Goal: Book appointment/travel/reservation

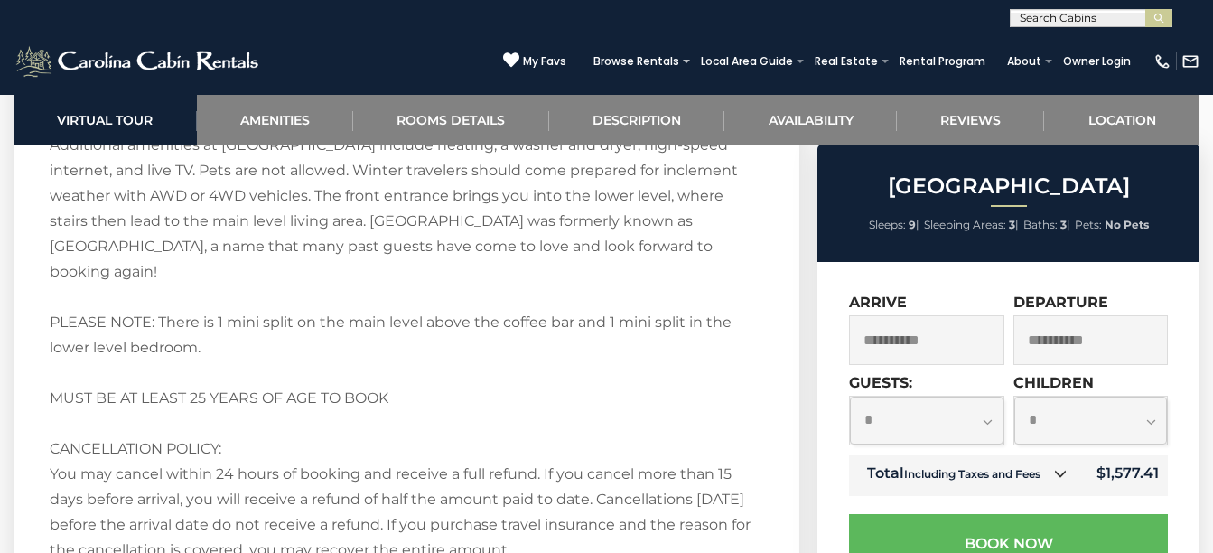
scroll to position [3477, 0]
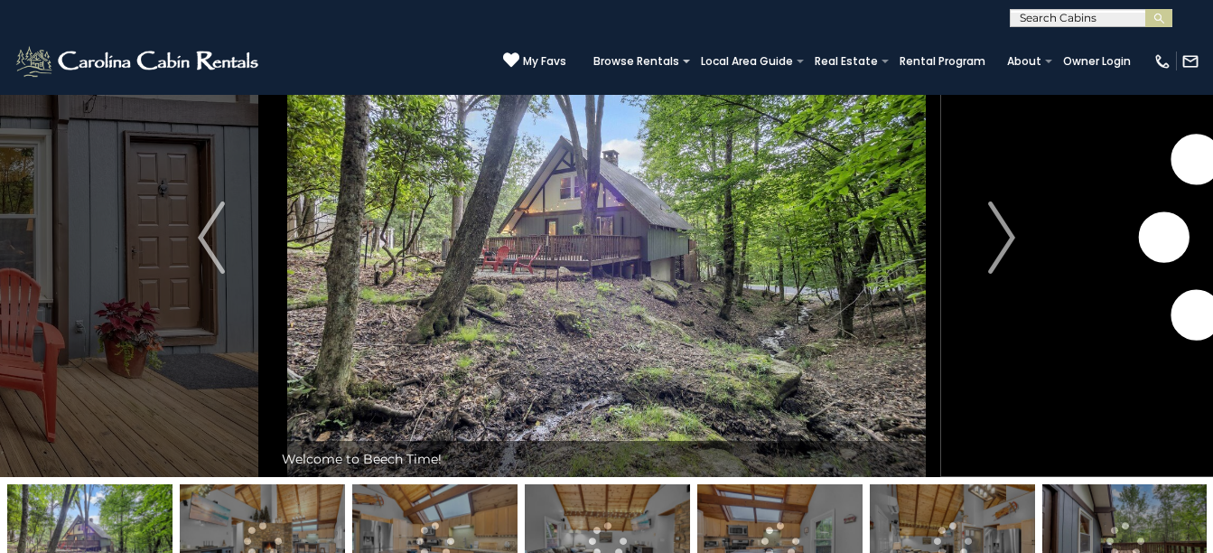
scroll to position [93, 0]
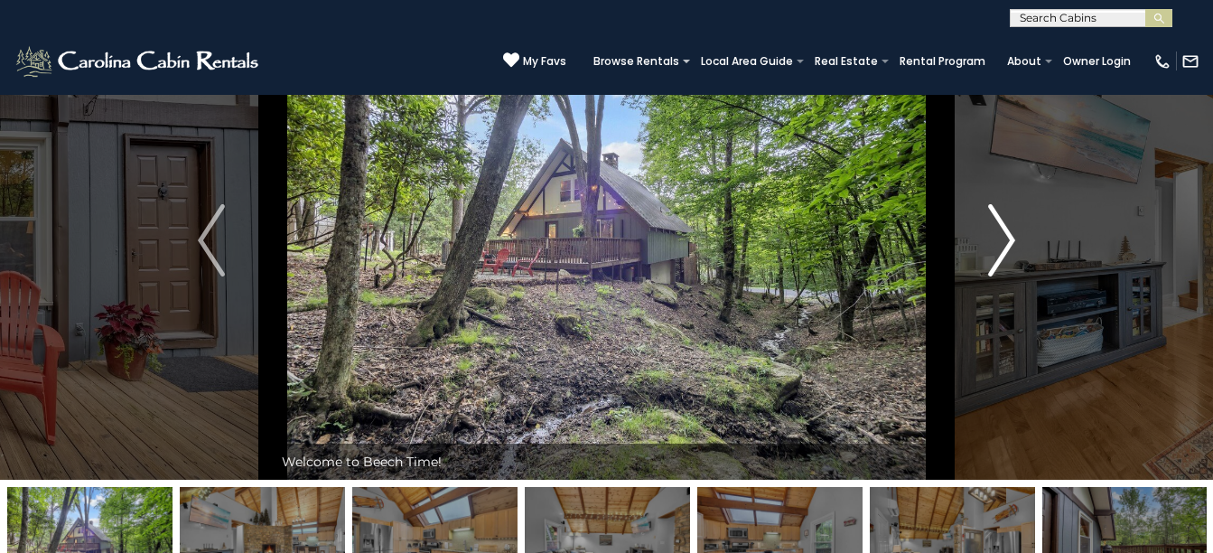
click at [1007, 247] on img "Next" at bounding box center [1001, 240] width 27 height 72
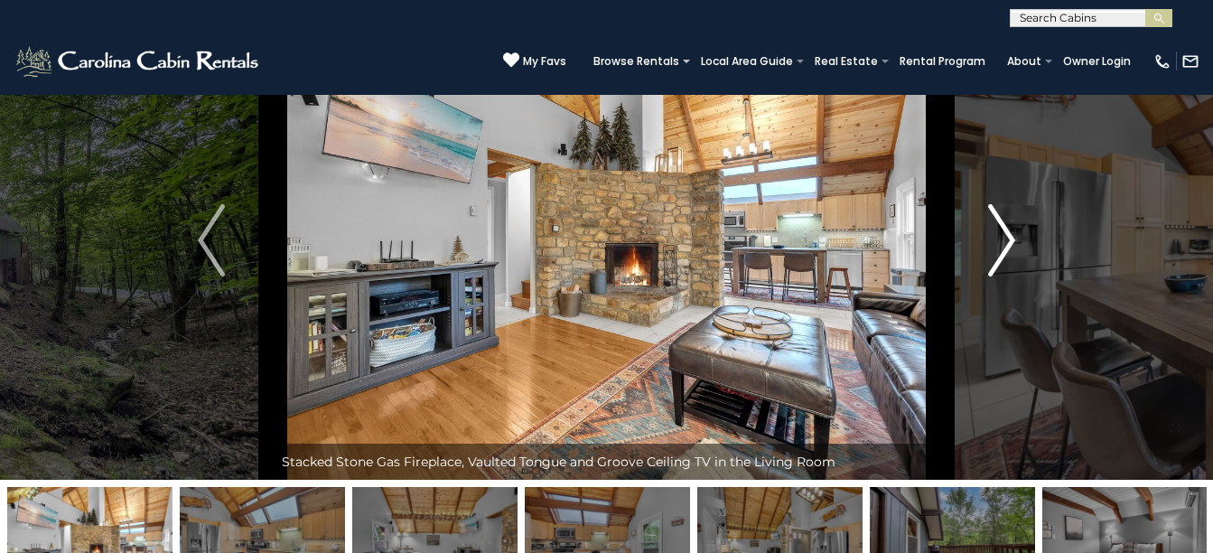
click at [1007, 247] on img "Next" at bounding box center [1001, 240] width 27 height 72
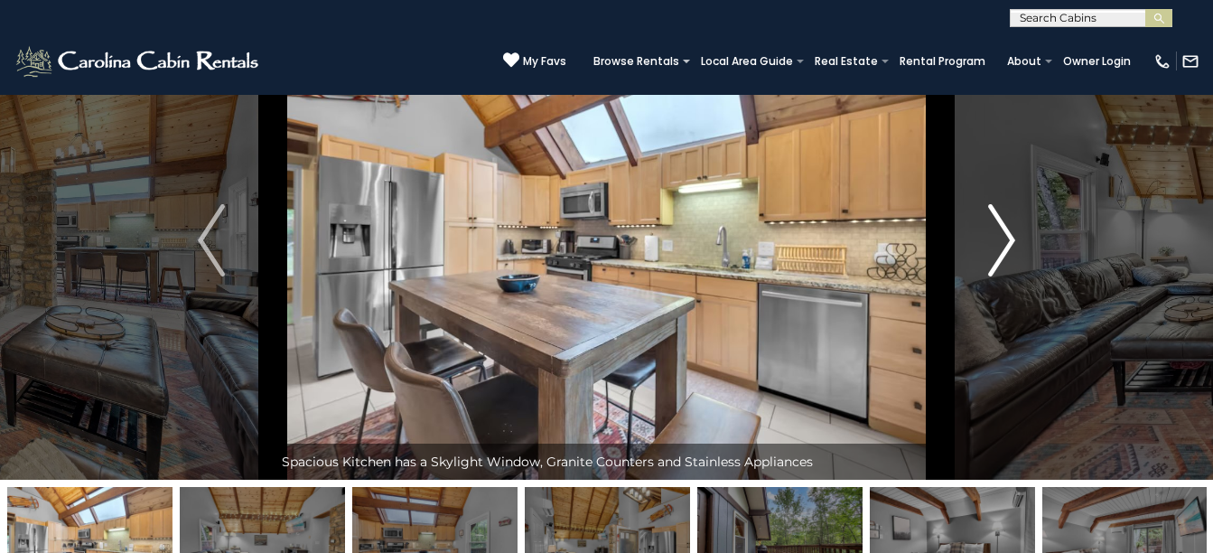
click at [1007, 247] on img "Next" at bounding box center [1001, 240] width 27 height 72
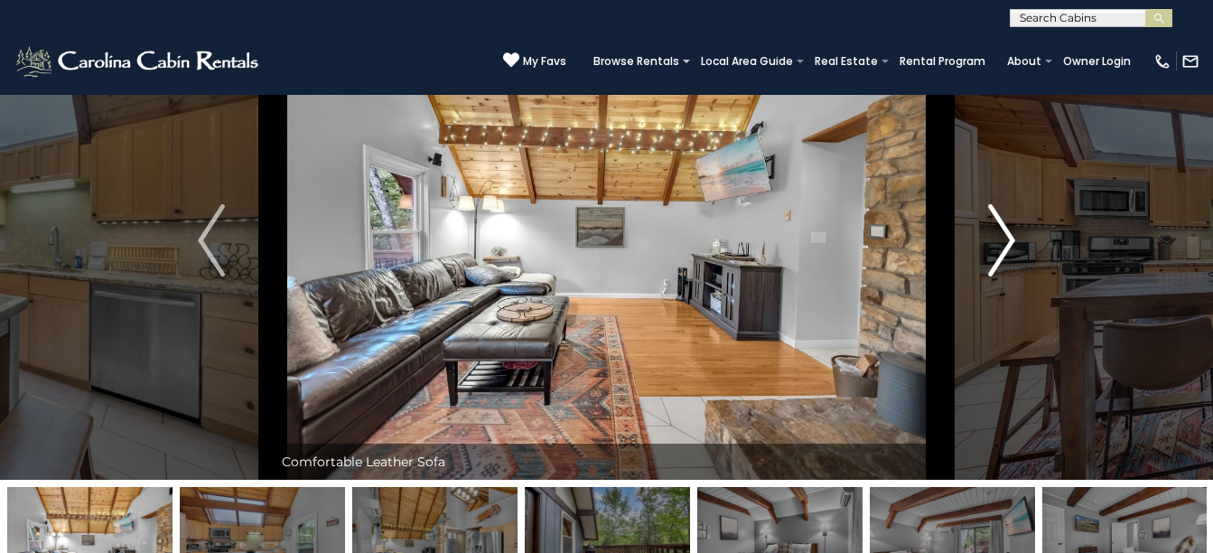
click at [1007, 247] on img "Next" at bounding box center [1001, 240] width 27 height 72
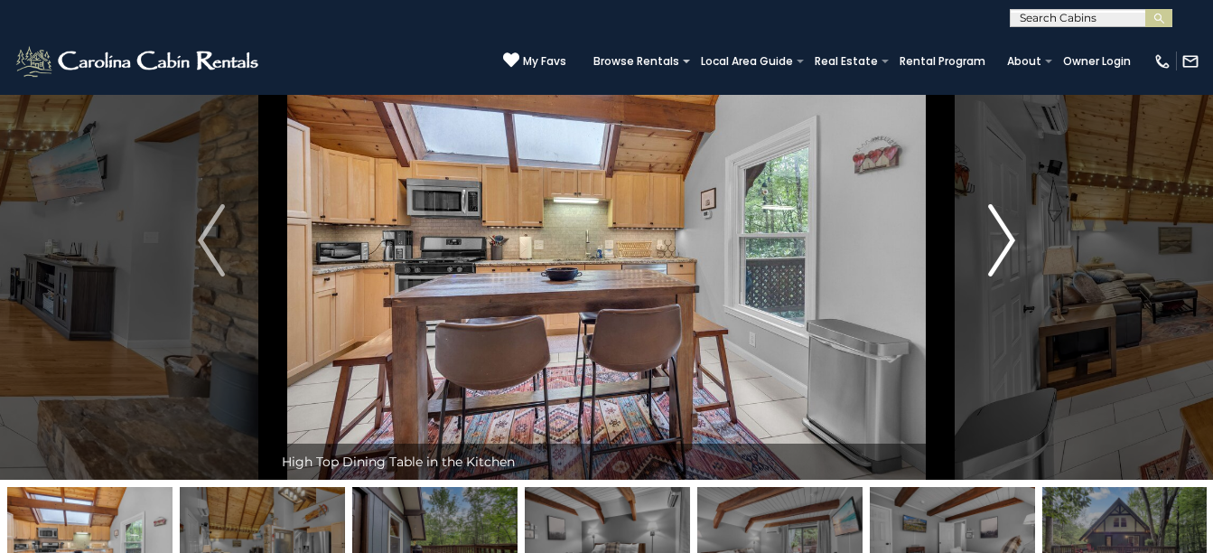
click at [1007, 247] on img "Next" at bounding box center [1001, 240] width 27 height 72
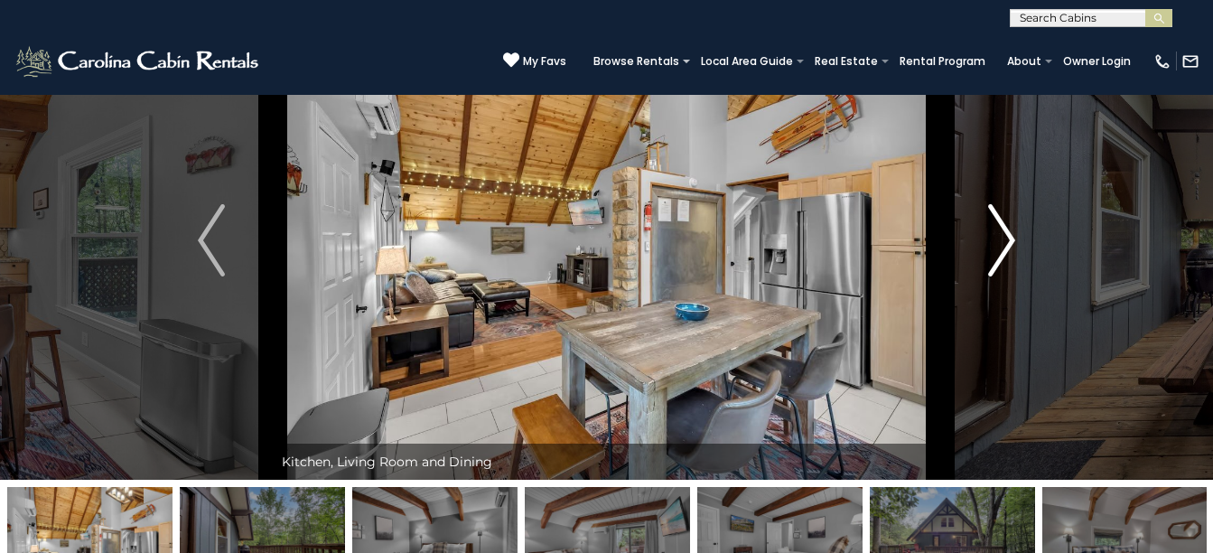
click at [1007, 247] on img "Next" at bounding box center [1001, 240] width 27 height 72
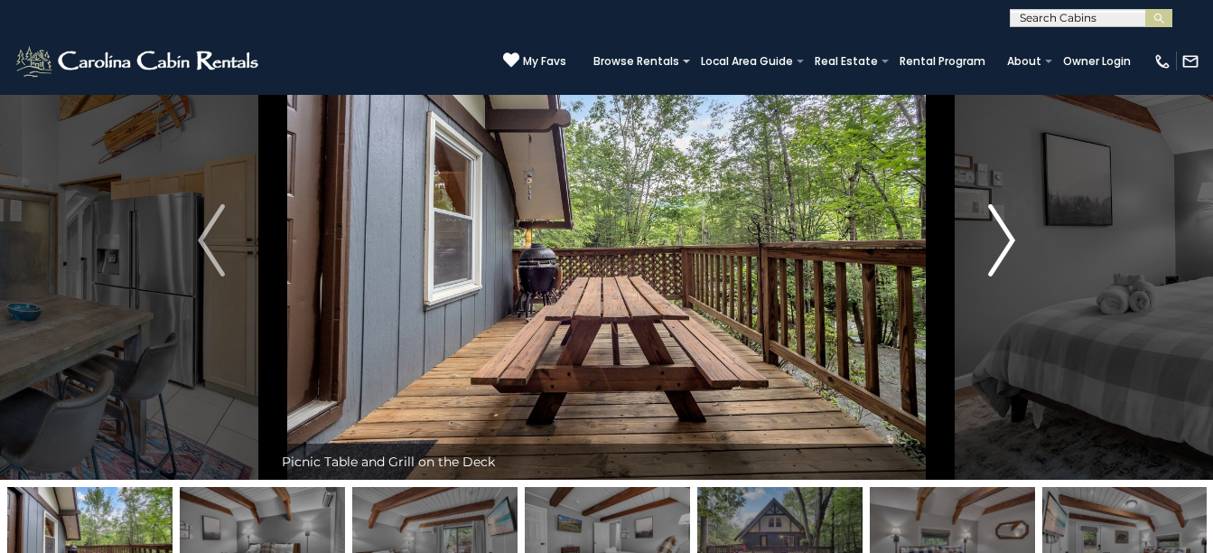
click at [1007, 247] on img "Next" at bounding box center [1001, 240] width 27 height 72
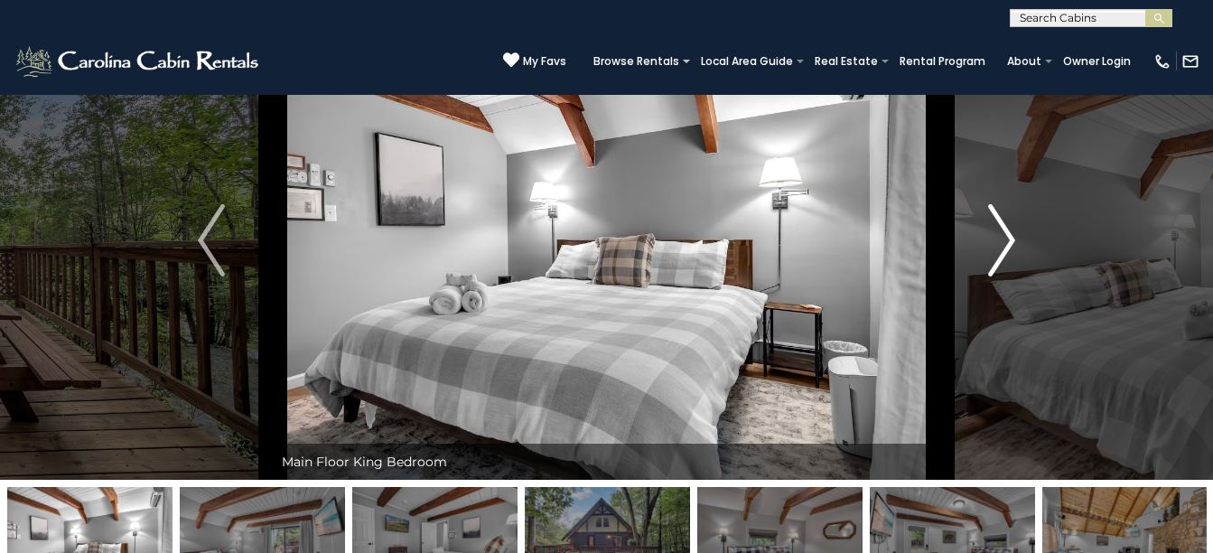
click at [1007, 247] on img "Next" at bounding box center [1001, 240] width 27 height 72
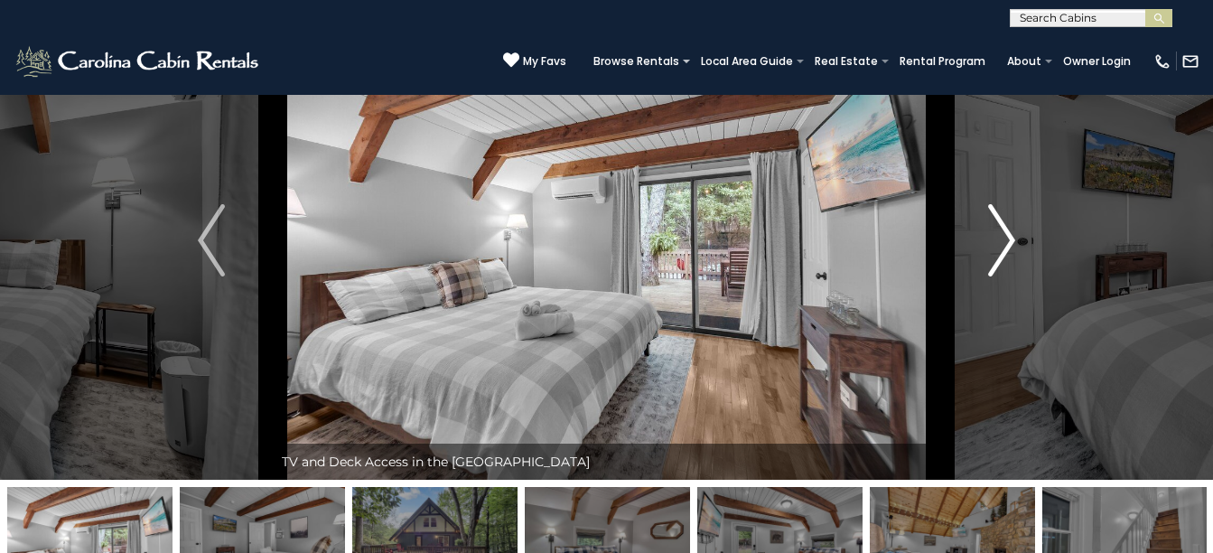
click at [1007, 247] on img "Next" at bounding box center [1001, 240] width 27 height 72
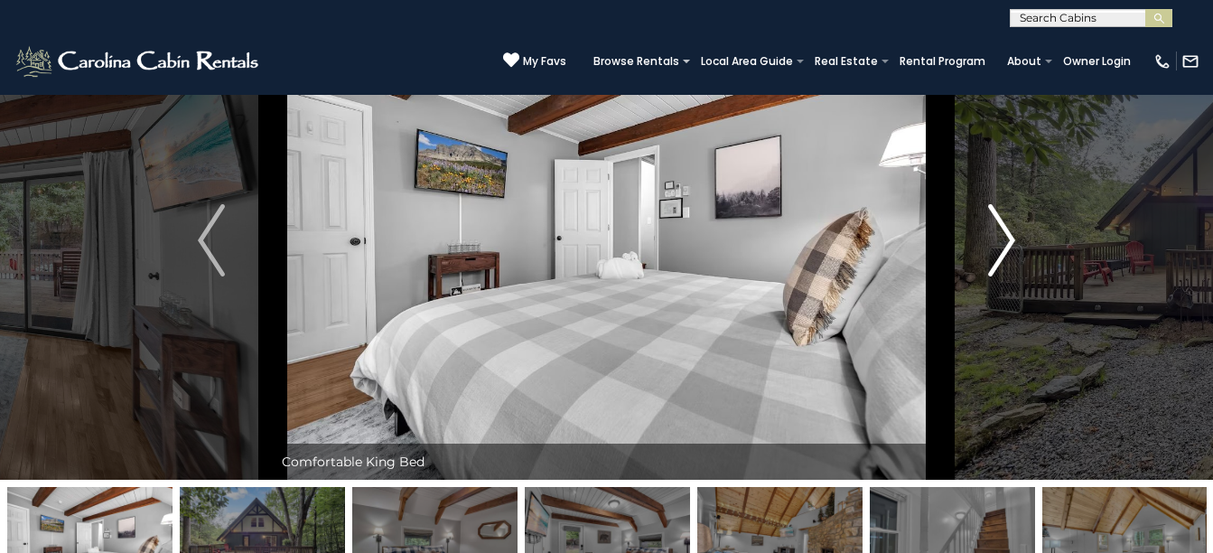
click at [1007, 247] on img "Next" at bounding box center [1001, 240] width 27 height 72
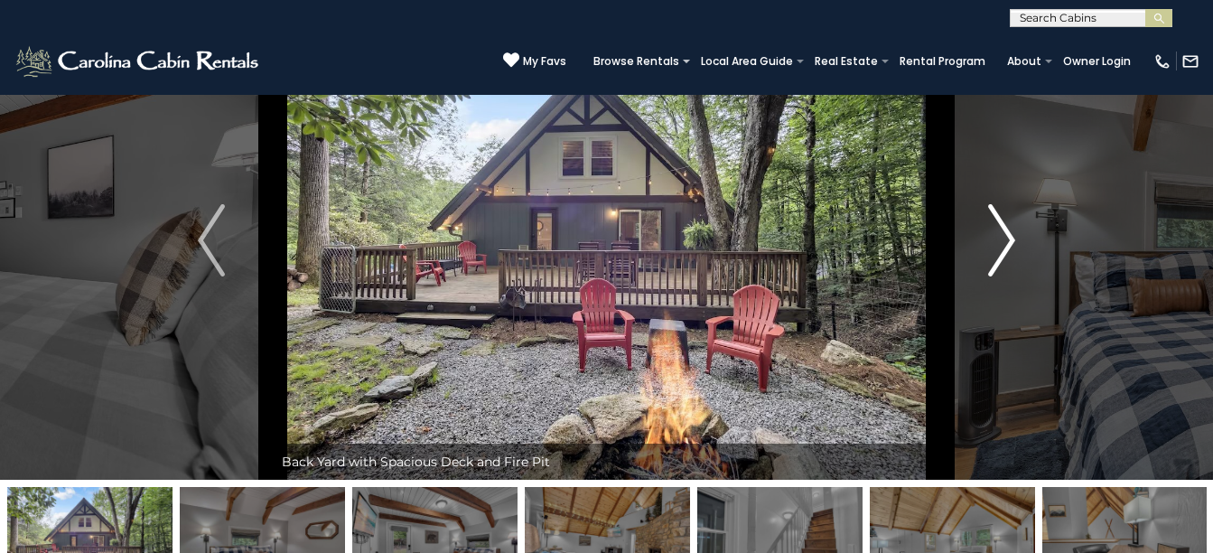
click at [1007, 247] on img "Next" at bounding box center [1001, 240] width 27 height 72
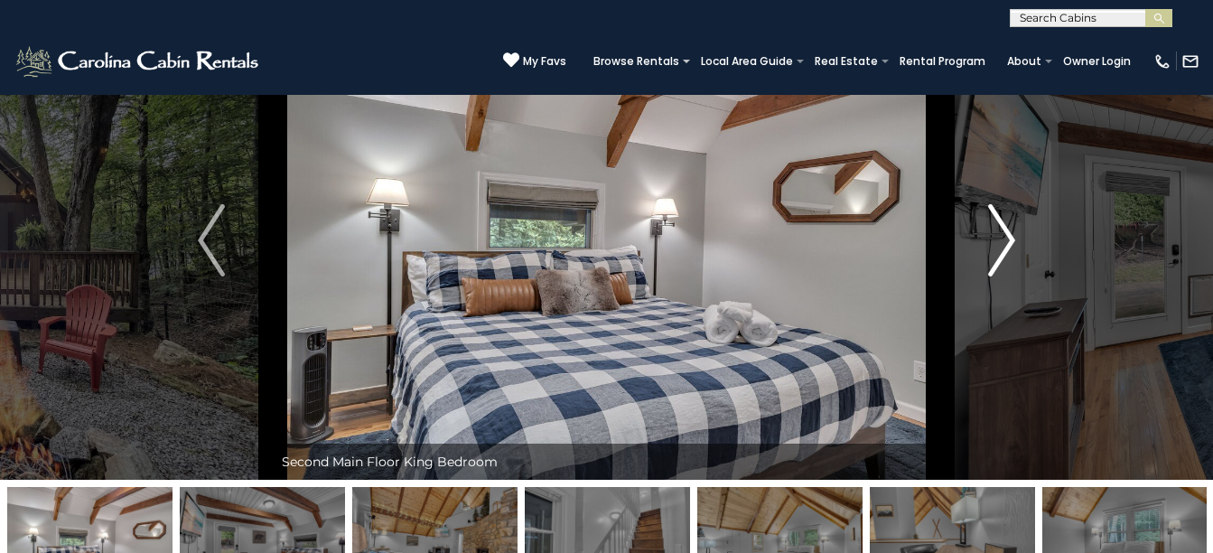
click at [1007, 247] on img "Next" at bounding box center [1001, 240] width 27 height 72
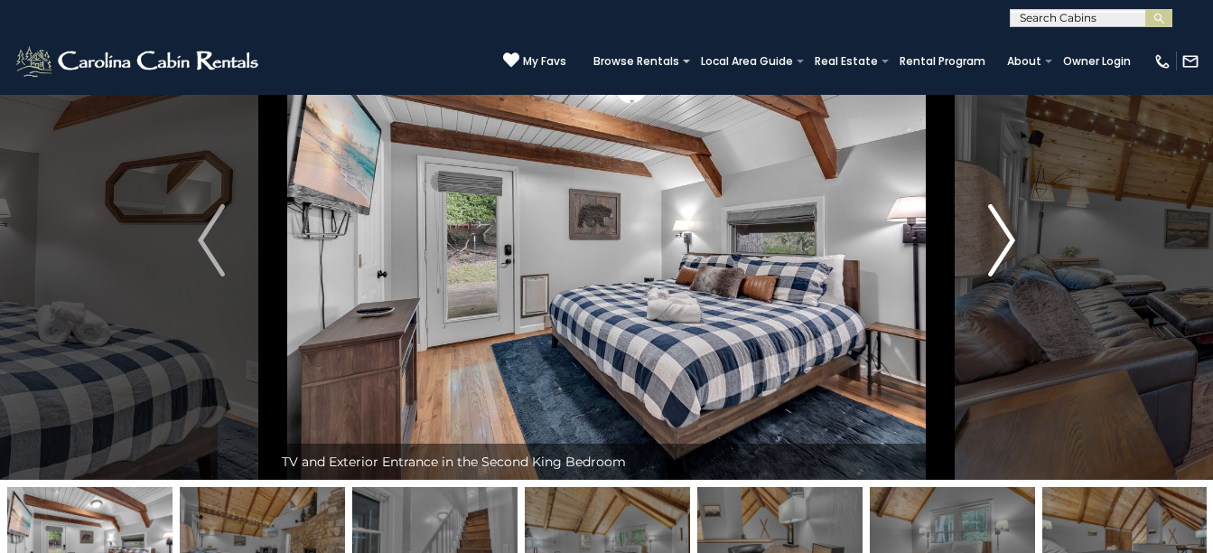
click at [1007, 247] on img "Next" at bounding box center [1001, 240] width 27 height 72
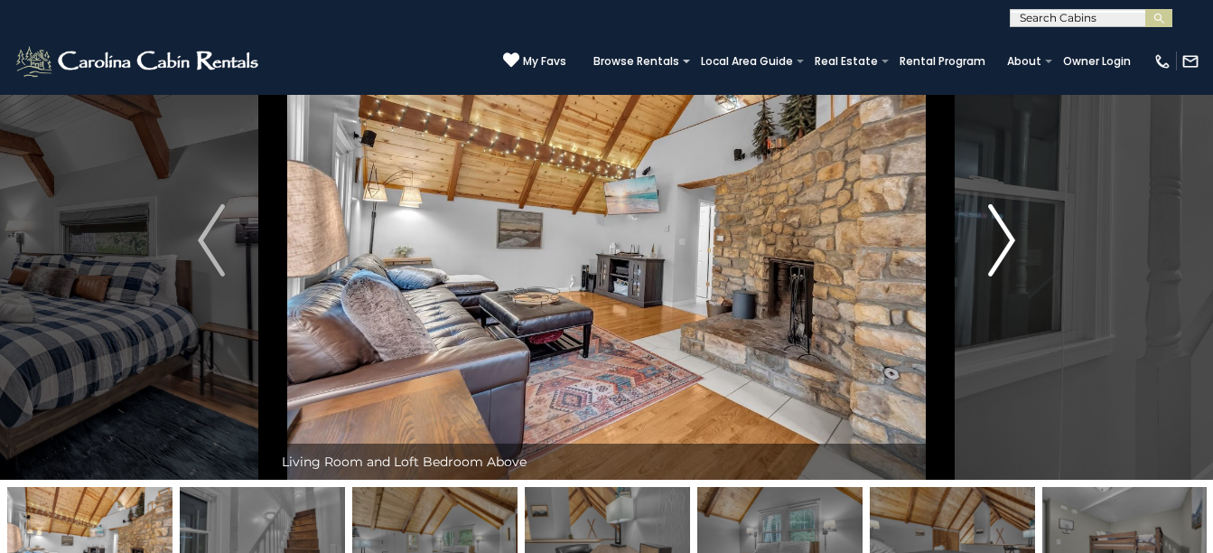
click at [1007, 247] on img "Next" at bounding box center [1001, 240] width 27 height 72
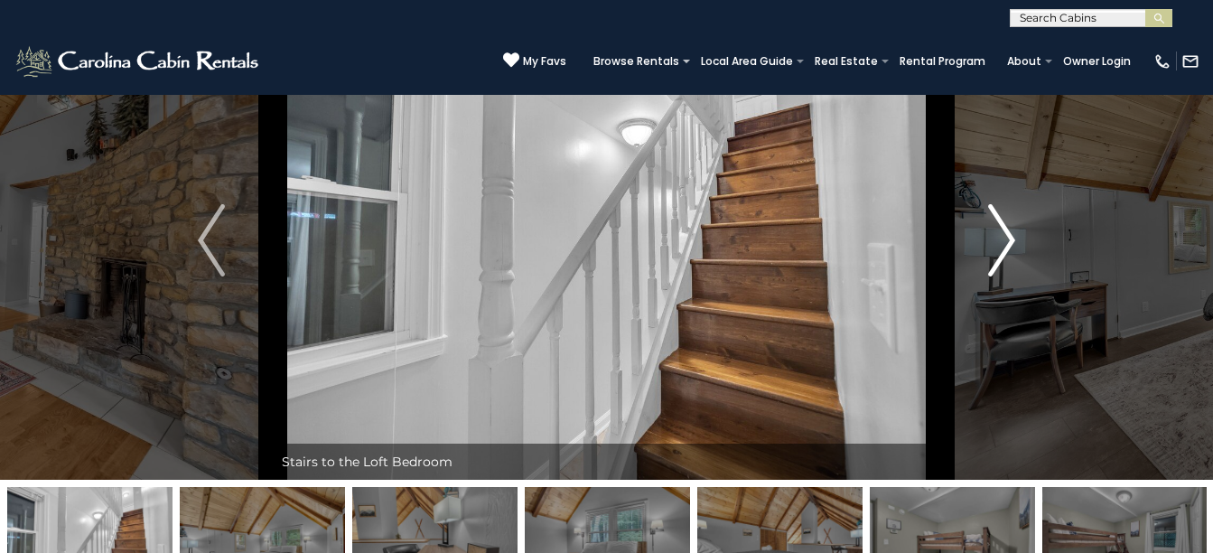
click at [1007, 247] on img "Next" at bounding box center [1001, 240] width 27 height 72
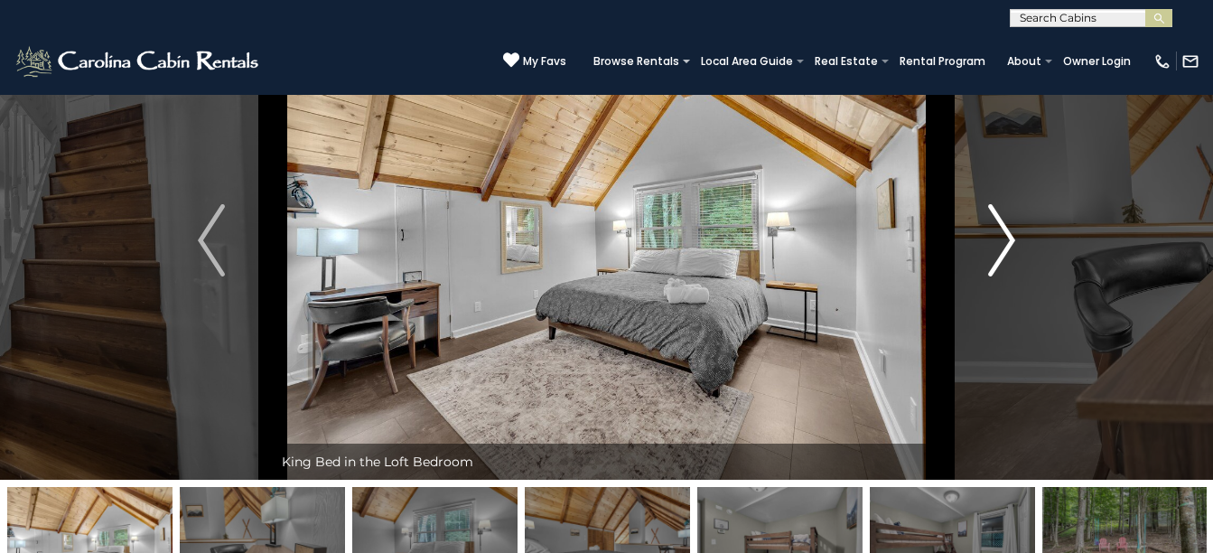
click at [1007, 247] on img "Next" at bounding box center [1001, 240] width 27 height 72
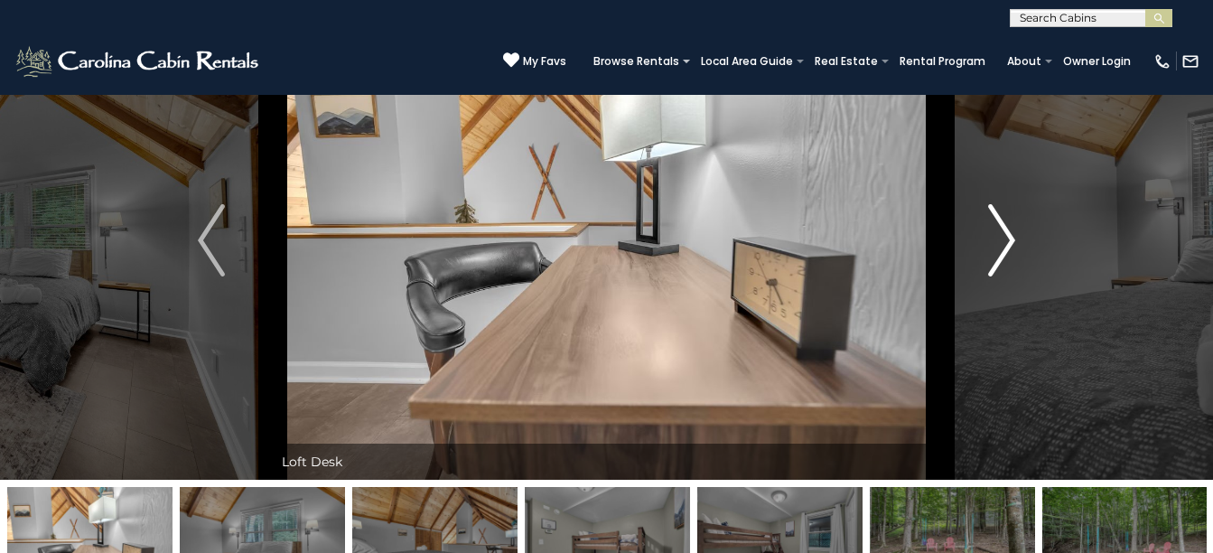
click at [1007, 247] on img "Next" at bounding box center [1001, 240] width 27 height 72
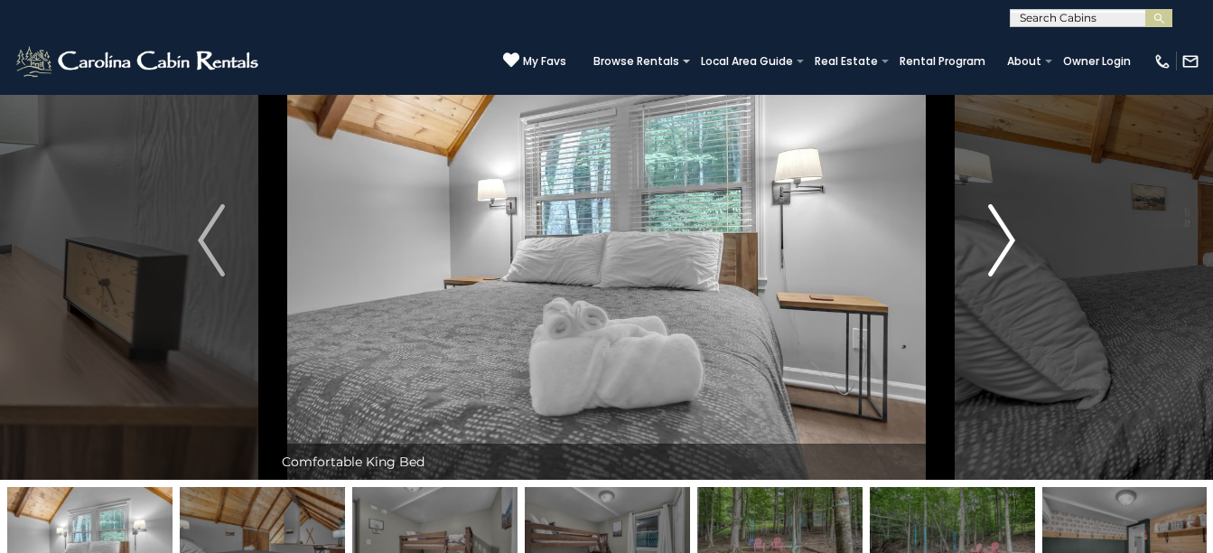
click at [1007, 247] on img "Next" at bounding box center [1001, 240] width 27 height 72
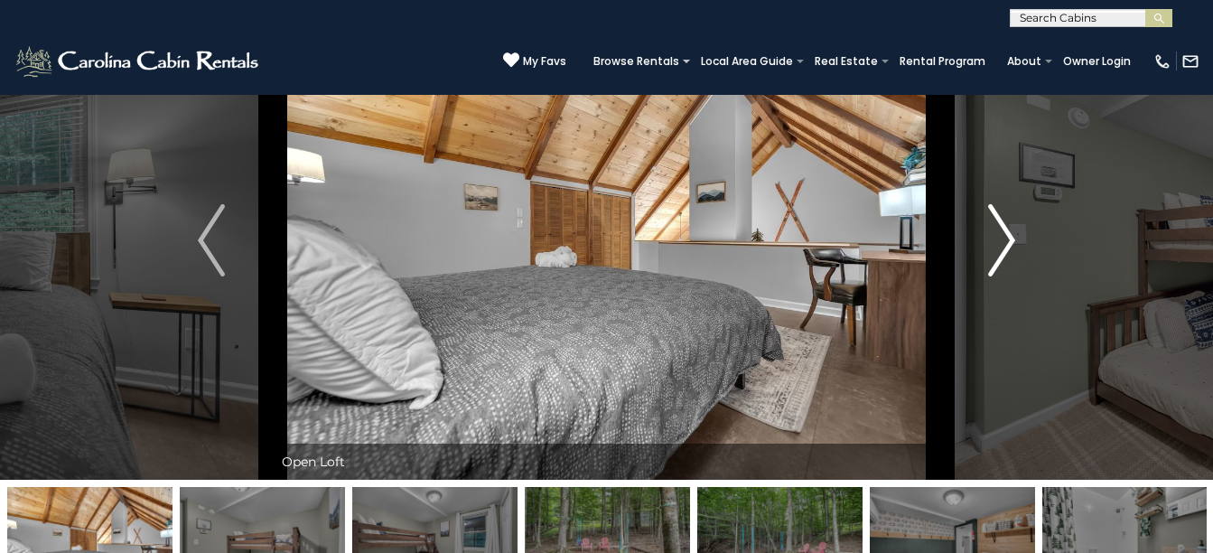
click at [1007, 247] on img "Next" at bounding box center [1001, 240] width 27 height 72
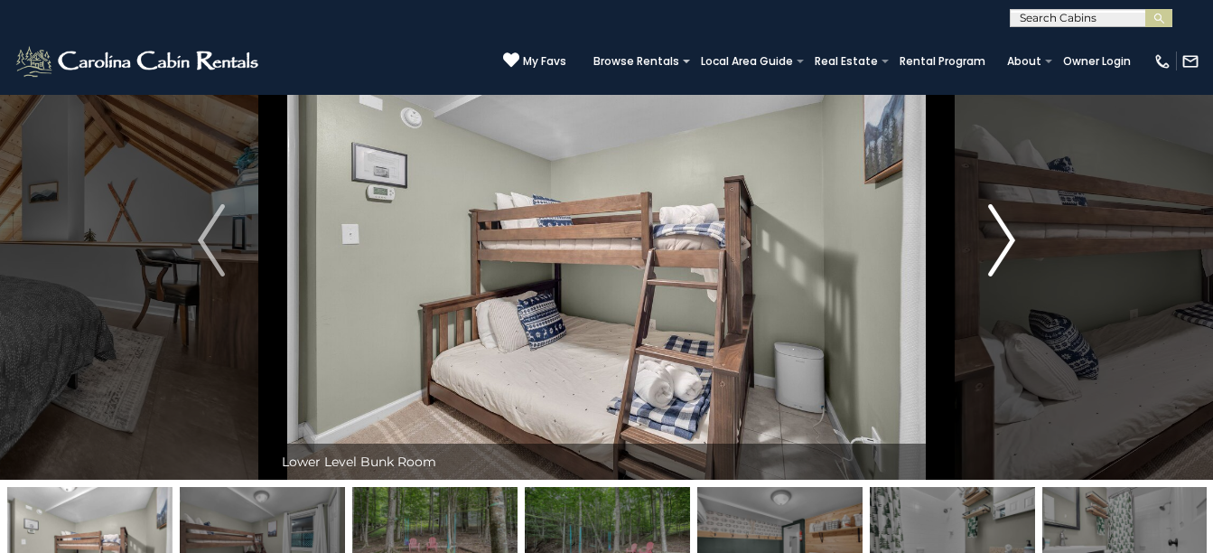
click at [1008, 250] on img "Next" at bounding box center [1001, 240] width 27 height 72
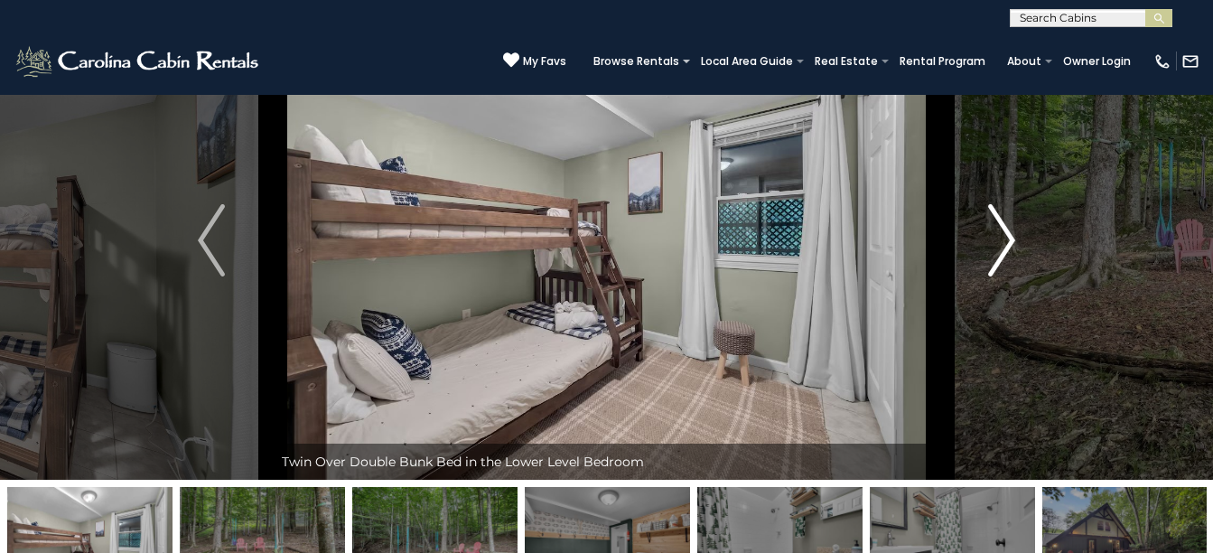
click at [1008, 250] on img "Next" at bounding box center [1001, 240] width 27 height 72
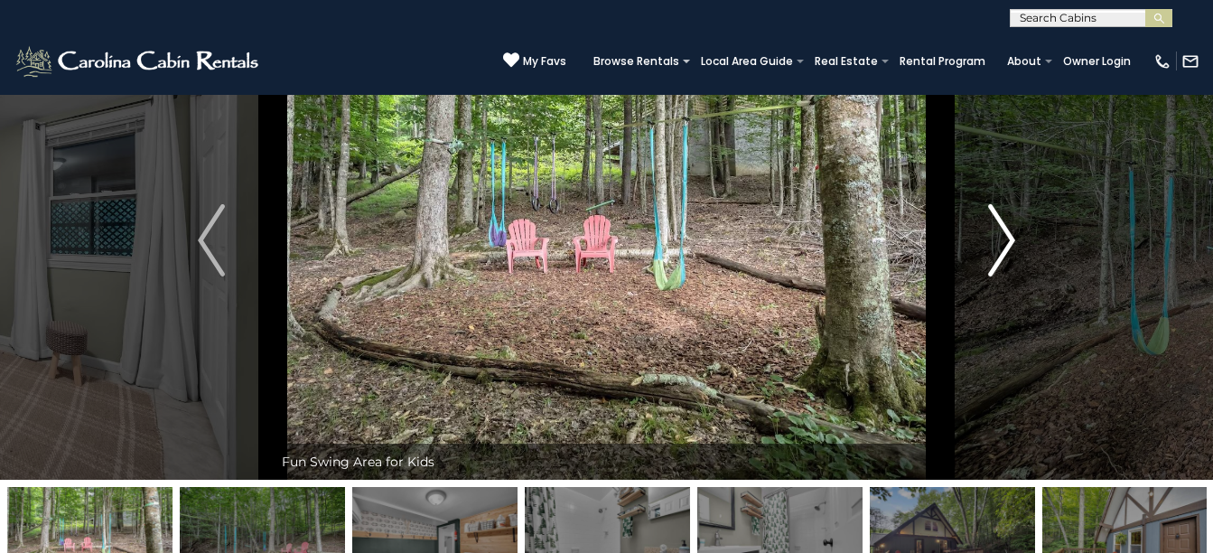
click at [1008, 250] on img "Next" at bounding box center [1001, 240] width 27 height 72
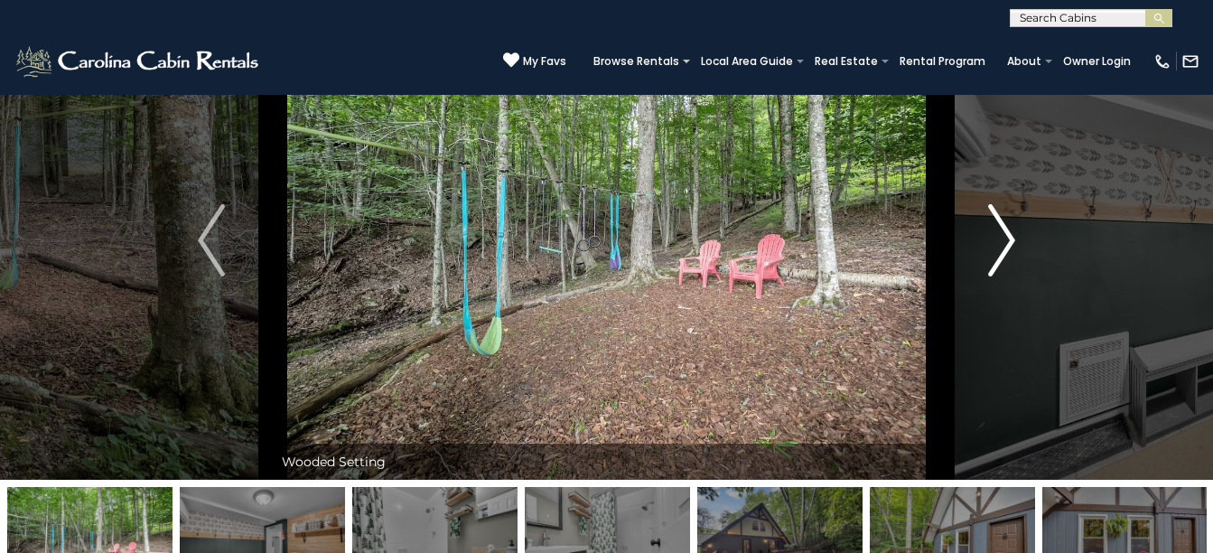
click at [1008, 250] on img "Next" at bounding box center [1001, 240] width 27 height 72
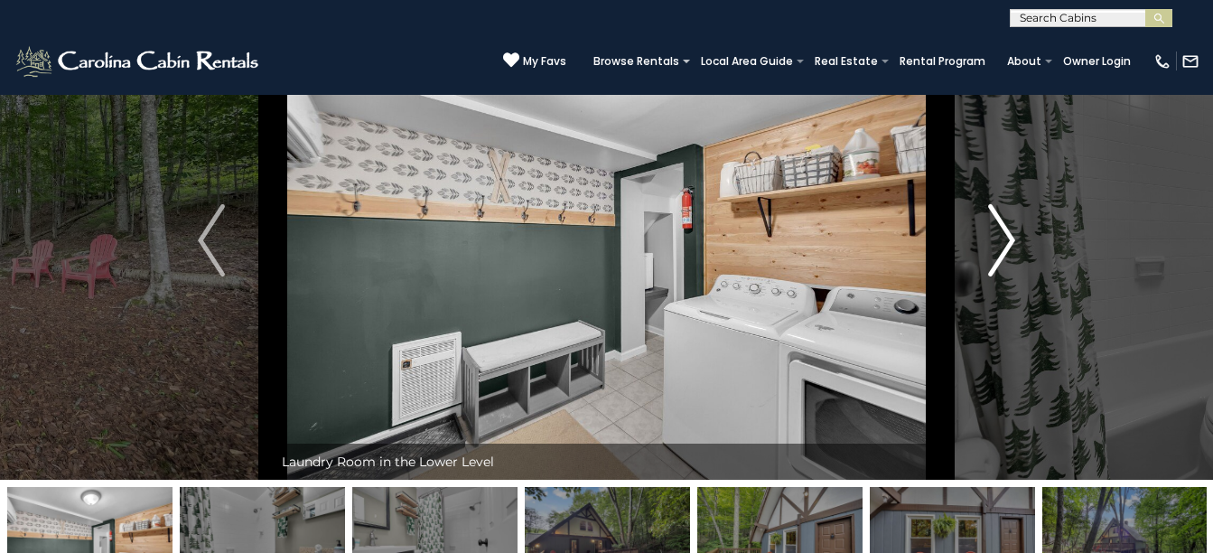
click at [1008, 250] on img "Next" at bounding box center [1001, 240] width 27 height 72
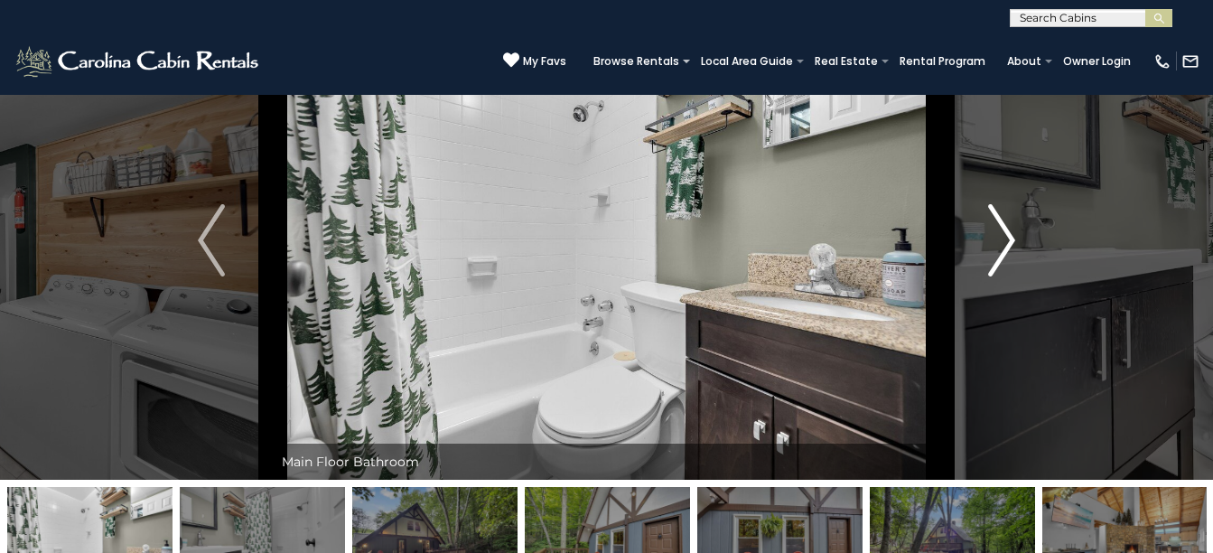
click at [1008, 250] on img "Next" at bounding box center [1001, 240] width 27 height 72
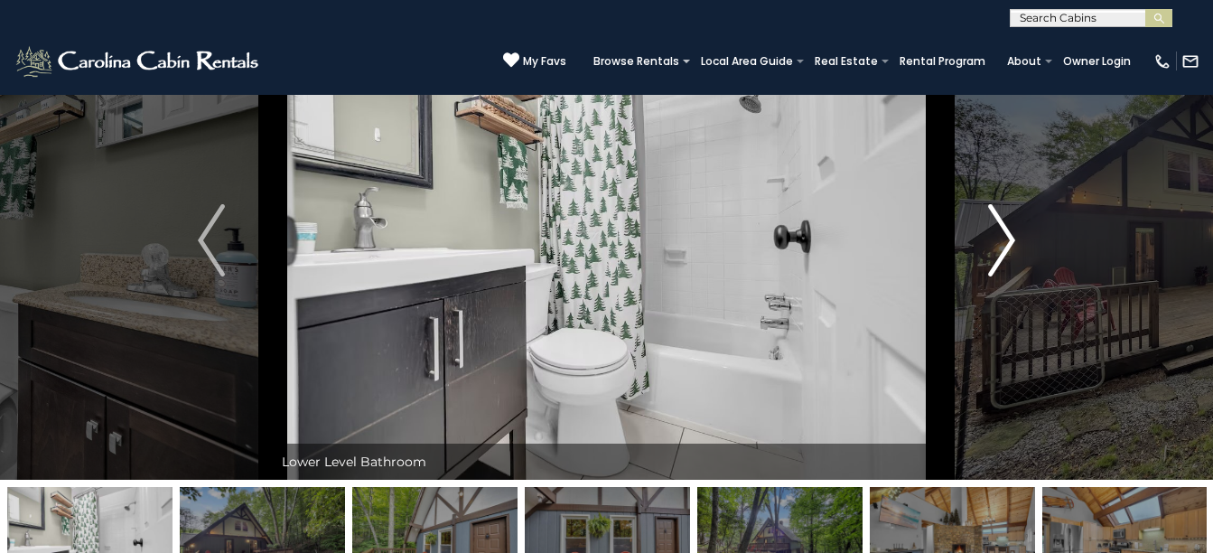
click at [1008, 250] on img "Next" at bounding box center [1001, 240] width 27 height 72
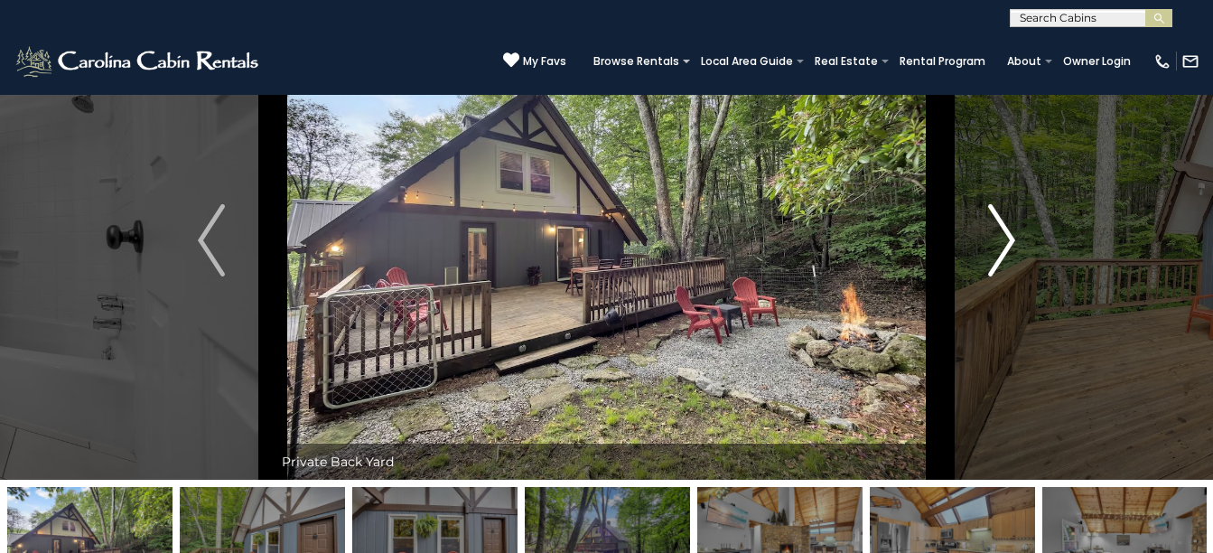
click at [1008, 250] on img "Next" at bounding box center [1001, 240] width 27 height 72
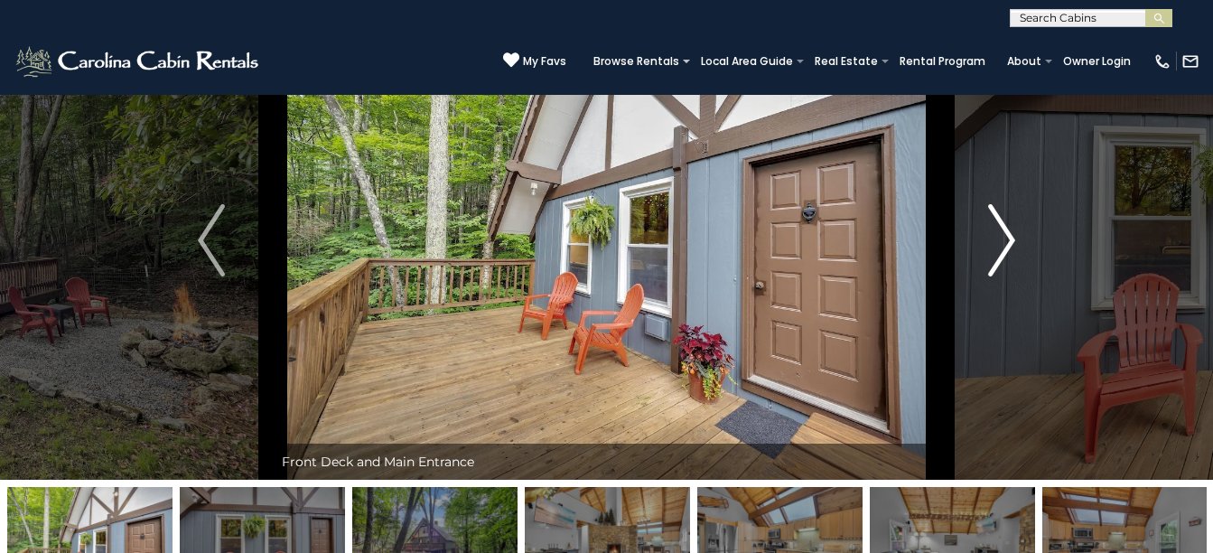
click at [1008, 250] on img "Next" at bounding box center [1001, 240] width 27 height 72
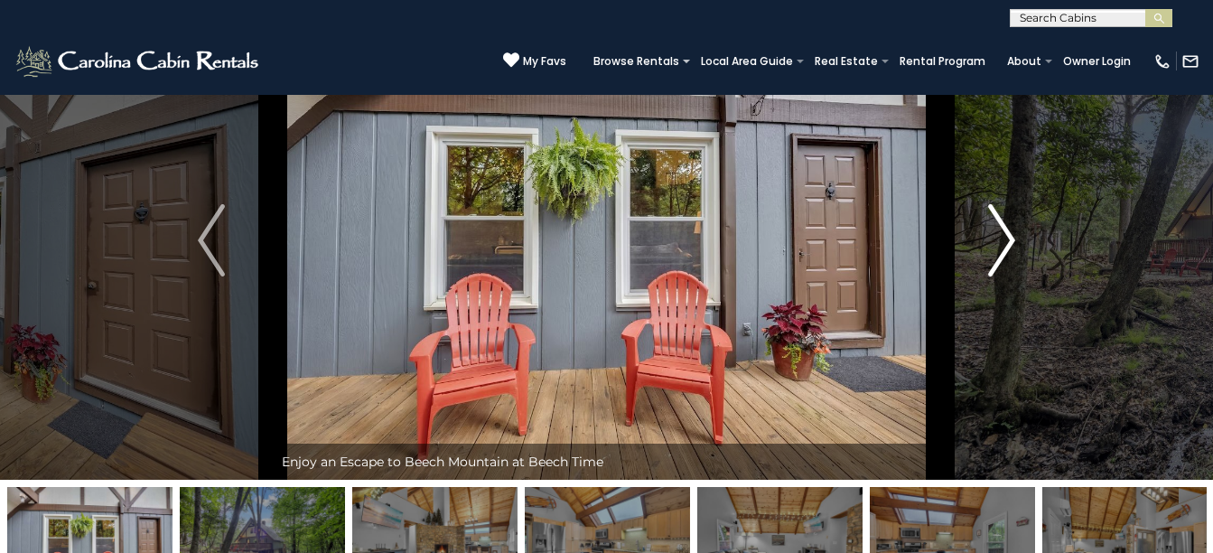
click at [1008, 250] on img "Next" at bounding box center [1001, 240] width 27 height 72
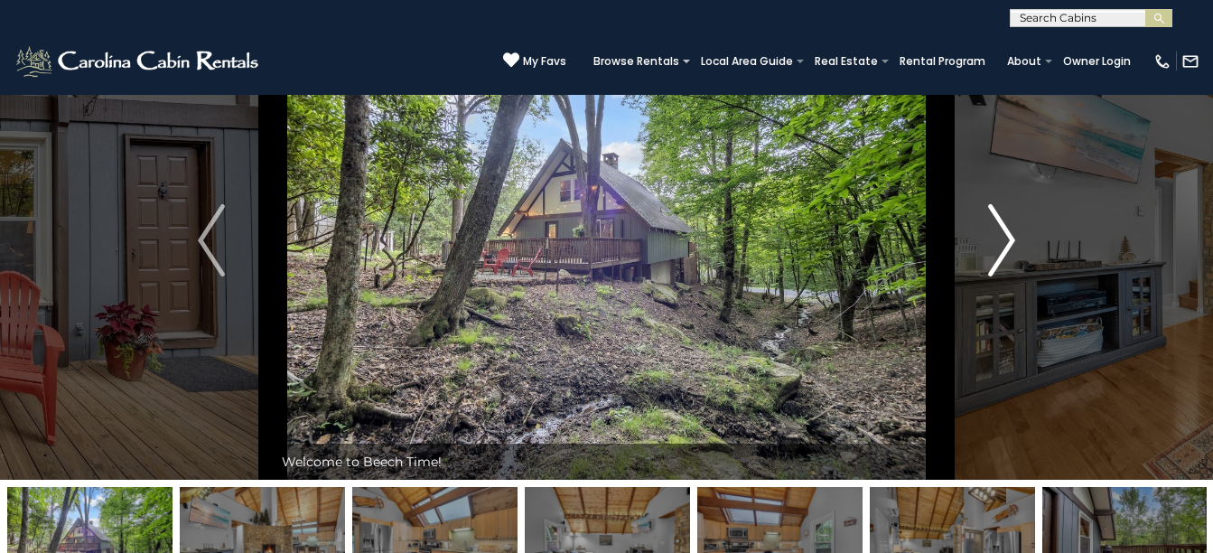
click at [1008, 250] on img "Next" at bounding box center [1001, 240] width 27 height 72
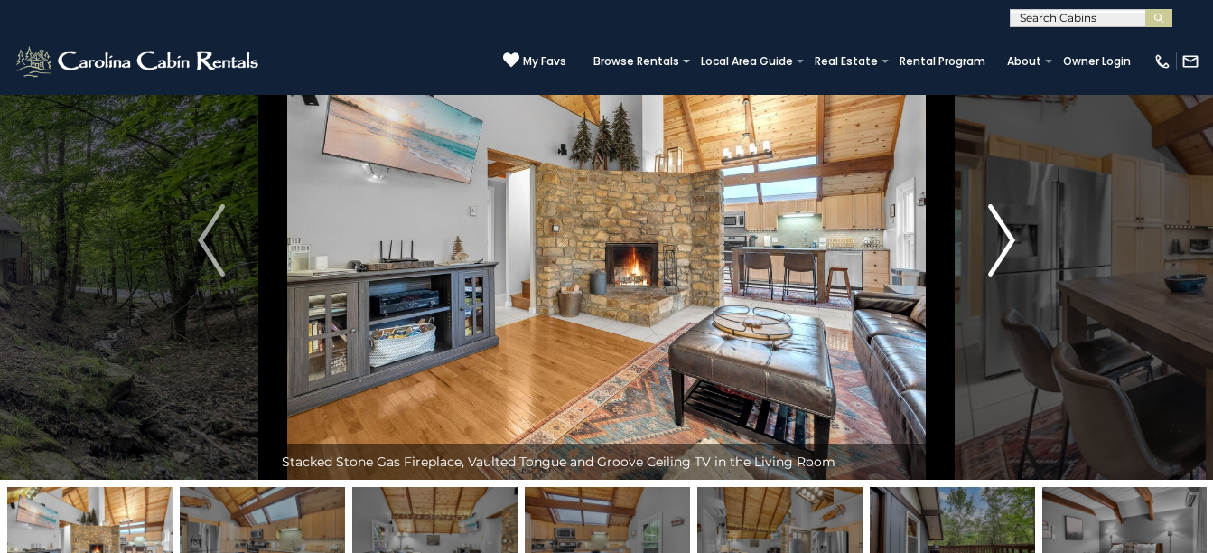
click at [1008, 250] on img "Next" at bounding box center [1001, 240] width 27 height 72
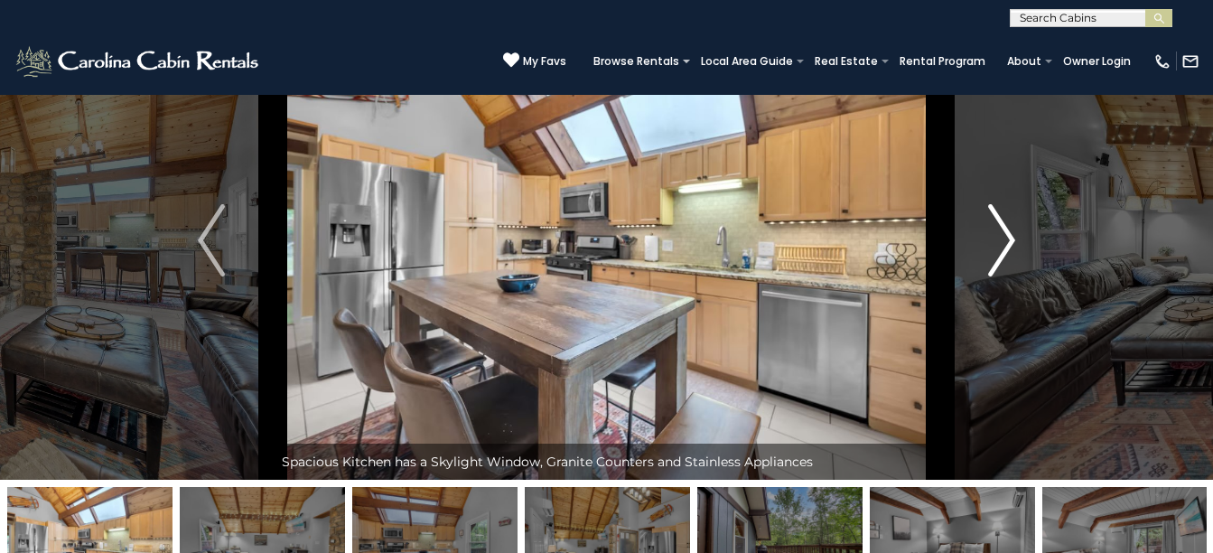
click at [1008, 250] on img "Next" at bounding box center [1001, 240] width 27 height 72
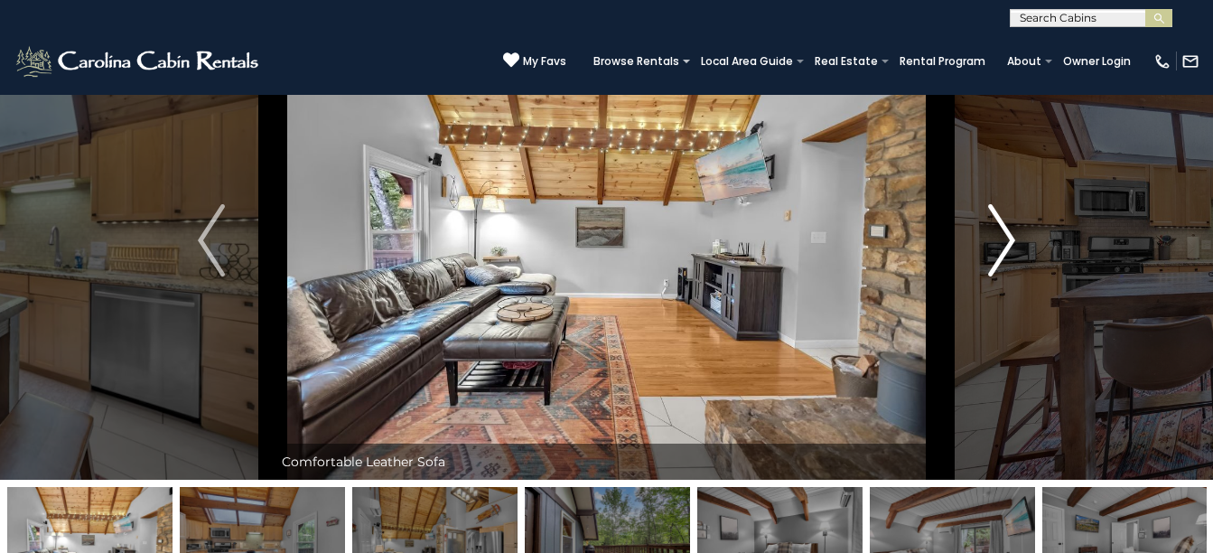
click at [1008, 250] on img "Next" at bounding box center [1001, 240] width 27 height 72
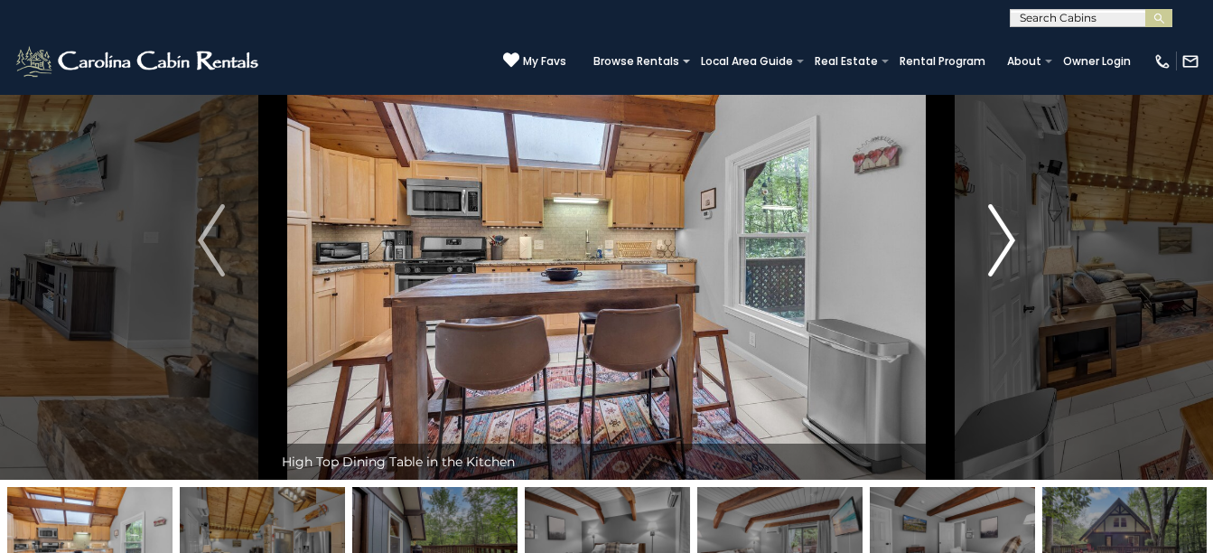
click at [1008, 250] on img "Next" at bounding box center [1001, 240] width 27 height 72
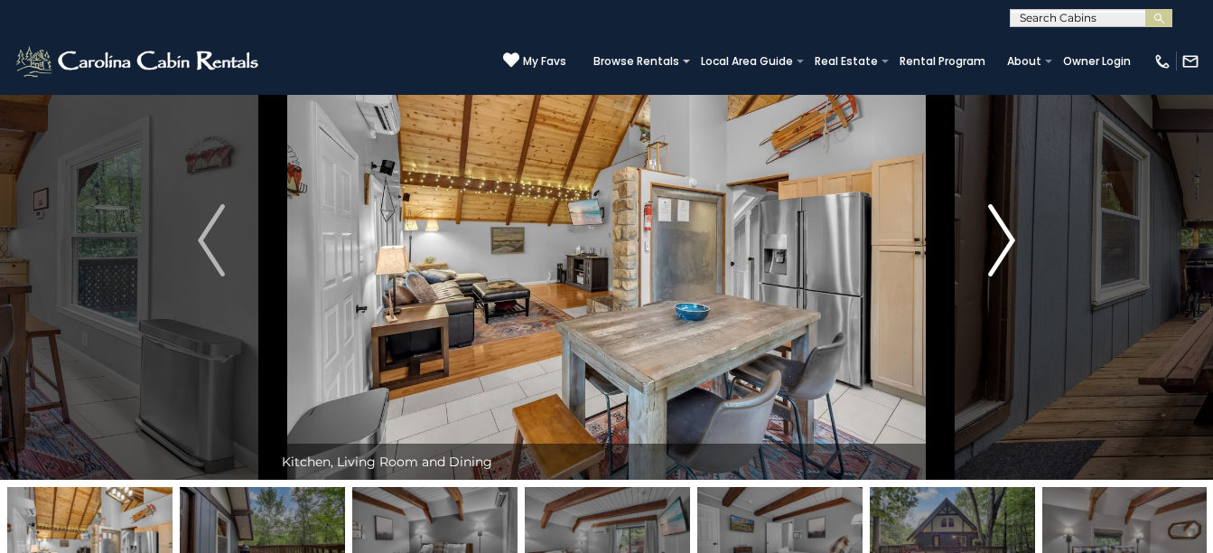
click at [1008, 250] on img "Next" at bounding box center [1001, 240] width 27 height 72
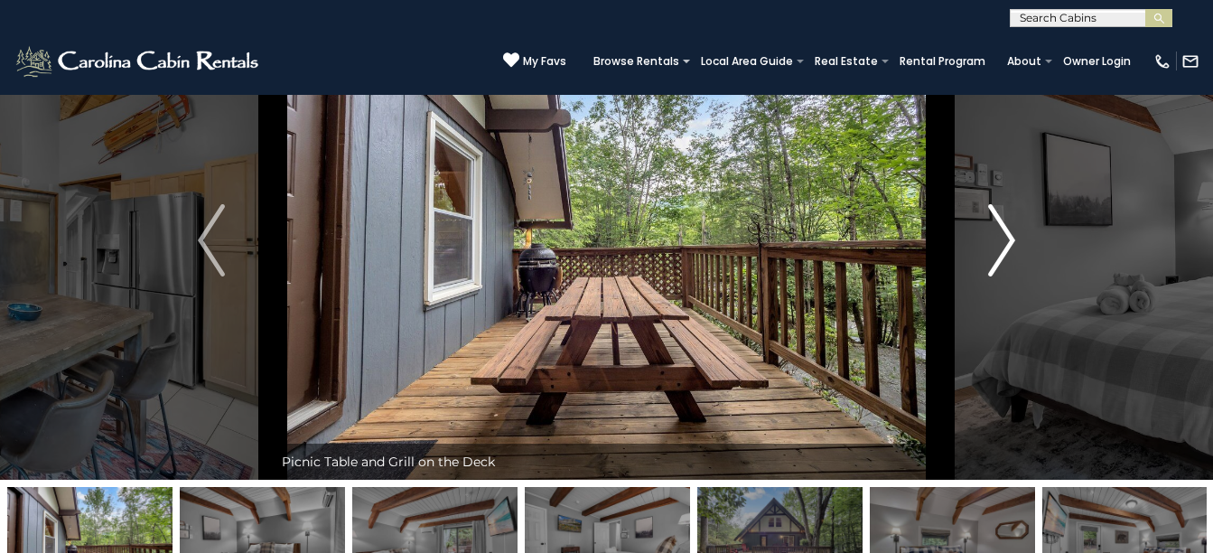
click at [1008, 250] on img "Next" at bounding box center [1001, 240] width 27 height 72
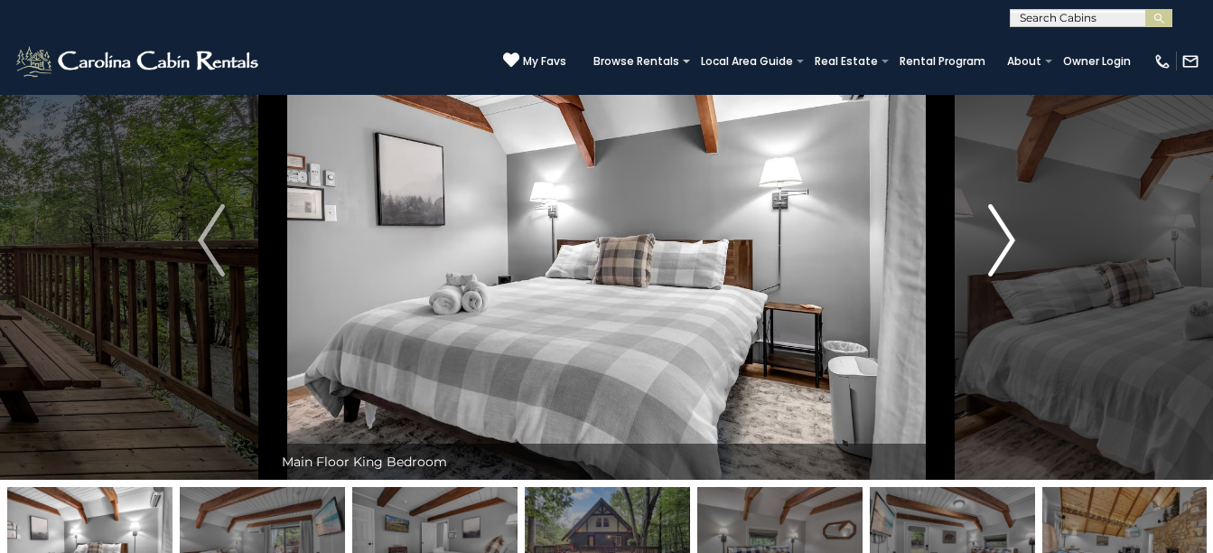
click at [1008, 250] on img "Next" at bounding box center [1001, 240] width 27 height 72
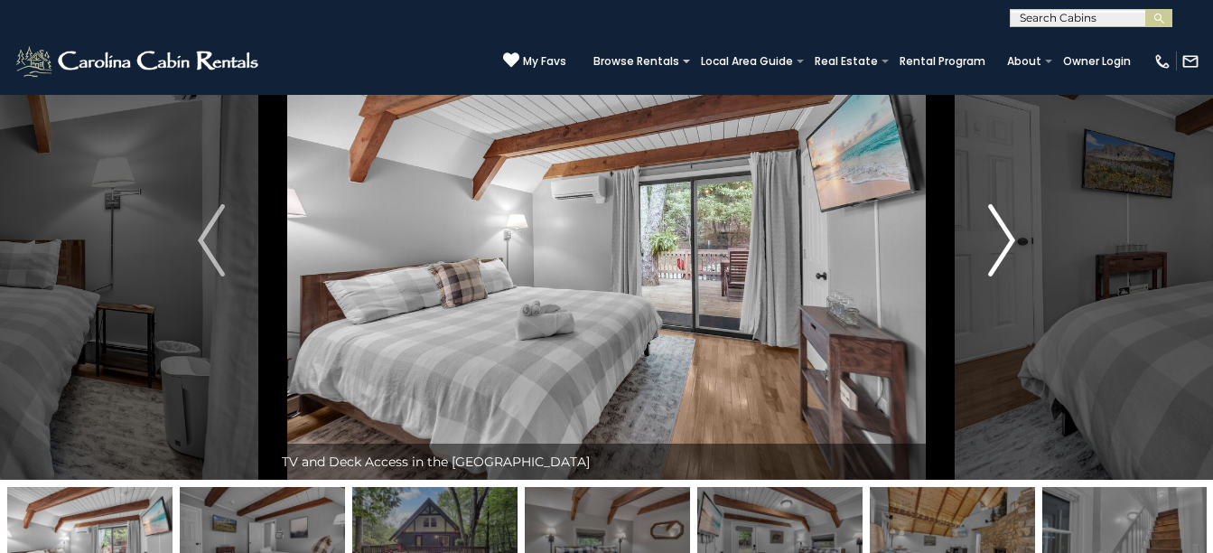
click at [1008, 250] on img "Next" at bounding box center [1001, 240] width 27 height 72
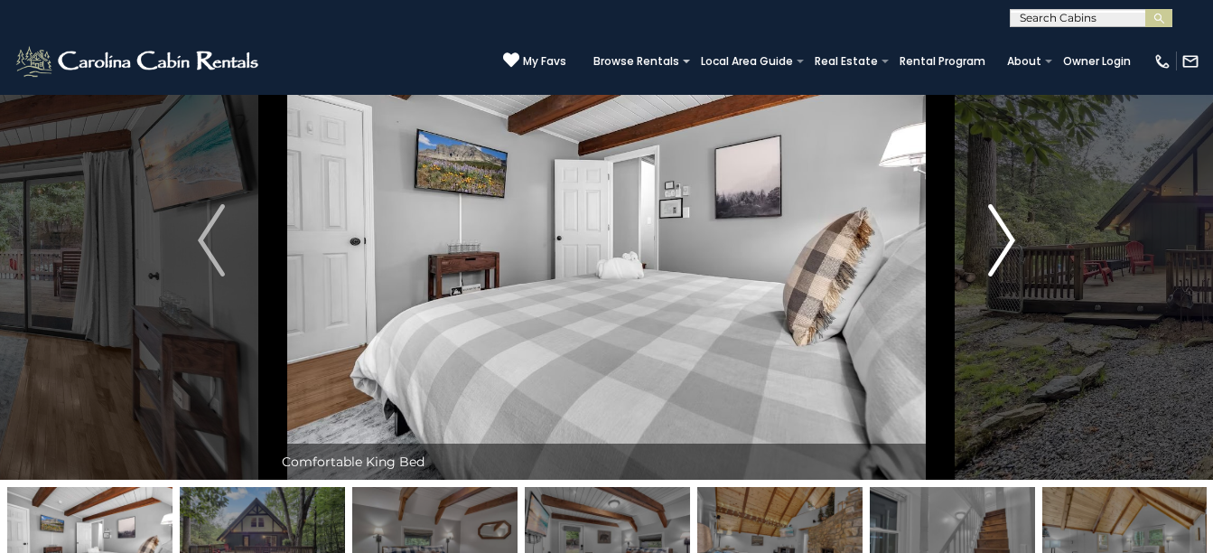
click at [1008, 250] on img "Next" at bounding box center [1001, 240] width 27 height 72
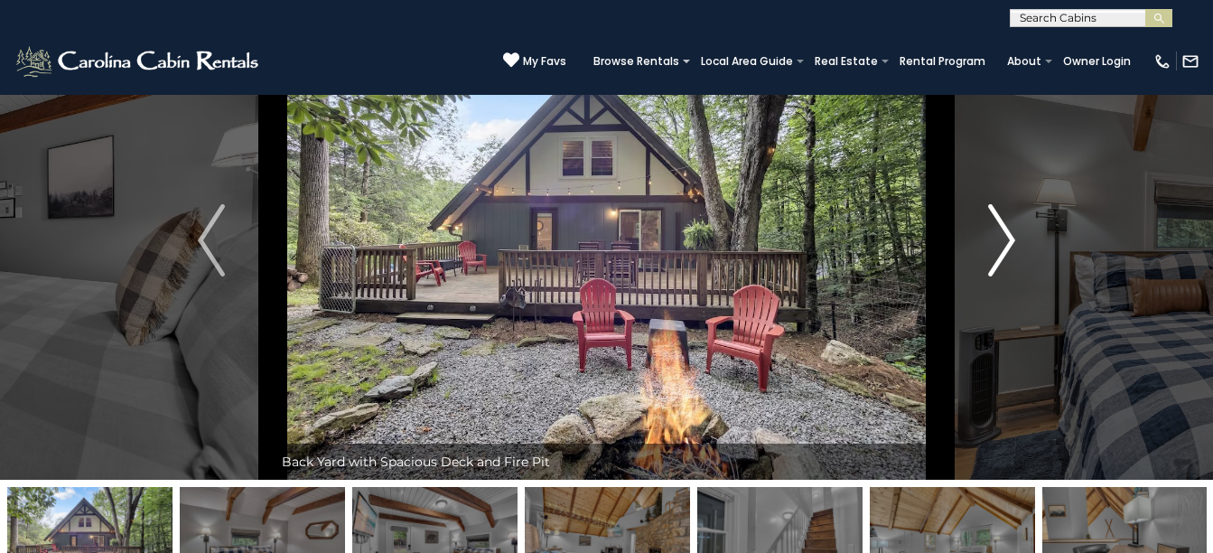
click at [1008, 250] on img "Next" at bounding box center [1001, 240] width 27 height 72
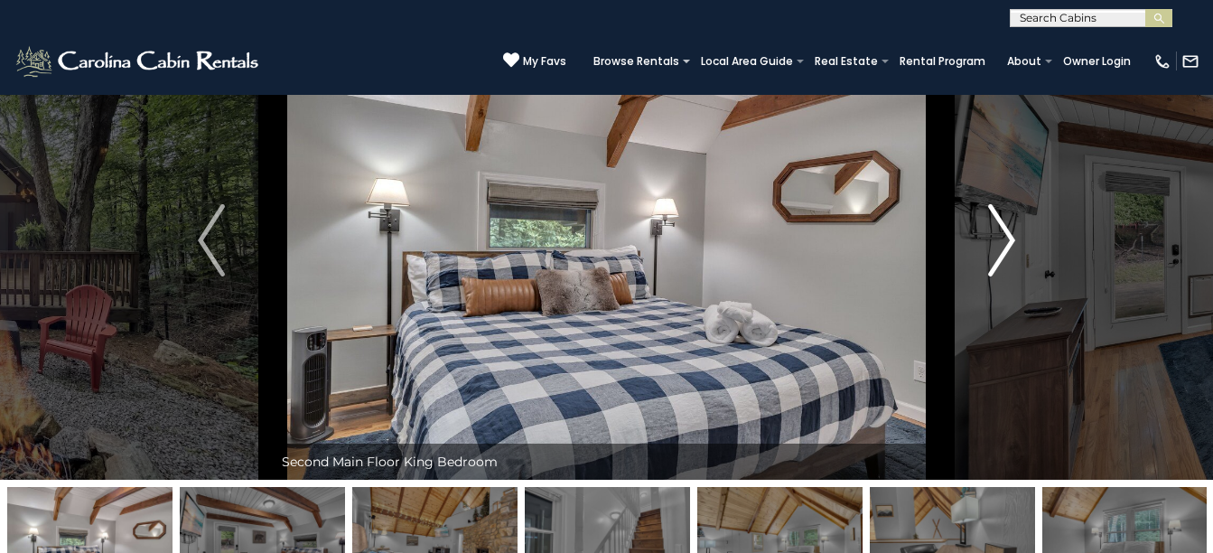
click at [1008, 250] on img "Next" at bounding box center [1001, 240] width 27 height 72
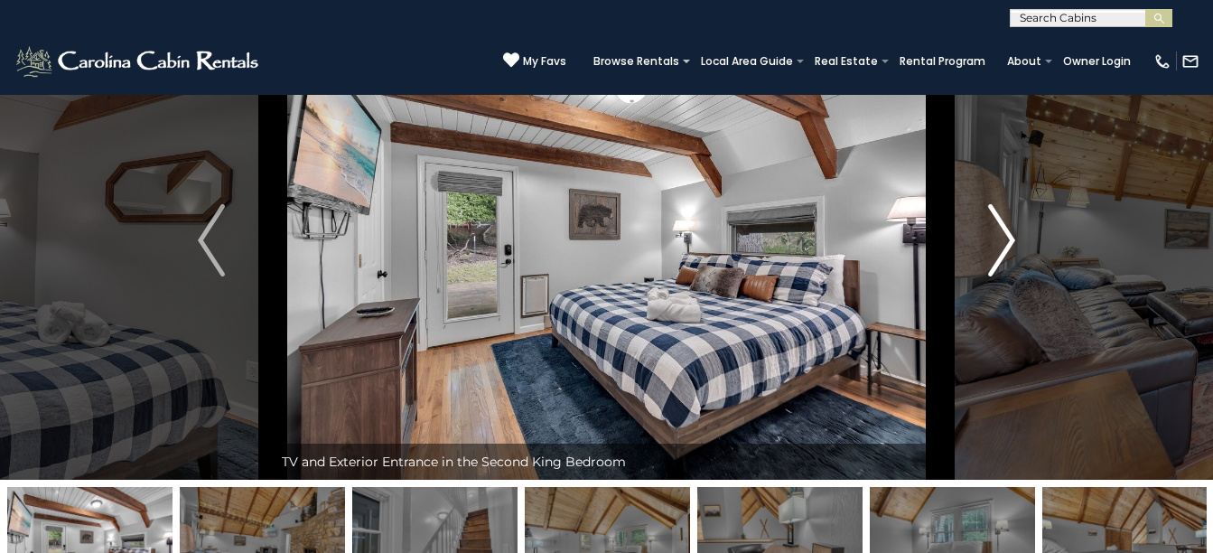
click at [1008, 250] on img "Next" at bounding box center [1001, 240] width 27 height 72
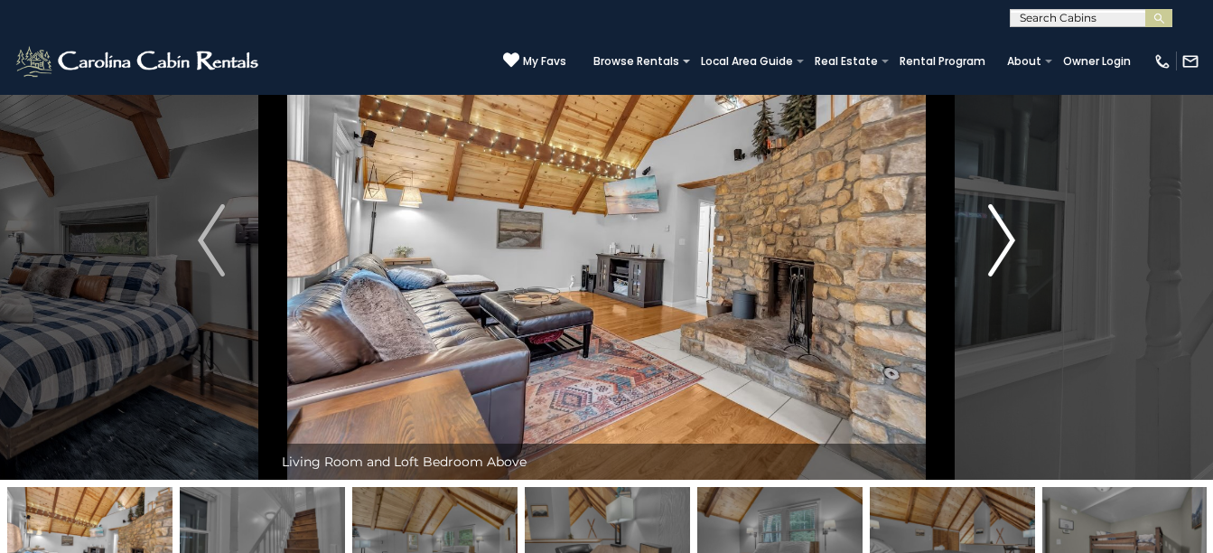
click at [1008, 250] on img "Next" at bounding box center [1001, 240] width 27 height 72
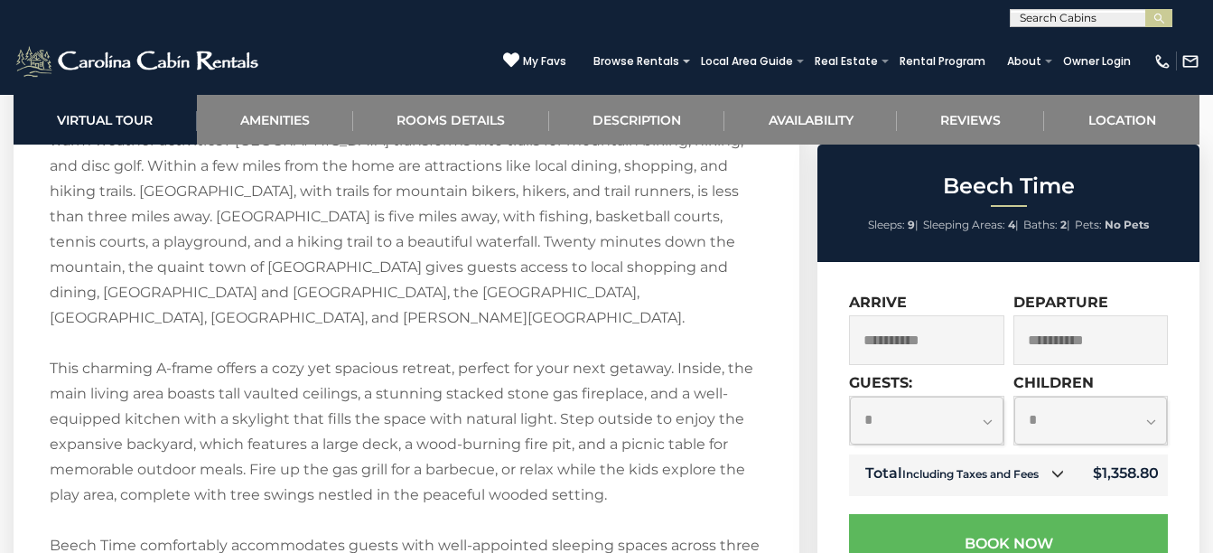
scroll to position [2533, 0]
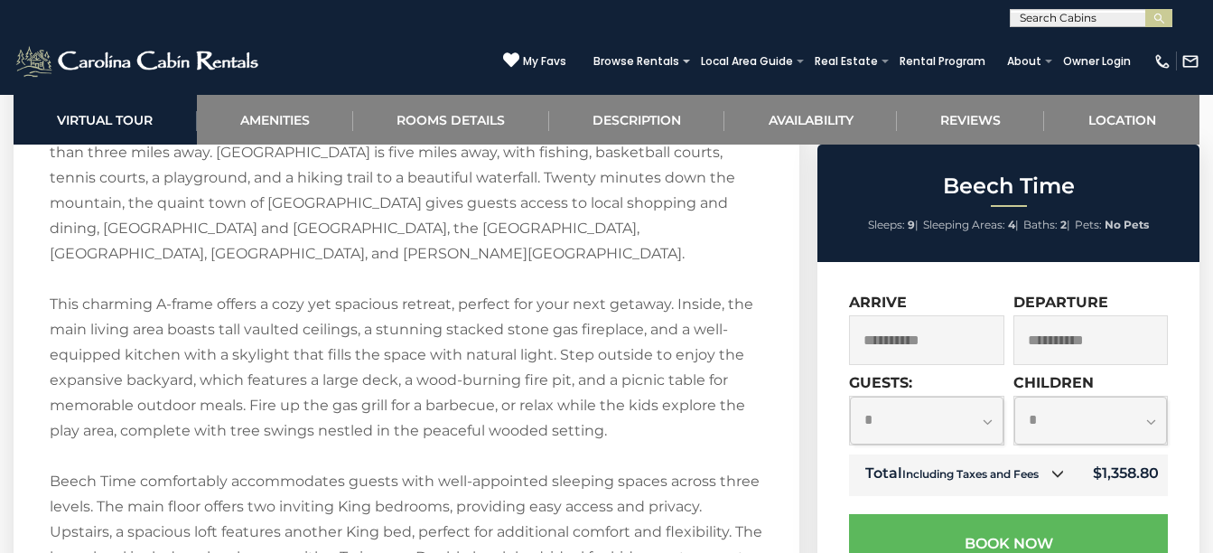
click at [775, 253] on section "Beech Time Description This charming A-frame offers a cozy yet spacious retreat…" at bounding box center [407, 536] width 786 height 1251
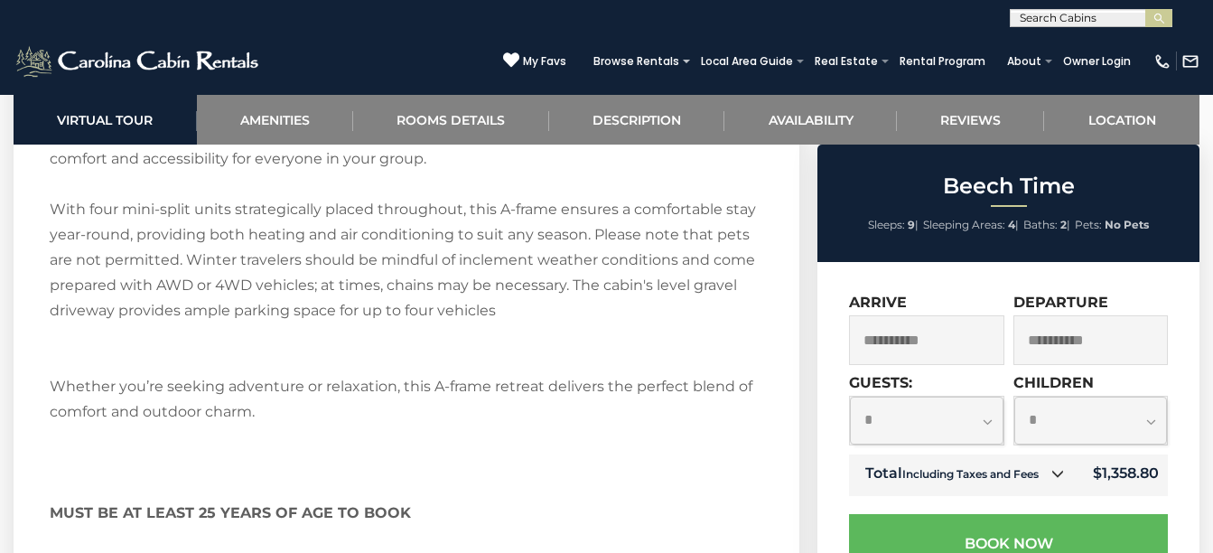
scroll to position [2983, 0]
click at [779, 214] on section "Beech Time Description This charming A-frame offers a cozy yet spacious retreat…" at bounding box center [407, 87] width 786 height 1251
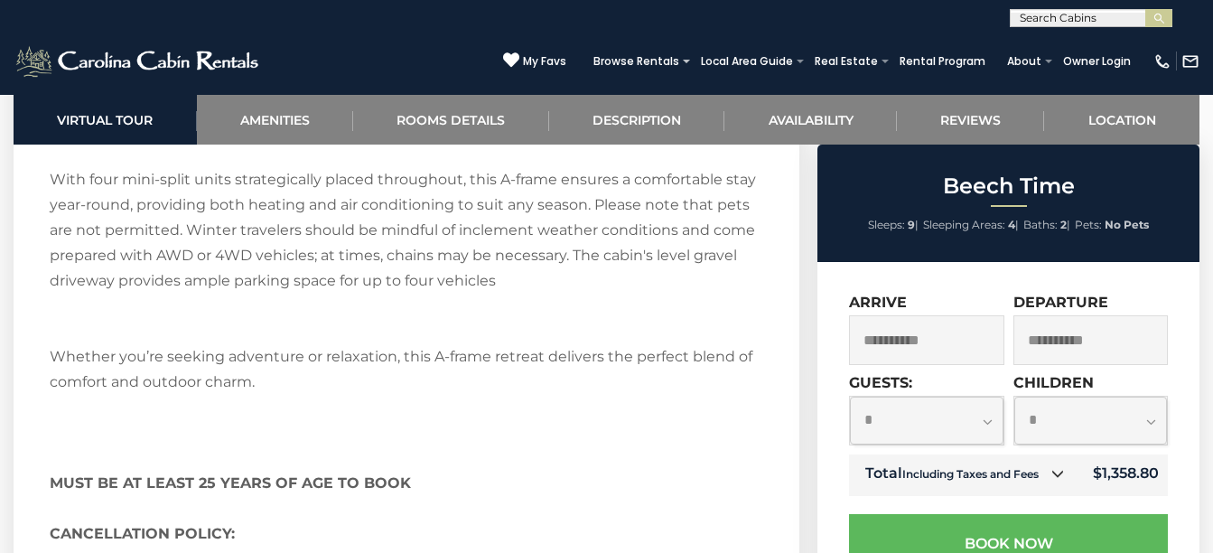
scroll to position [3013, 0]
click at [782, 188] on section "Beech Time Description This charming A-frame offers a cozy yet spacious retreat…" at bounding box center [407, 57] width 786 height 1251
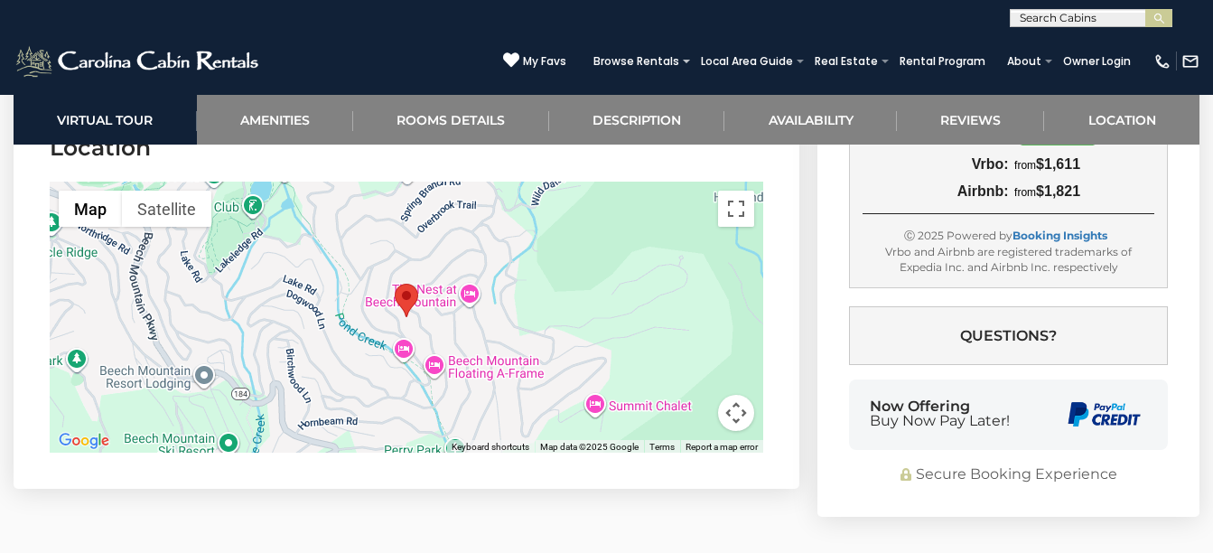
scroll to position [4530, 0]
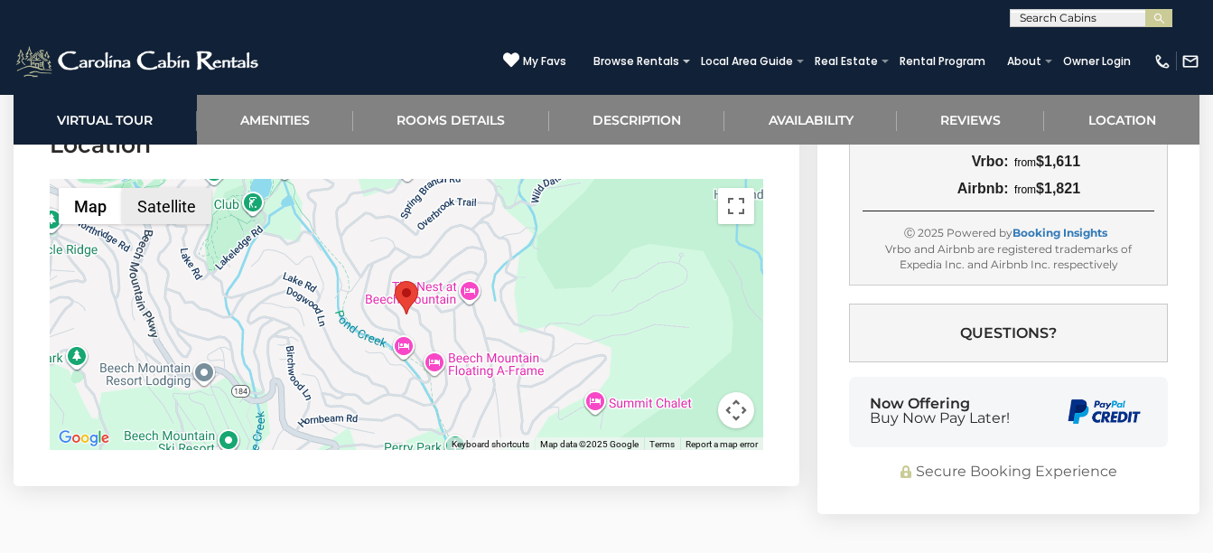
click at [168, 200] on button "Satellite" at bounding box center [166, 206] width 89 height 36
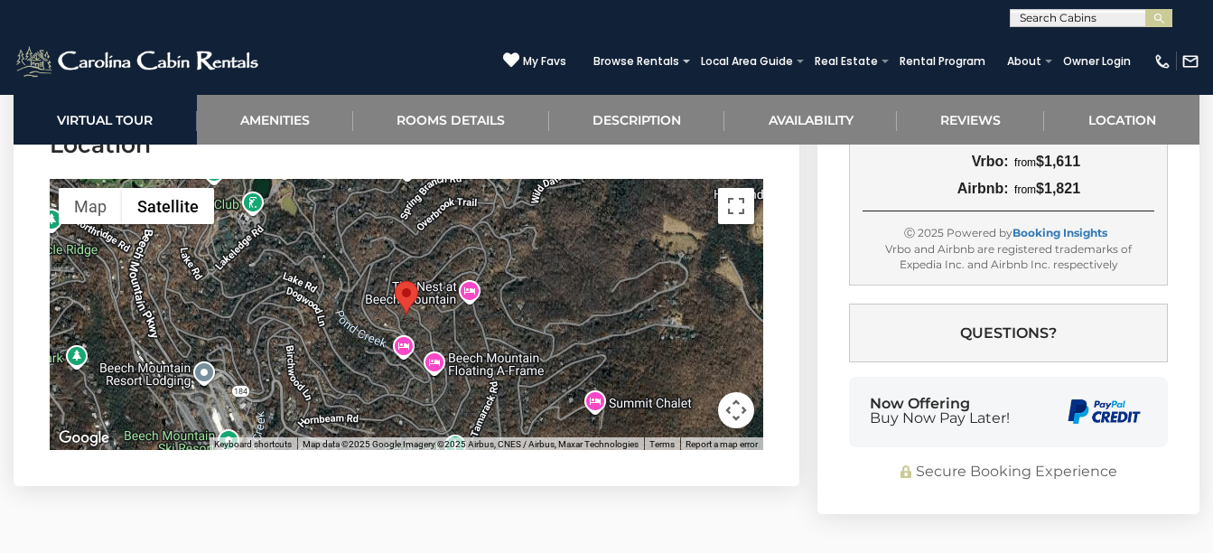
click at [432, 307] on div at bounding box center [406, 314] width 713 height 271
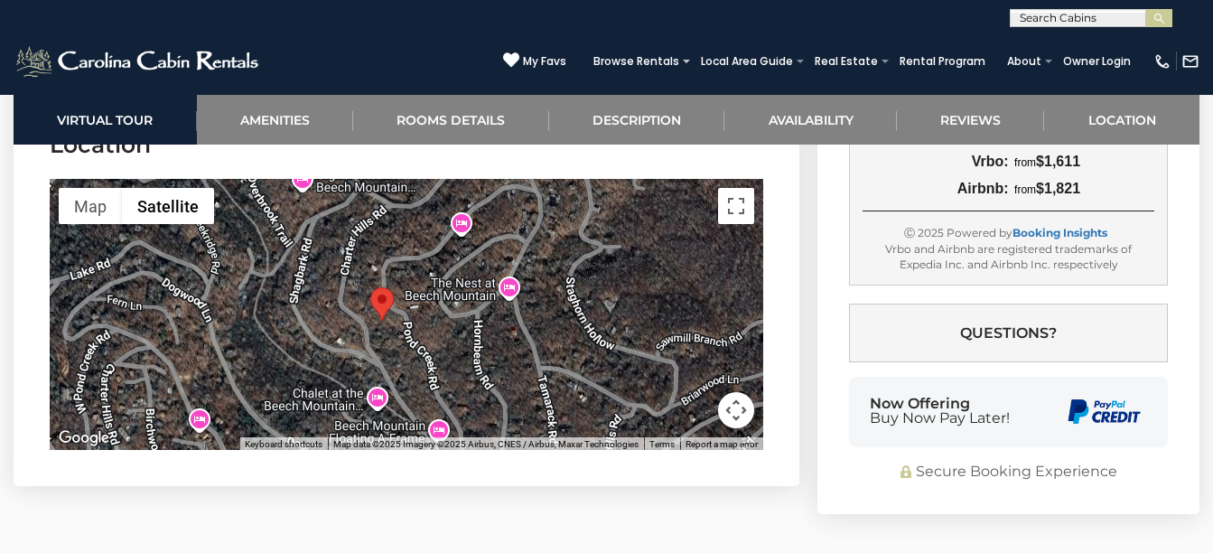
click at [432, 307] on div at bounding box center [406, 314] width 713 height 271
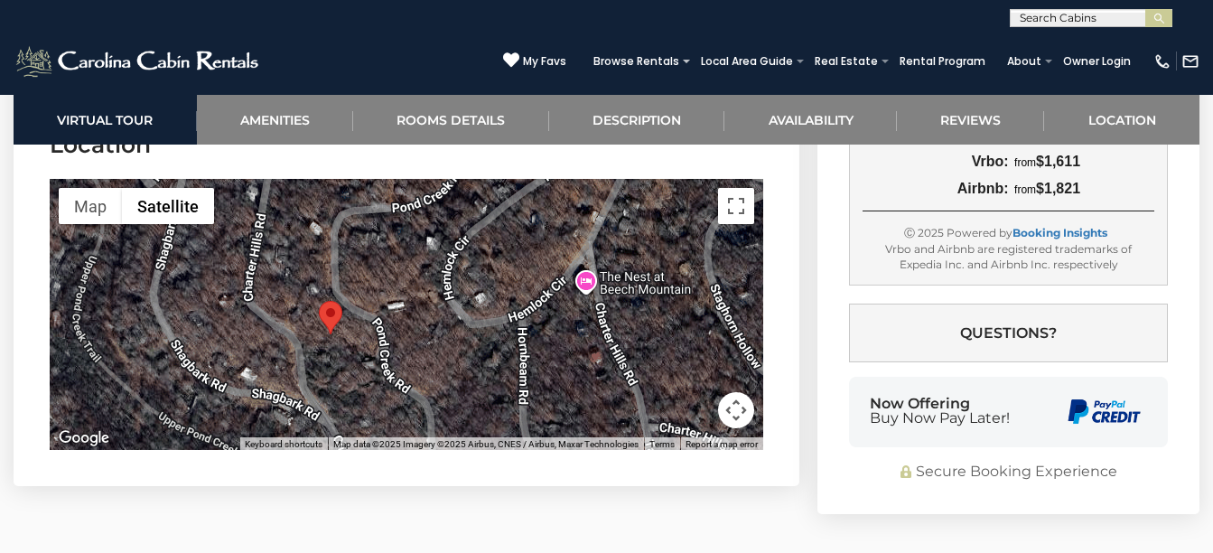
click at [432, 307] on div at bounding box center [406, 314] width 713 height 271
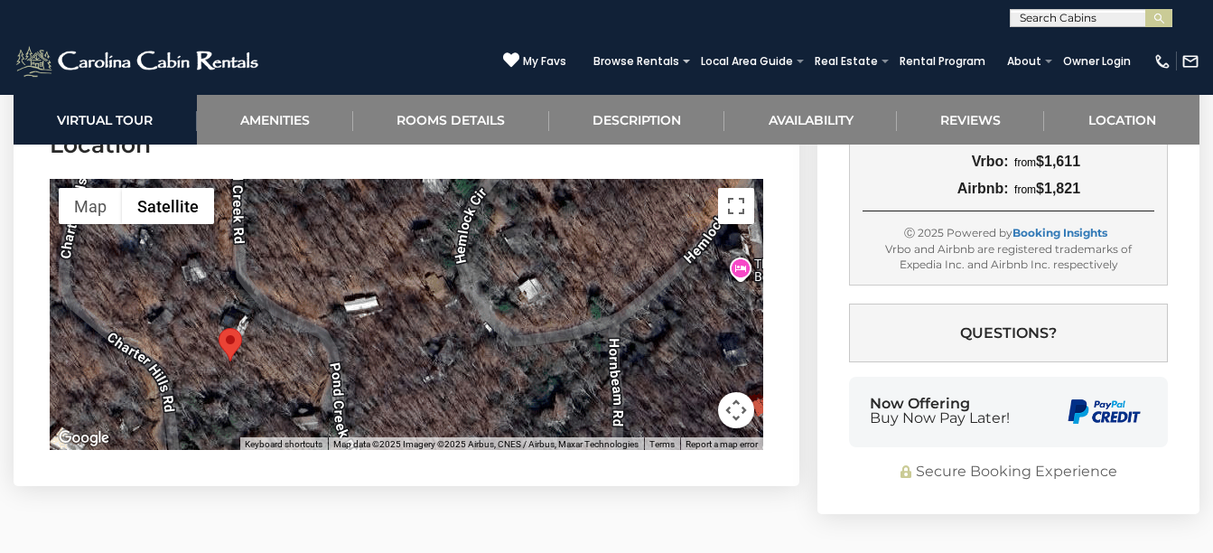
click at [250, 377] on div at bounding box center [406, 314] width 713 height 271
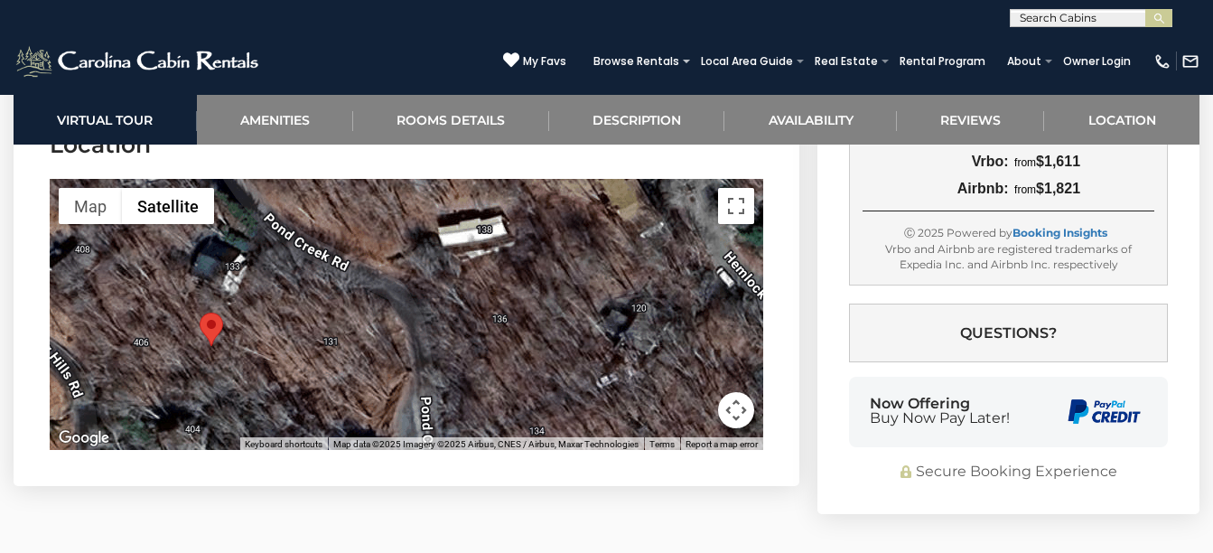
click at [250, 377] on div at bounding box center [406, 314] width 713 height 271
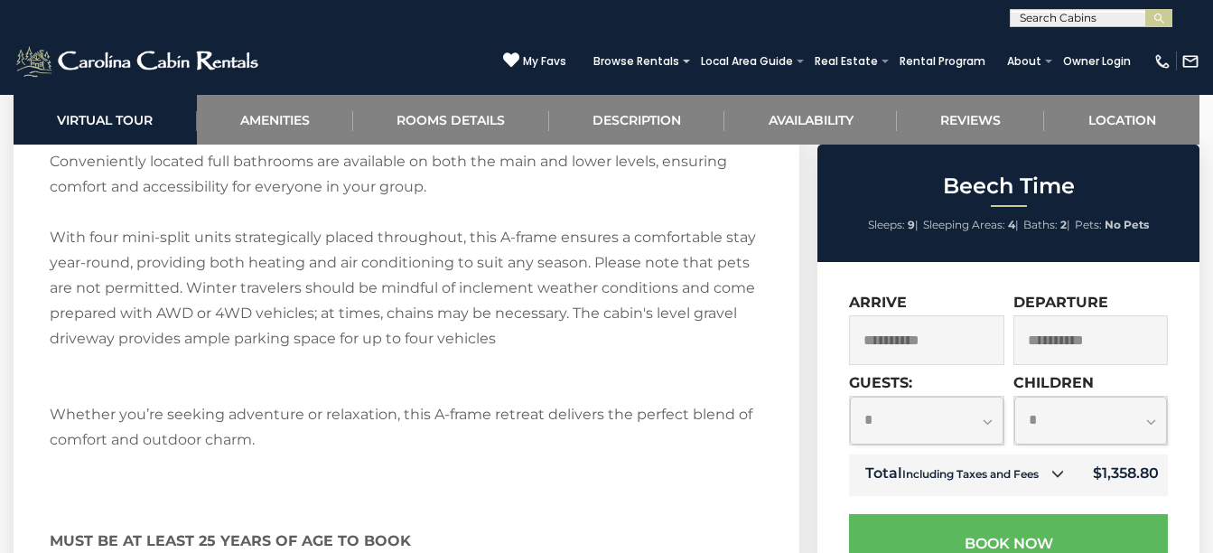
scroll to position [2953, 0]
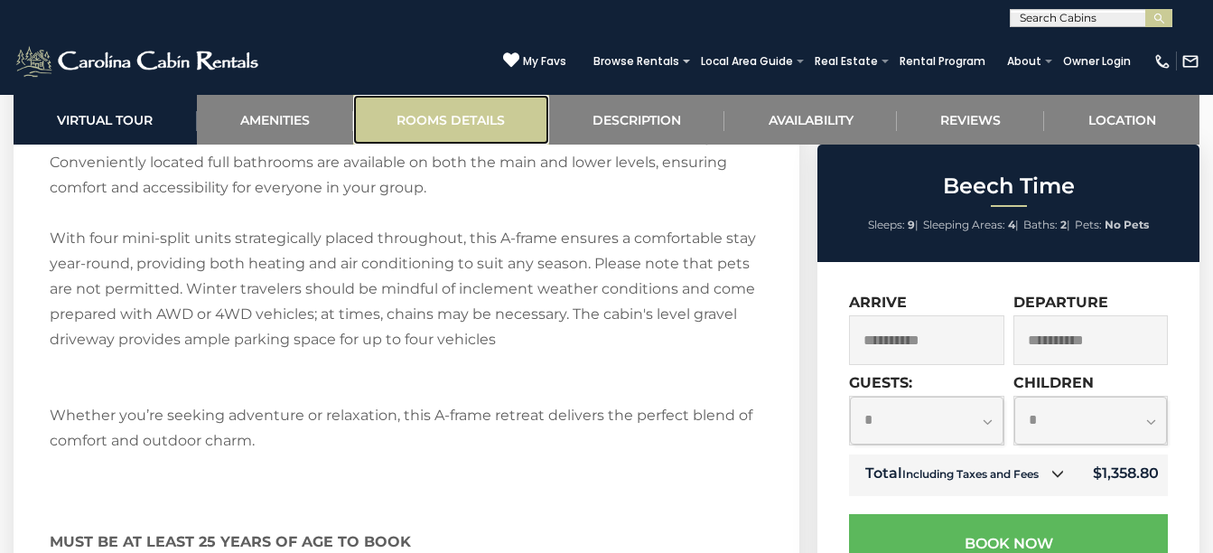
click at [422, 122] on link "Rooms Details" at bounding box center [451, 120] width 196 height 50
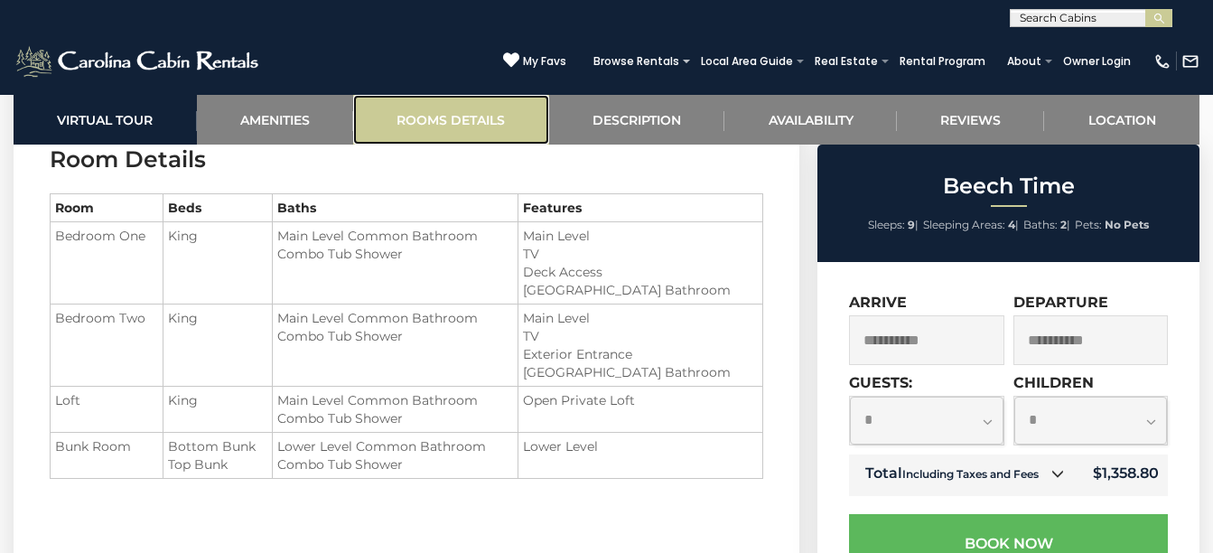
scroll to position [1892, 0]
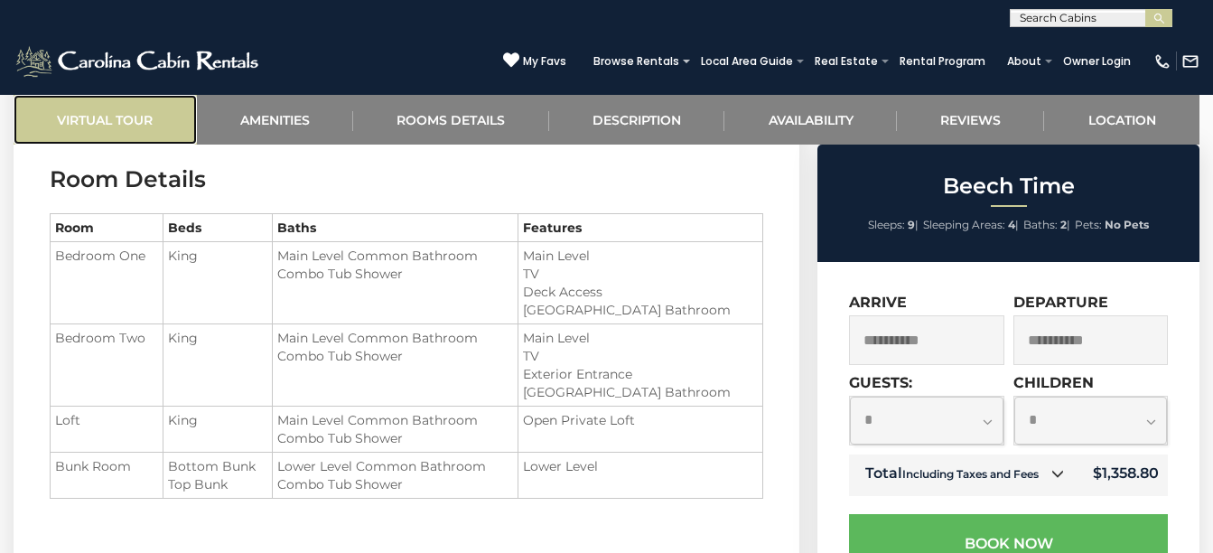
click at [84, 110] on link "Virtual Tour" at bounding box center [105, 120] width 183 height 50
click at [106, 121] on link "Virtual Tour" at bounding box center [105, 120] width 183 height 50
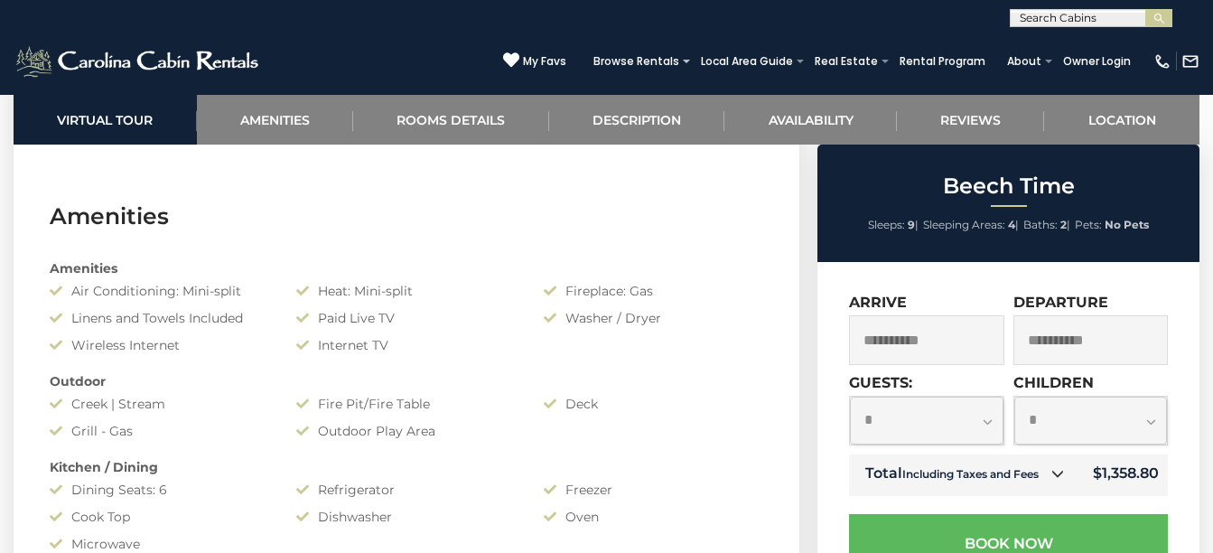
scroll to position [1253, 0]
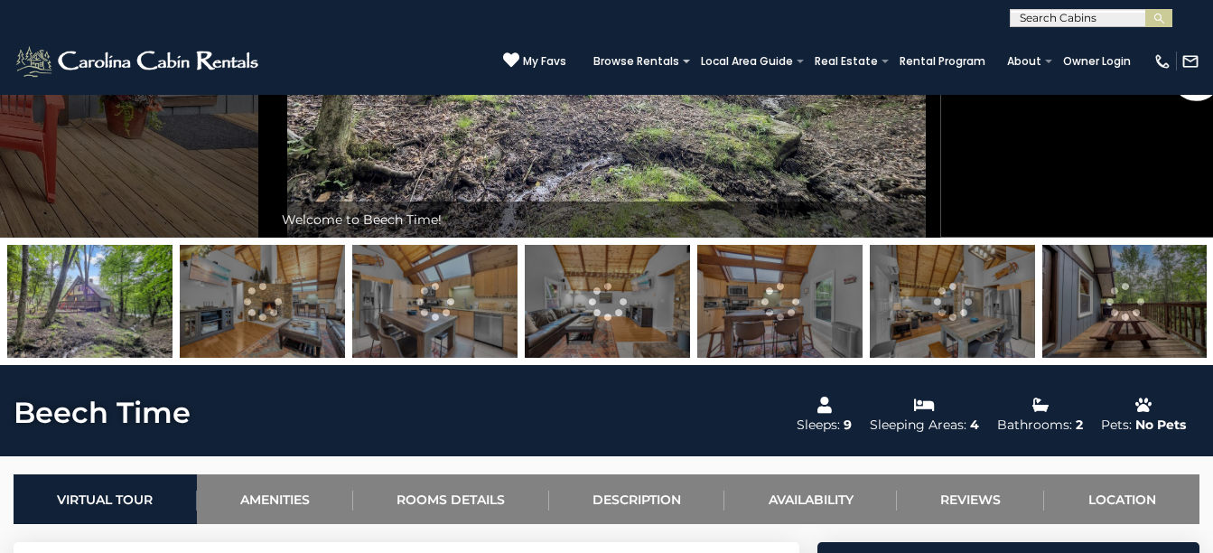
scroll to position [375, 0]
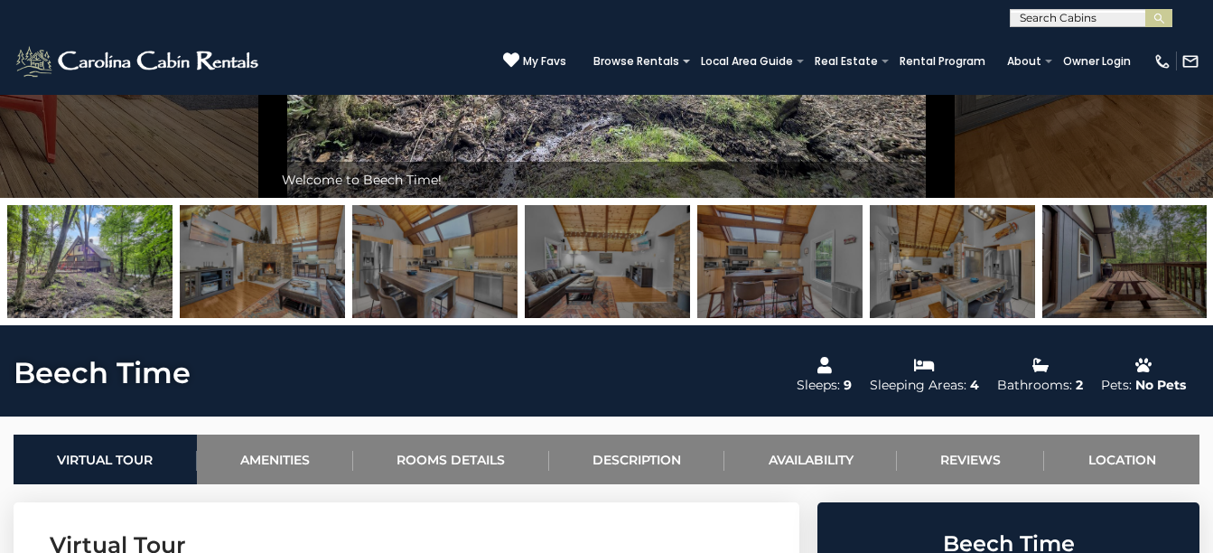
click at [1176, 256] on img at bounding box center [1124, 261] width 165 height 113
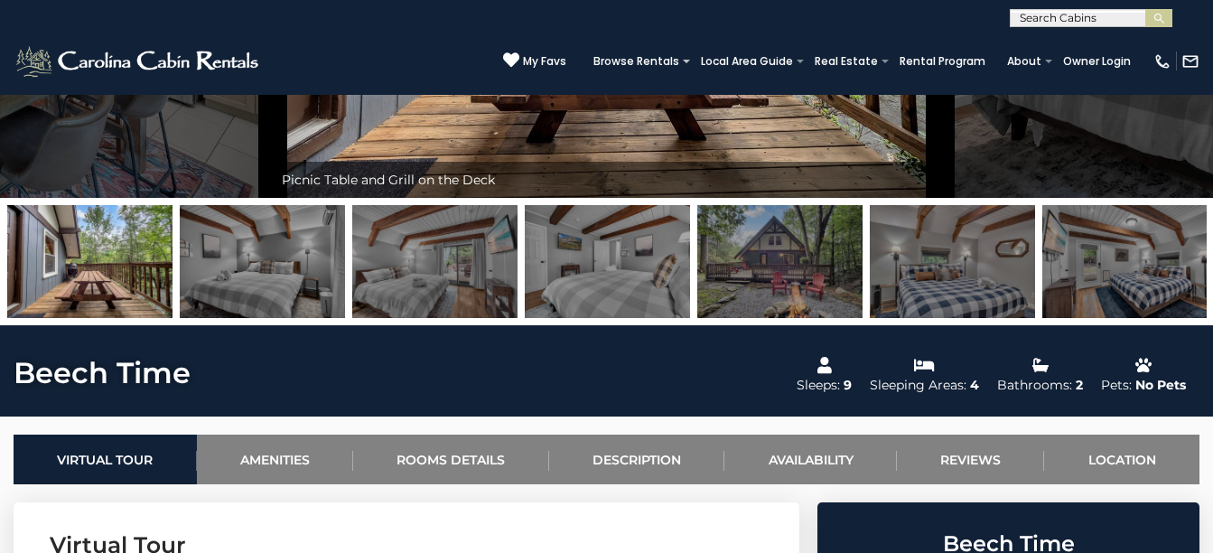
click at [1176, 256] on img at bounding box center [1124, 261] width 165 height 113
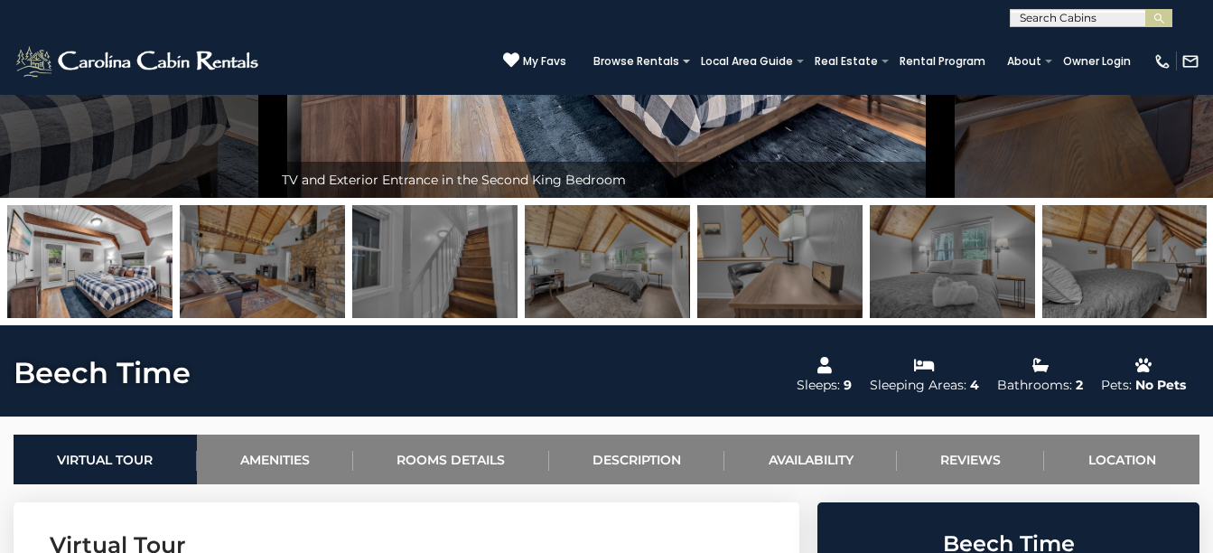
click at [1176, 256] on img at bounding box center [1124, 261] width 165 height 113
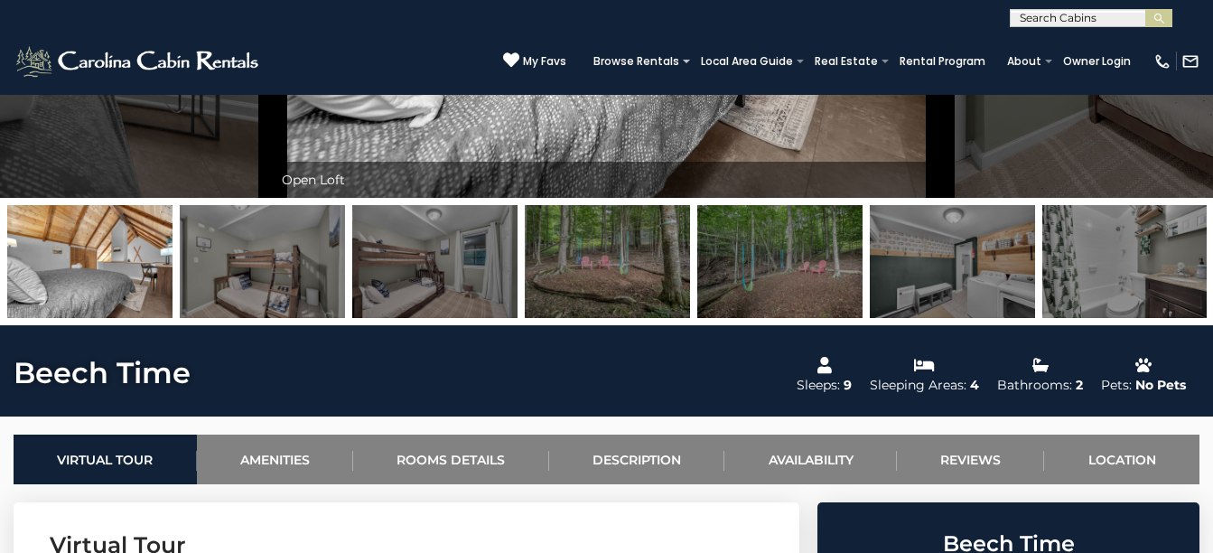
click at [1176, 256] on img at bounding box center [1124, 261] width 165 height 113
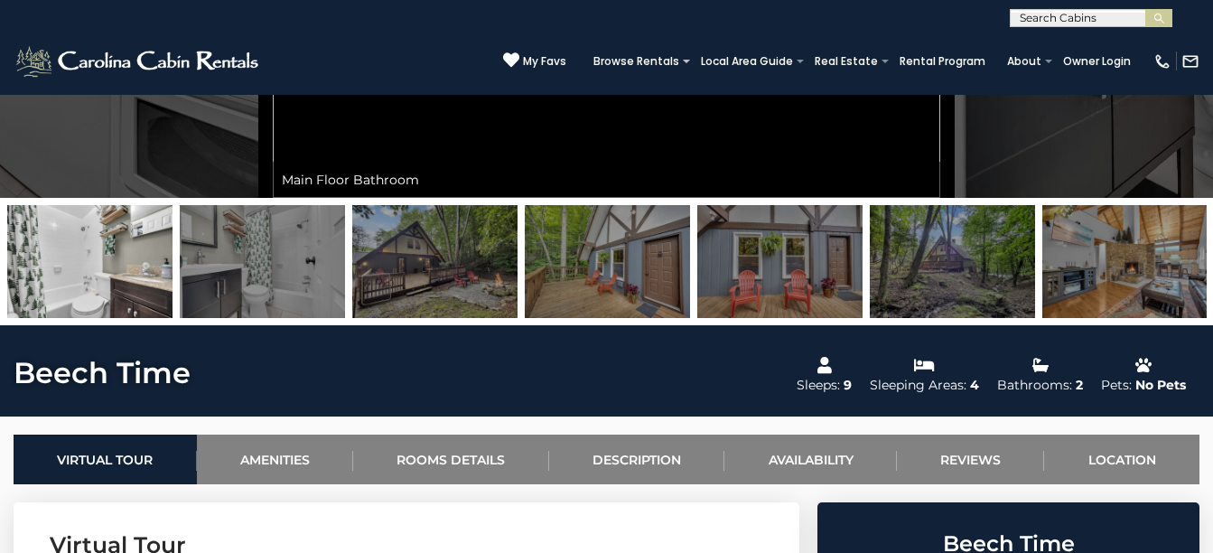
click at [1176, 256] on img at bounding box center [1124, 261] width 165 height 113
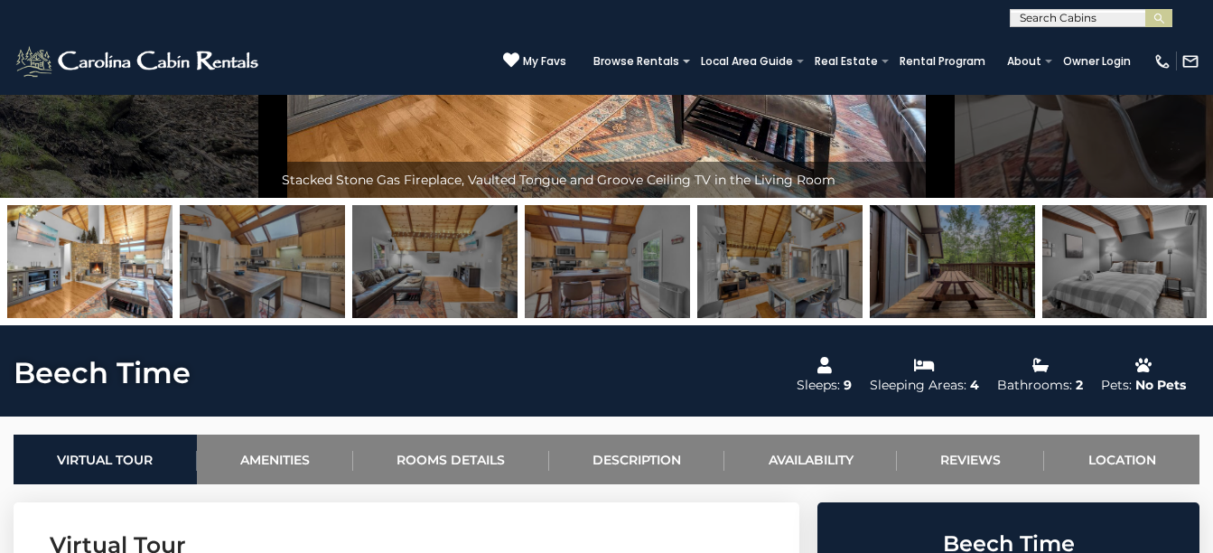
click at [1176, 256] on img at bounding box center [1124, 261] width 165 height 113
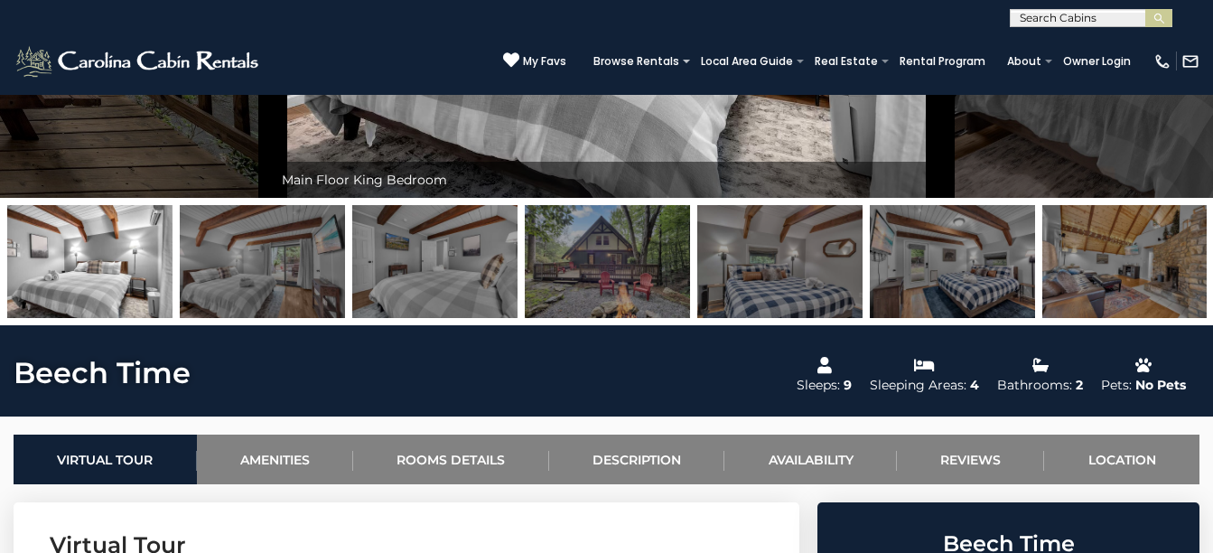
click at [1176, 256] on img at bounding box center [1124, 261] width 165 height 113
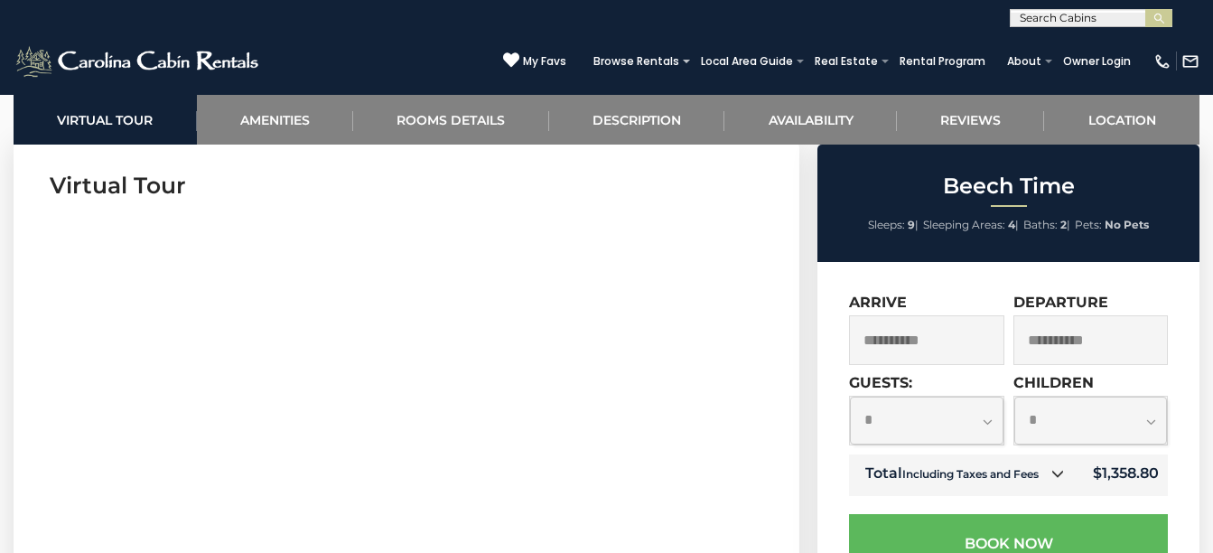
scroll to position [737, 0]
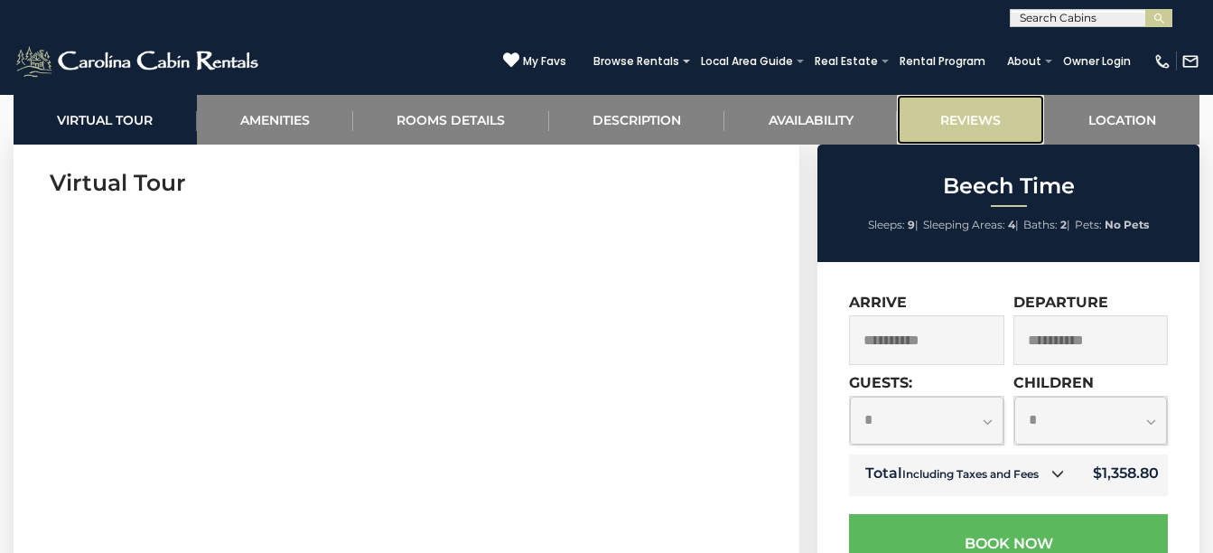
click at [957, 113] on link "Reviews" at bounding box center [971, 120] width 148 height 50
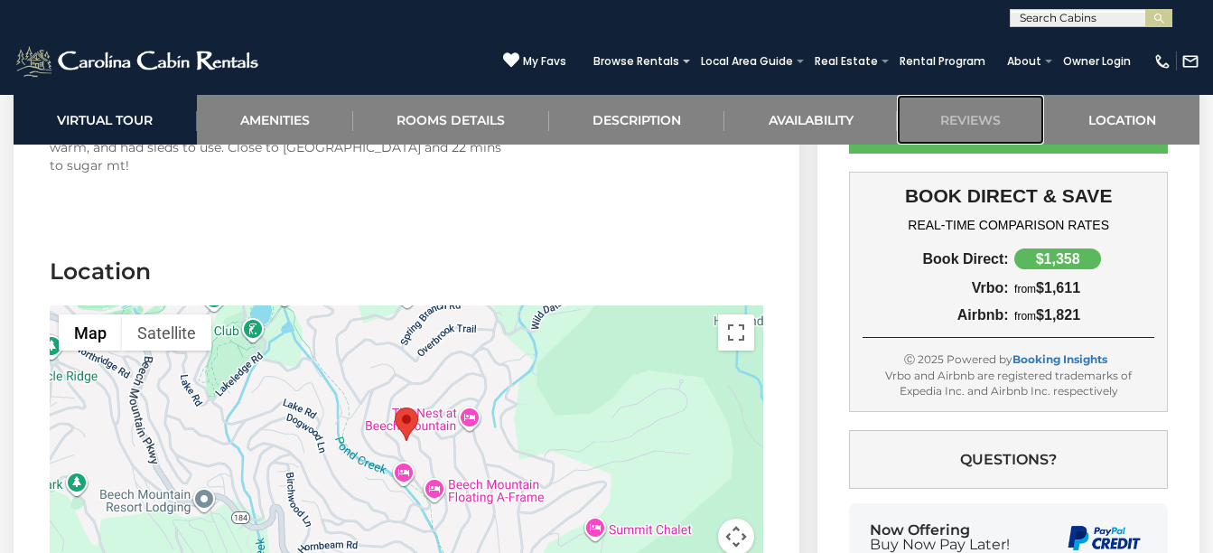
scroll to position [4419, 0]
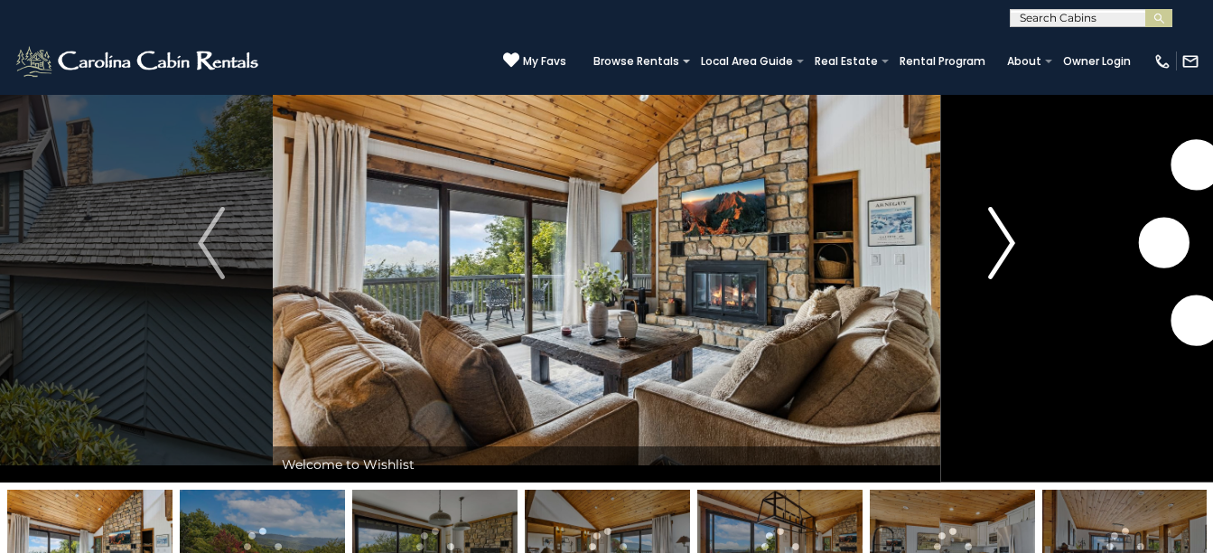
click at [1007, 238] on img "Next" at bounding box center [1001, 243] width 27 height 72
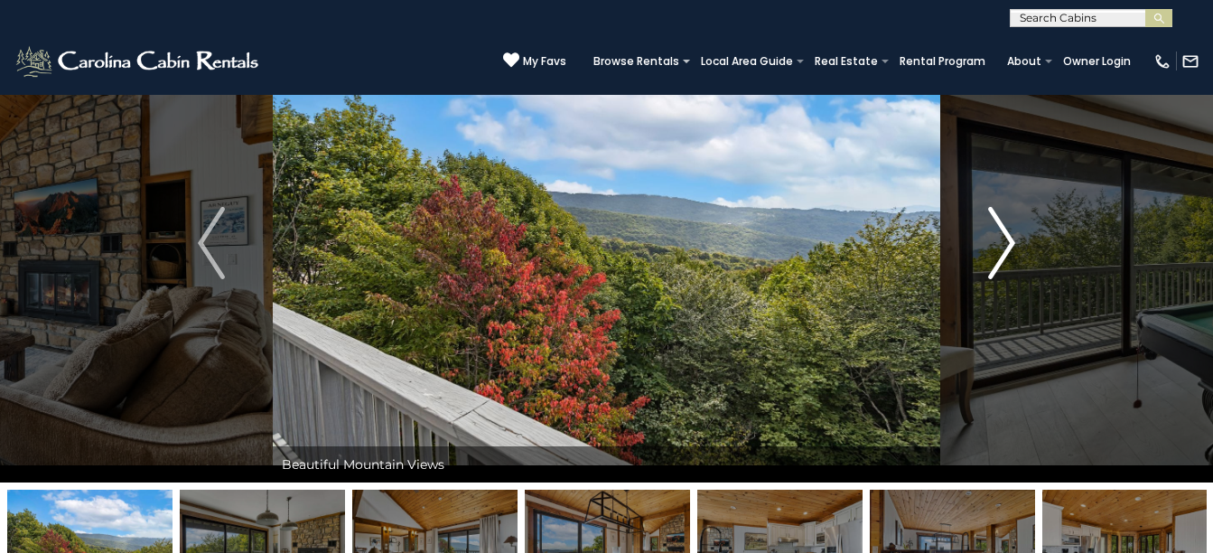
click at [1007, 238] on img "Next" at bounding box center [1001, 243] width 27 height 72
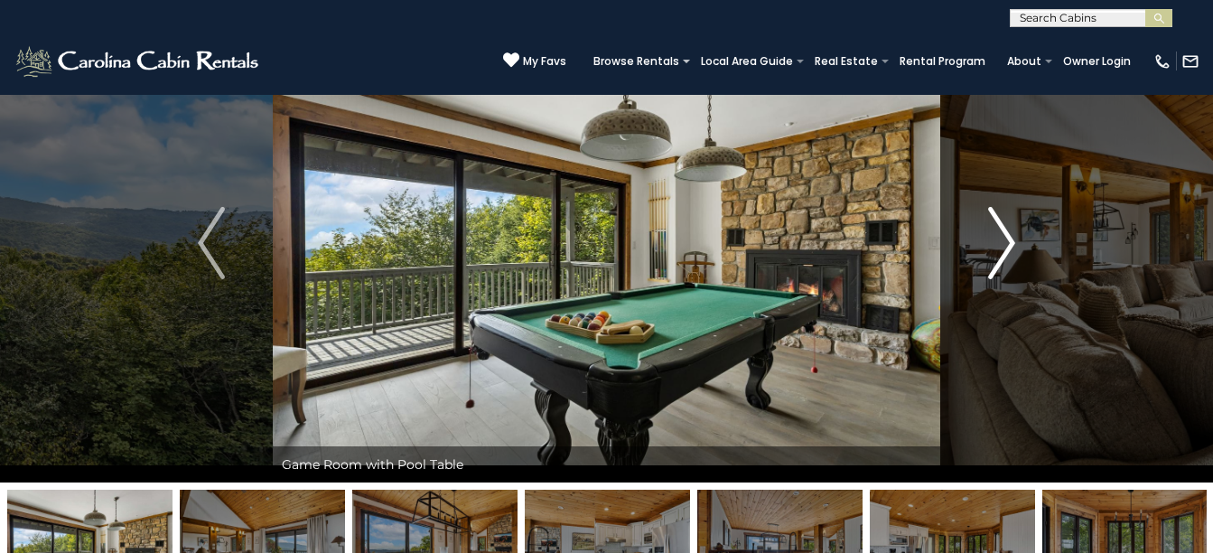
click at [1007, 238] on img "Next" at bounding box center [1001, 243] width 27 height 72
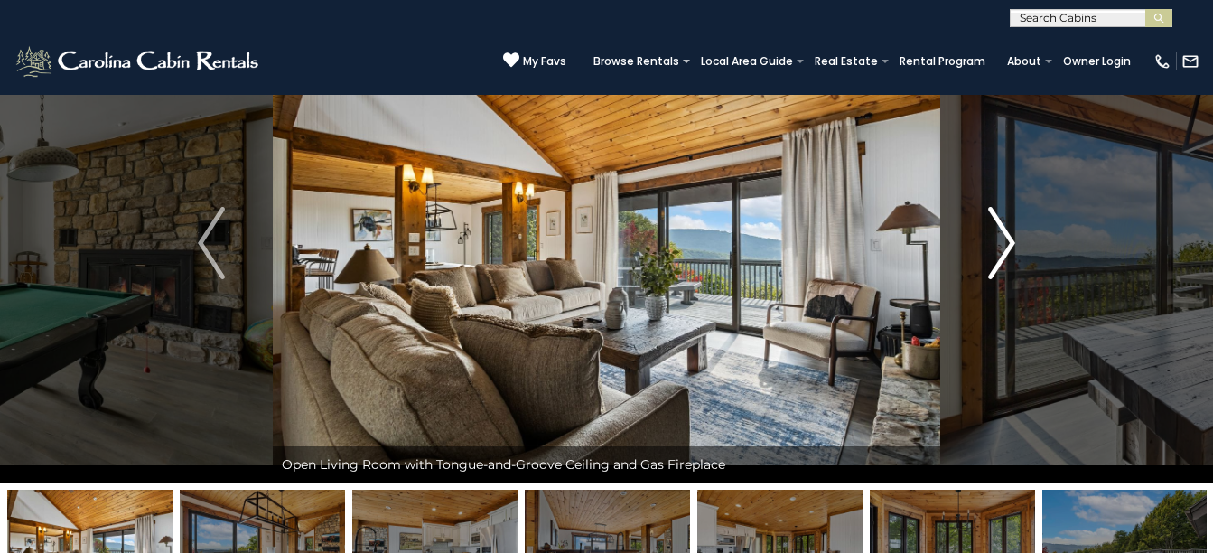
click at [1007, 238] on img "Next" at bounding box center [1001, 243] width 27 height 72
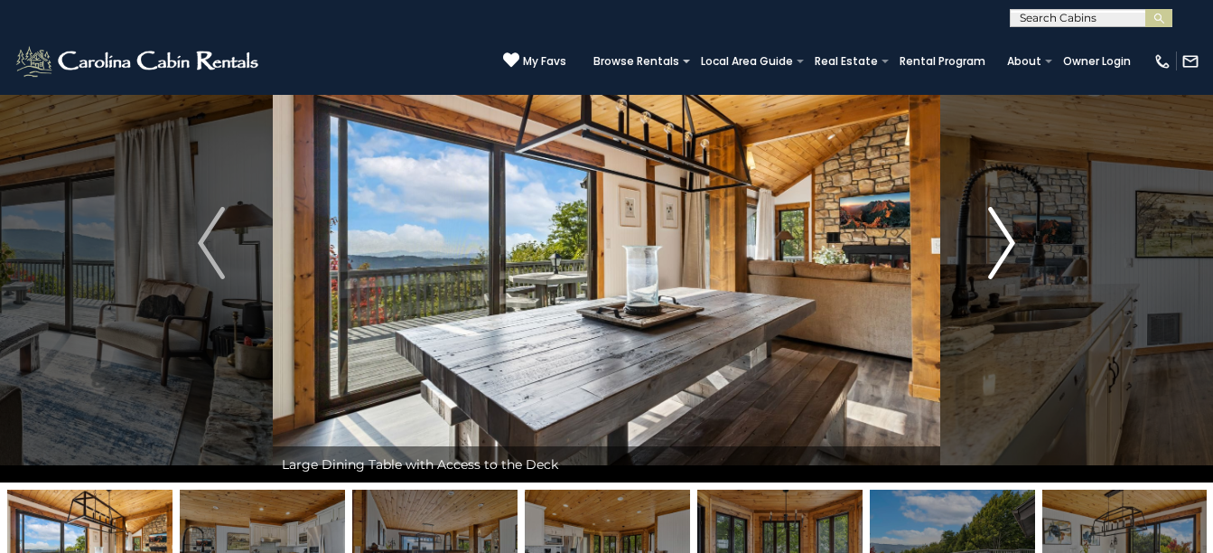
click at [1007, 238] on img "Next" at bounding box center [1001, 243] width 27 height 72
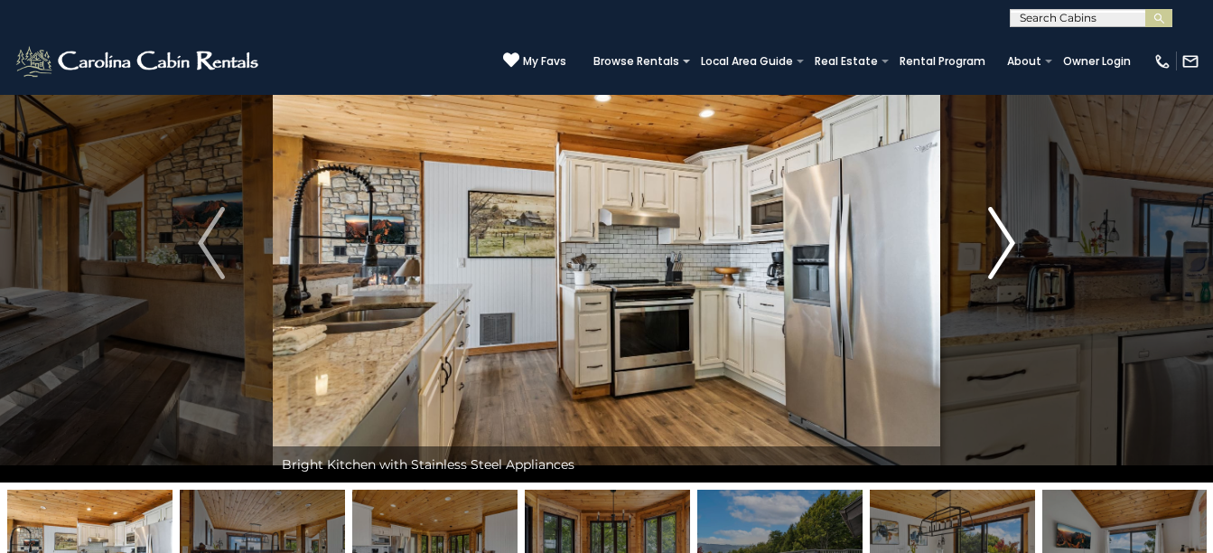
click at [1007, 238] on img "Next" at bounding box center [1001, 243] width 27 height 72
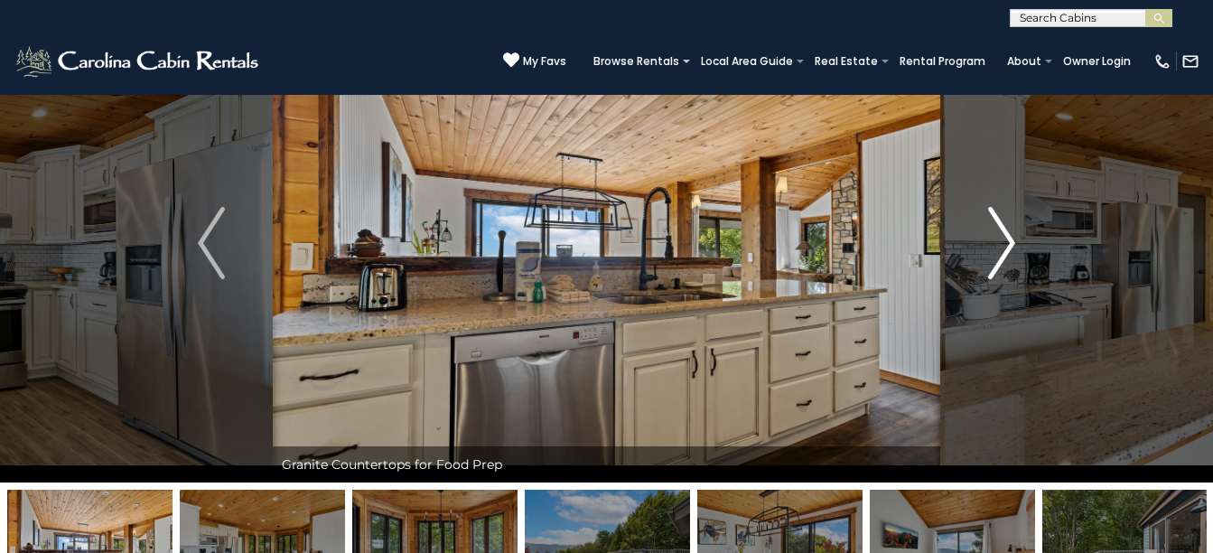
click at [1007, 238] on img "Next" at bounding box center [1001, 243] width 27 height 72
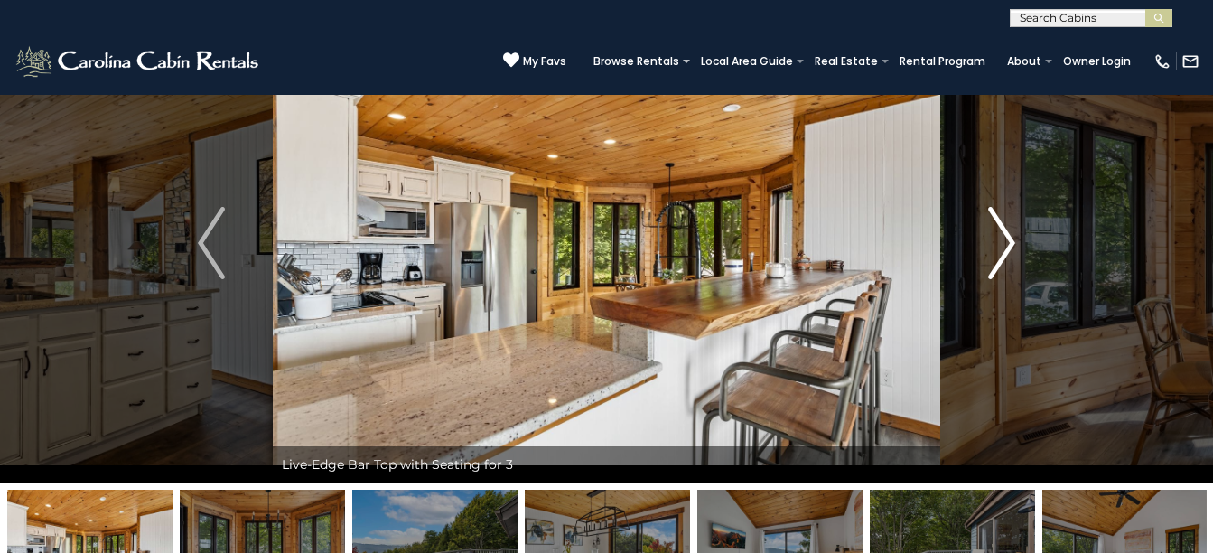
click at [1007, 238] on img "Next" at bounding box center [1001, 243] width 27 height 72
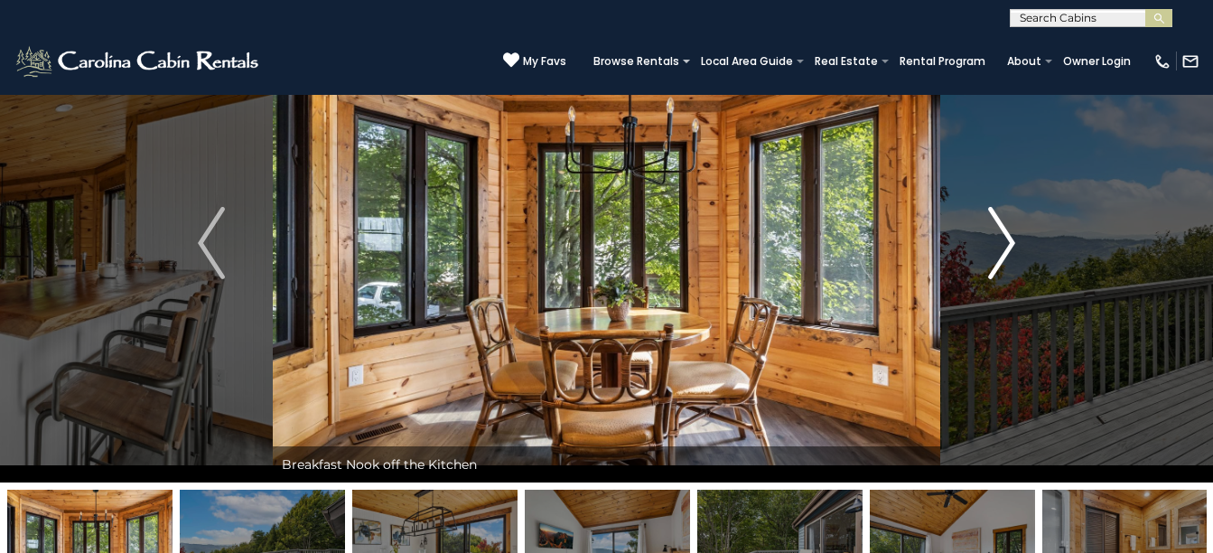
click at [1007, 238] on img "Next" at bounding box center [1001, 243] width 27 height 72
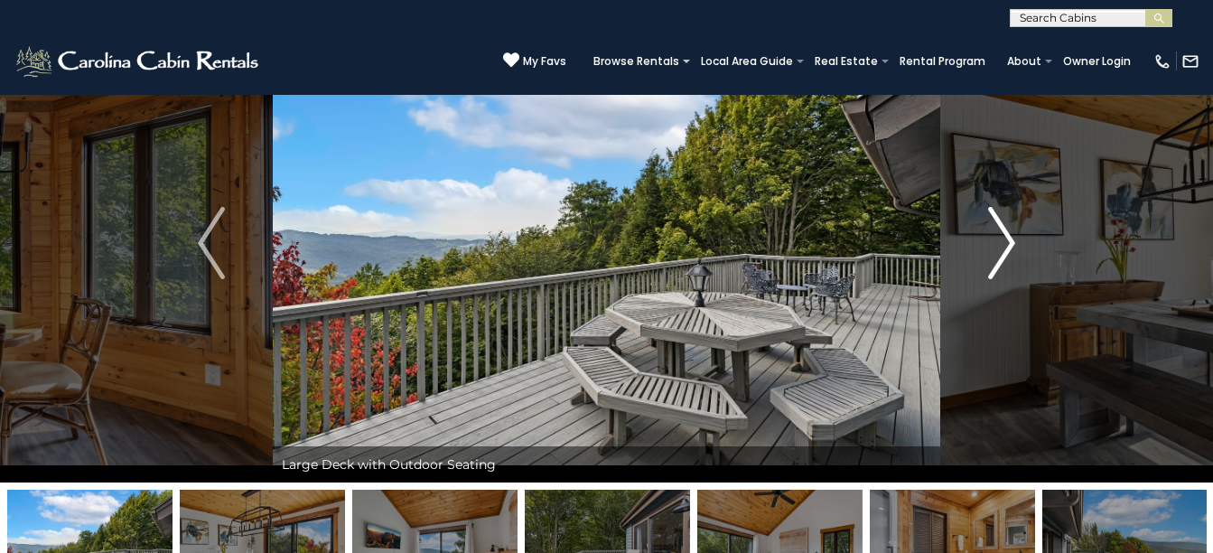
click at [1007, 238] on img "Next" at bounding box center [1001, 243] width 27 height 72
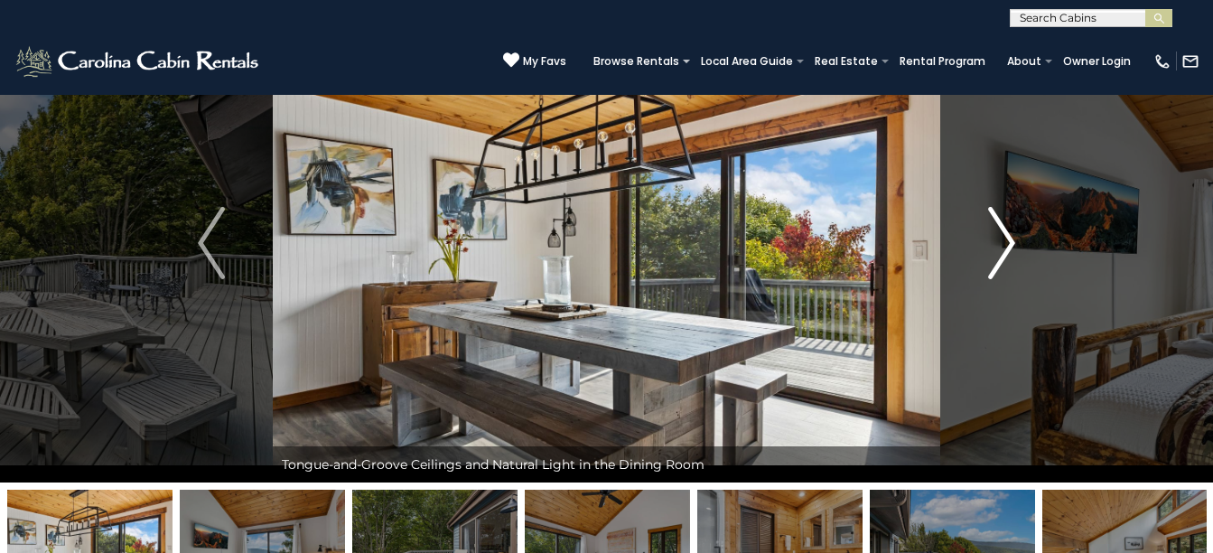
click at [1007, 238] on img "Next" at bounding box center [1001, 243] width 27 height 72
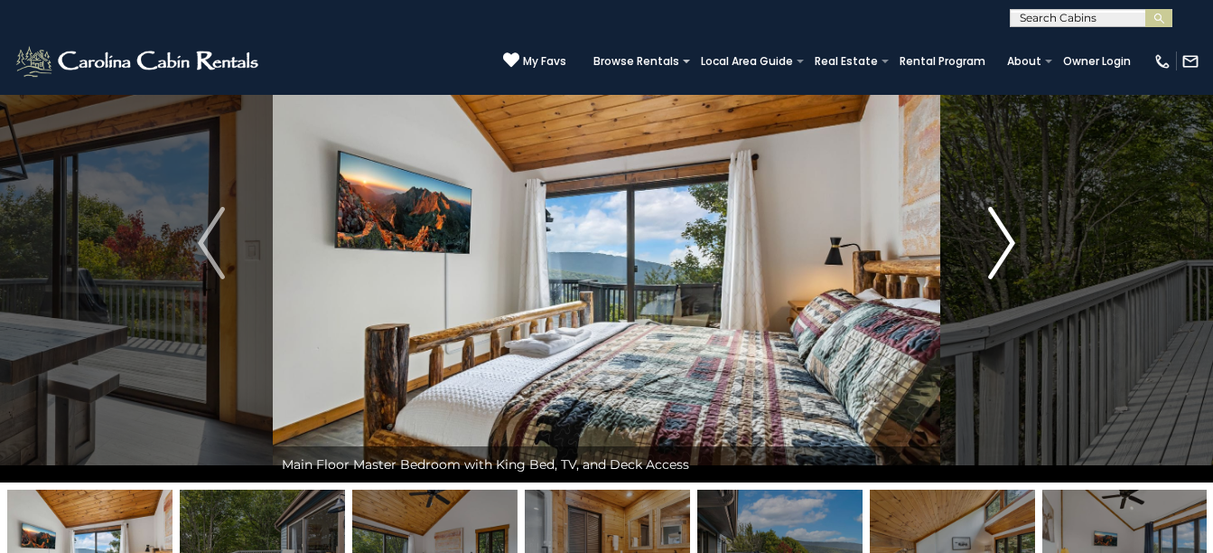
click at [1007, 238] on img "Next" at bounding box center [1001, 243] width 27 height 72
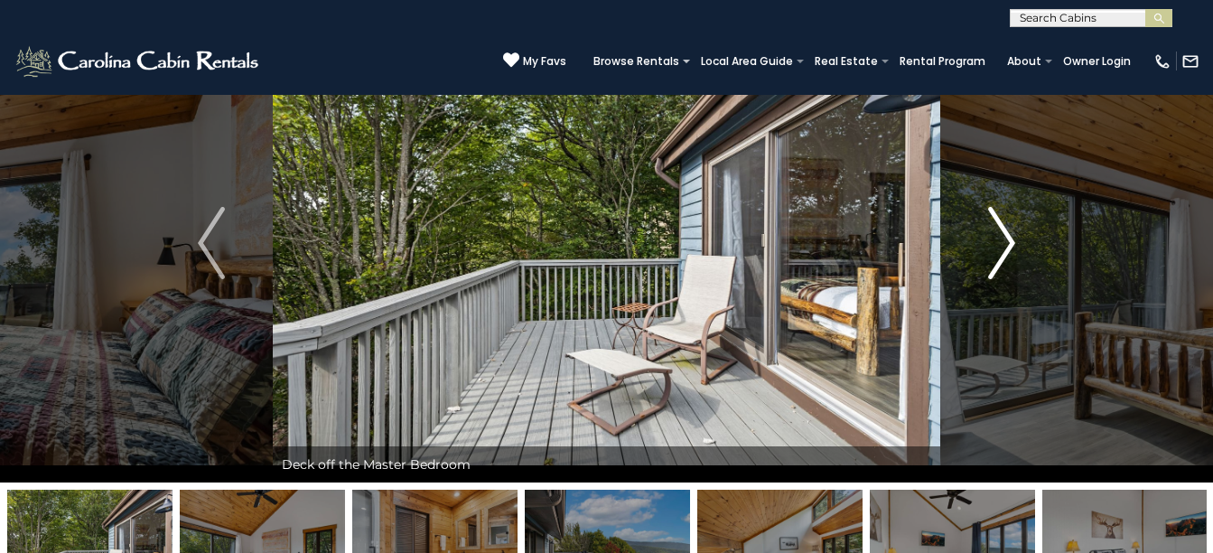
click at [1007, 238] on img "Next" at bounding box center [1001, 243] width 27 height 72
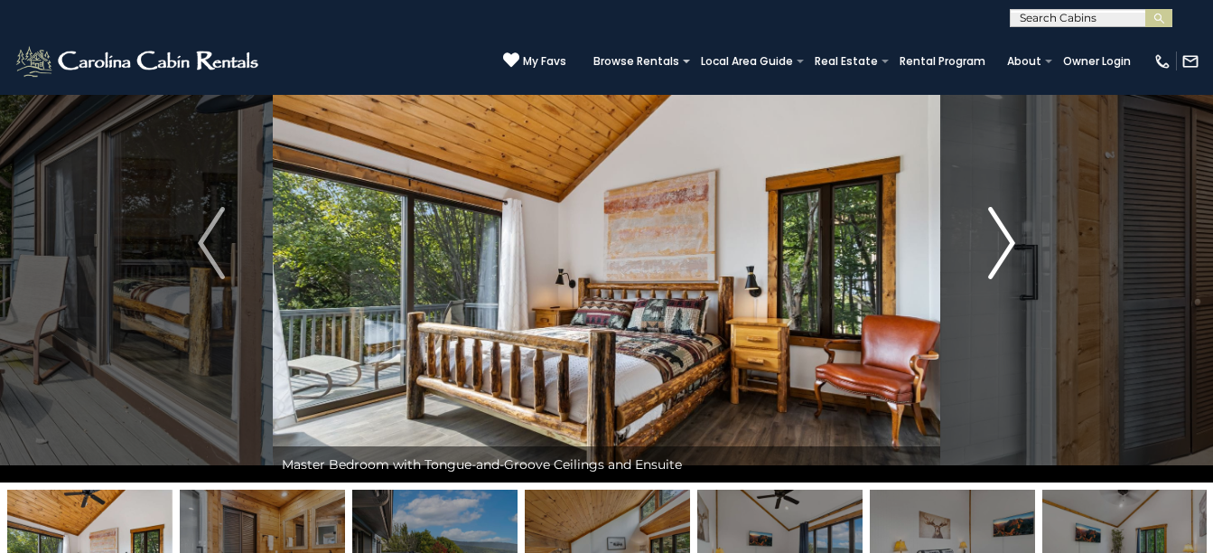
click at [1007, 238] on img "Next" at bounding box center [1001, 243] width 27 height 72
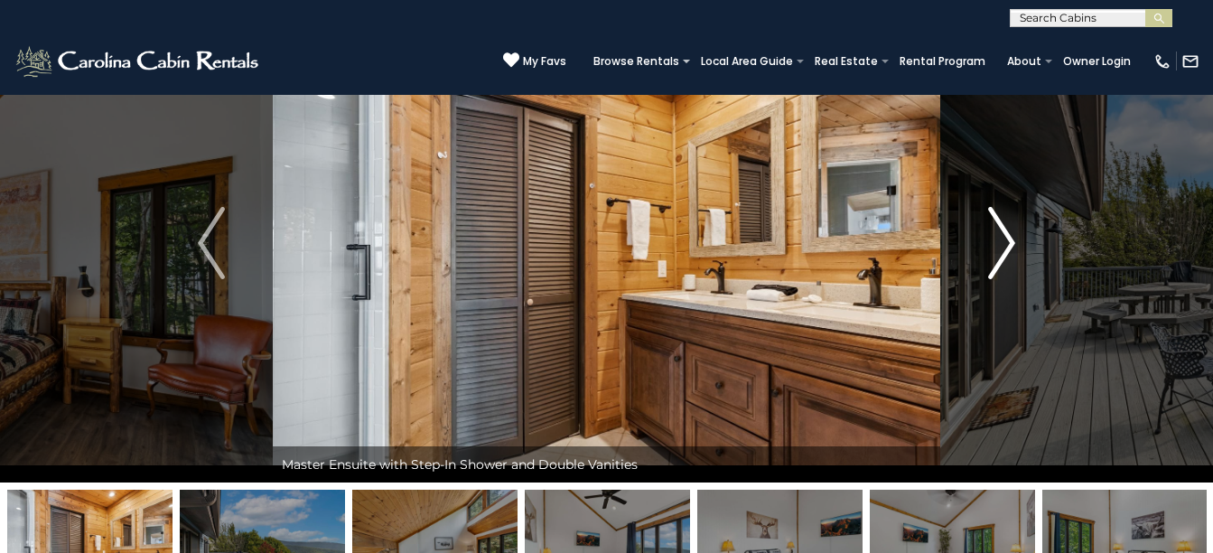
click at [1007, 238] on img "Next" at bounding box center [1001, 243] width 27 height 72
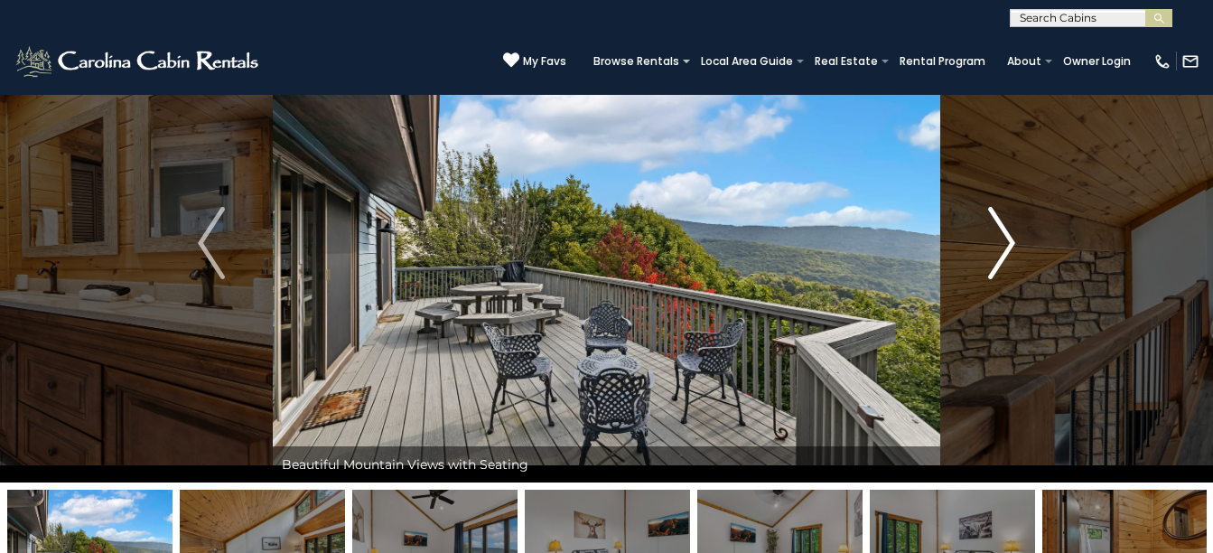
click at [1007, 238] on img "Next" at bounding box center [1001, 243] width 27 height 72
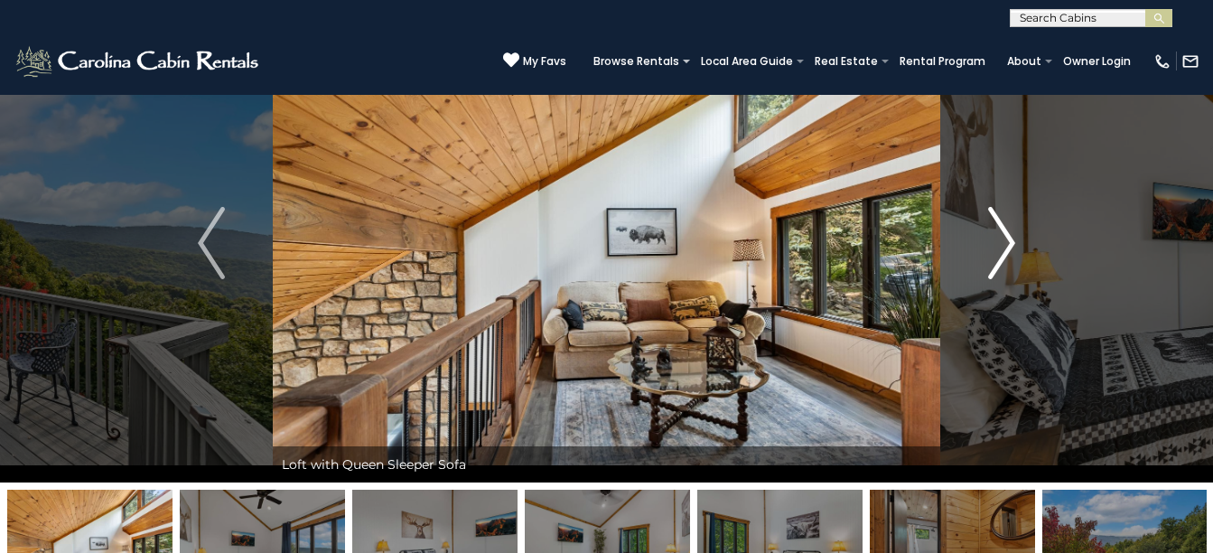
click at [1007, 238] on img "Next" at bounding box center [1001, 243] width 27 height 72
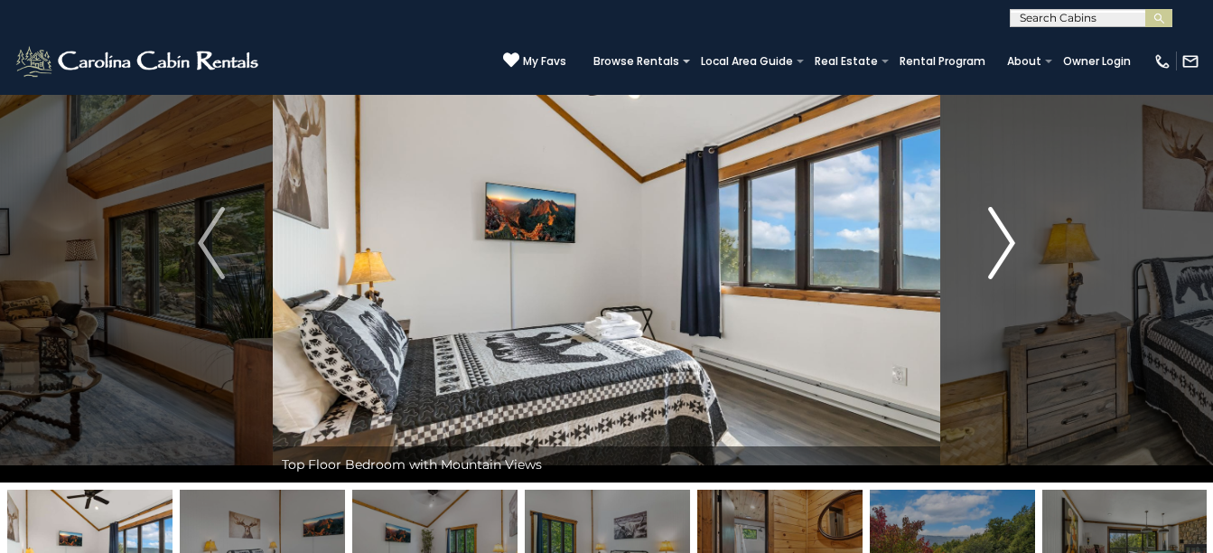
click at [1007, 238] on img "Next" at bounding box center [1001, 243] width 27 height 72
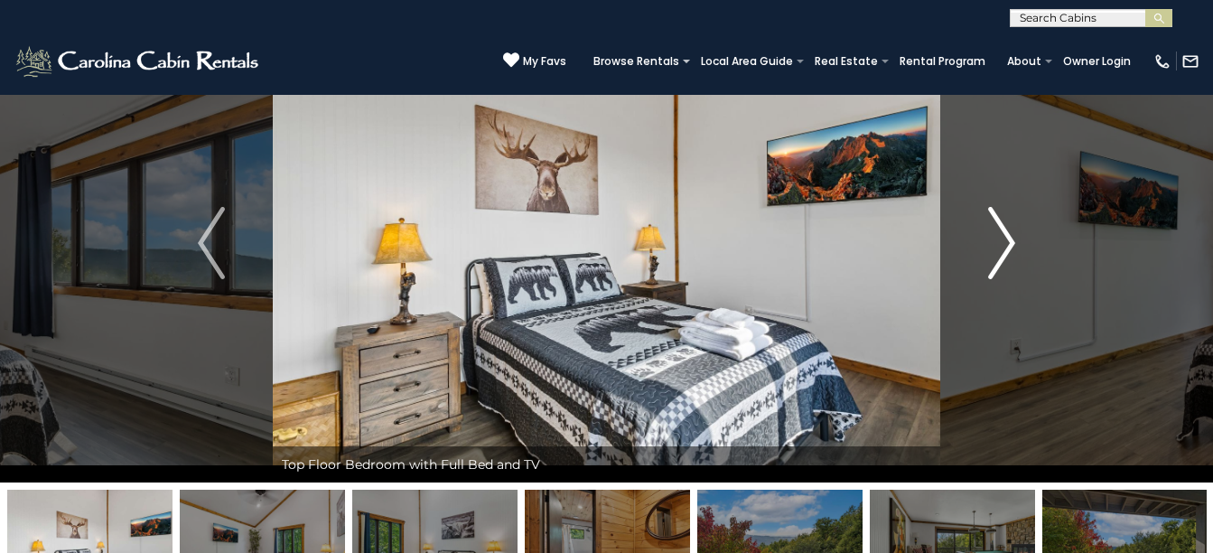
click at [1007, 238] on img "Next" at bounding box center [1001, 243] width 27 height 72
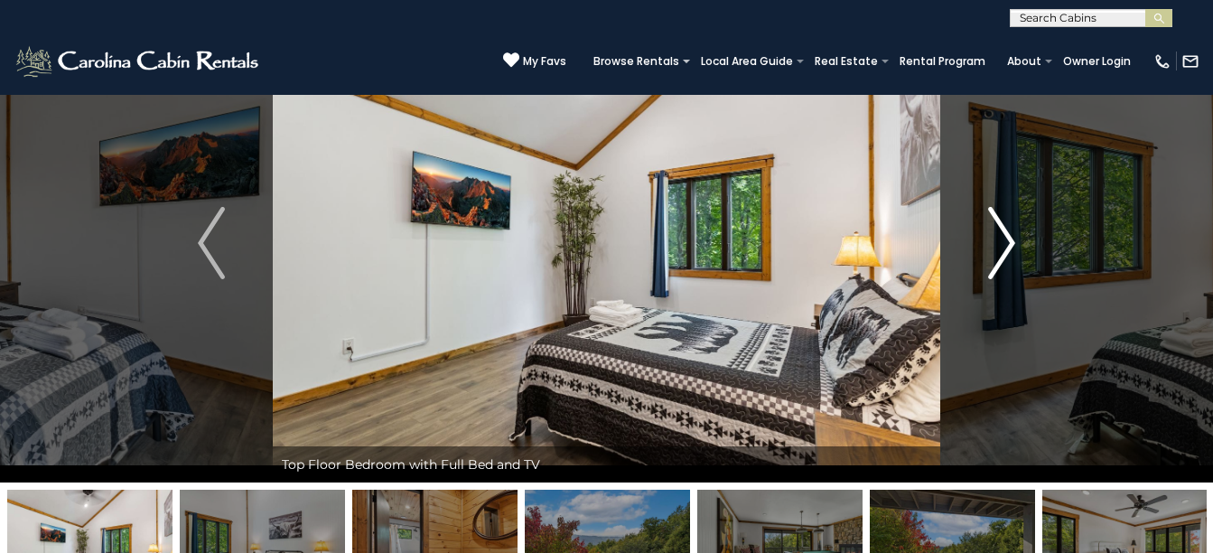
click at [1007, 238] on img "Next" at bounding box center [1001, 243] width 27 height 72
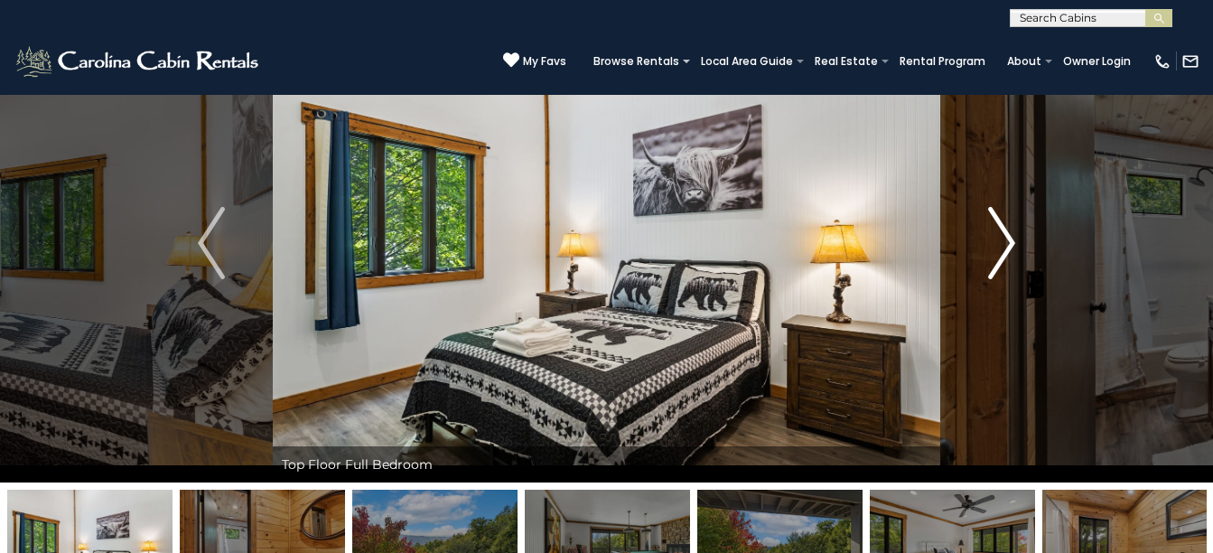
click at [1007, 238] on img "Next" at bounding box center [1001, 243] width 27 height 72
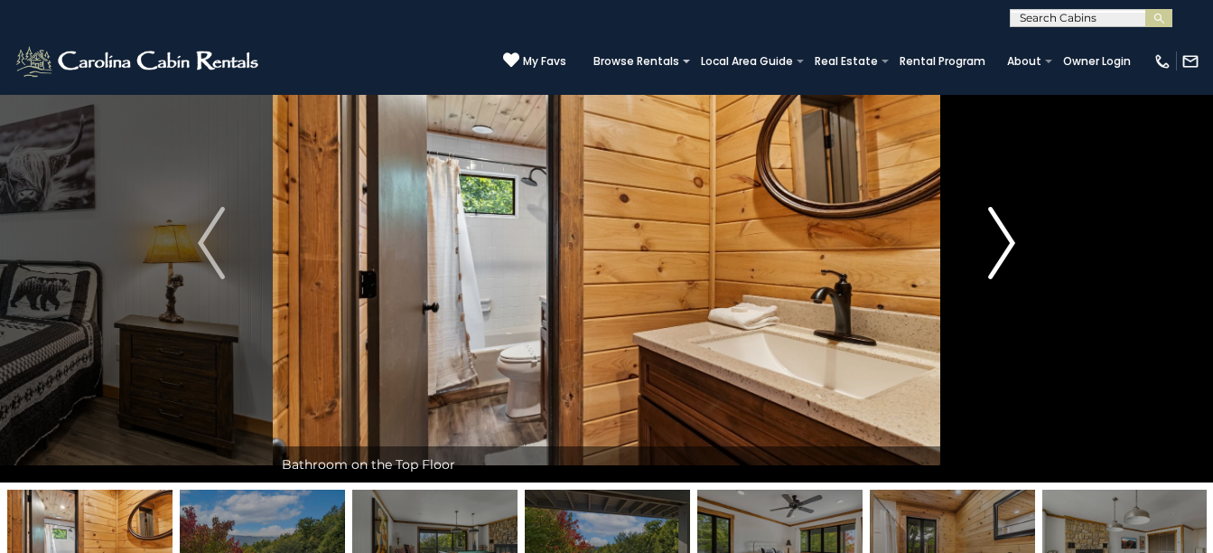
click at [1007, 238] on img "Next" at bounding box center [1001, 243] width 27 height 72
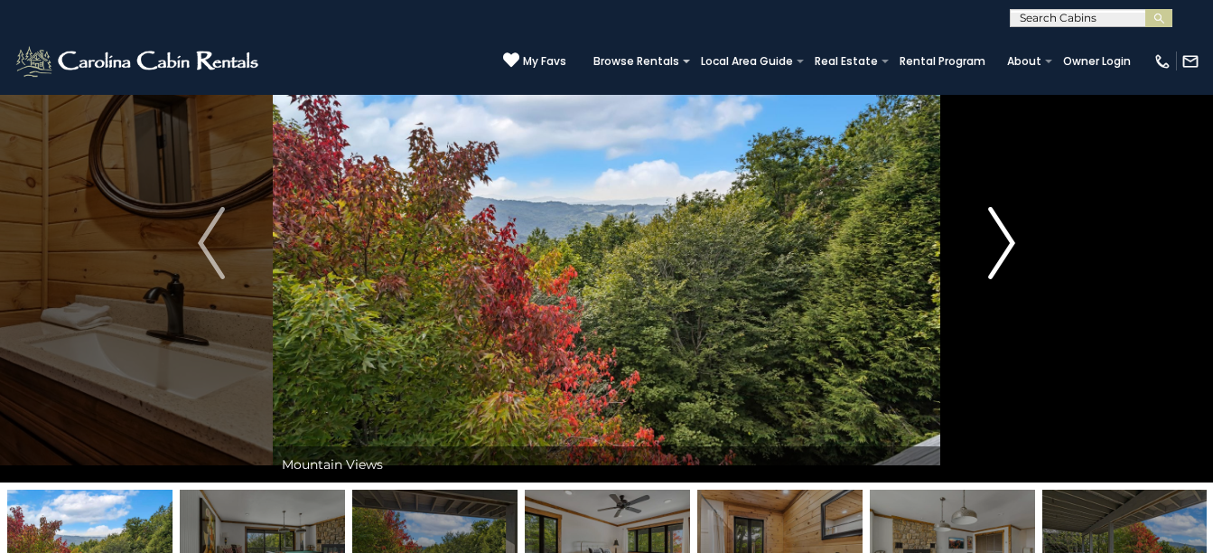
click at [1007, 238] on img "Next" at bounding box center [1001, 243] width 27 height 72
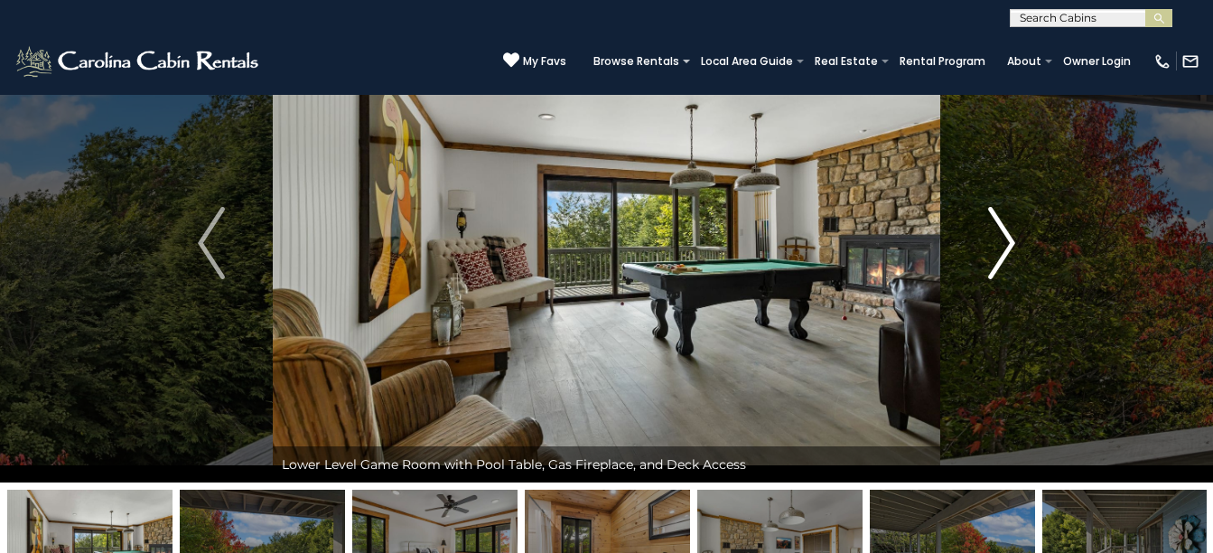
click at [1007, 238] on img "Next" at bounding box center [1001, 243] width 27 height 72
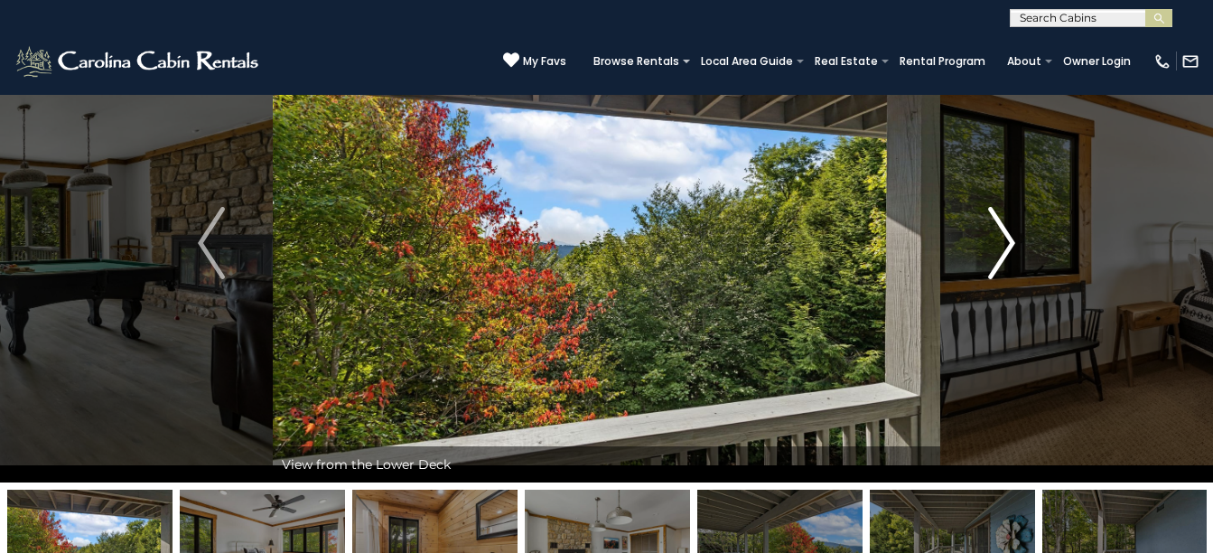
click at [1007, 238] on img "Next" at bounding box center [1001, 243] width 27 height 72
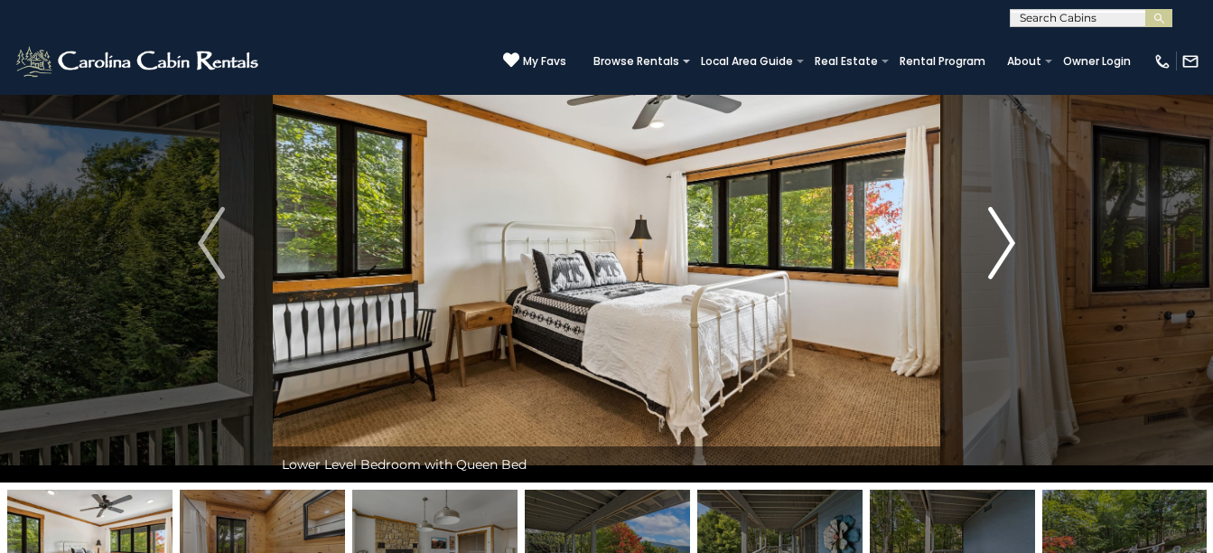
click at [1007, 238] on img "Next" at bounding box center [1001, 243] width 27 height 72
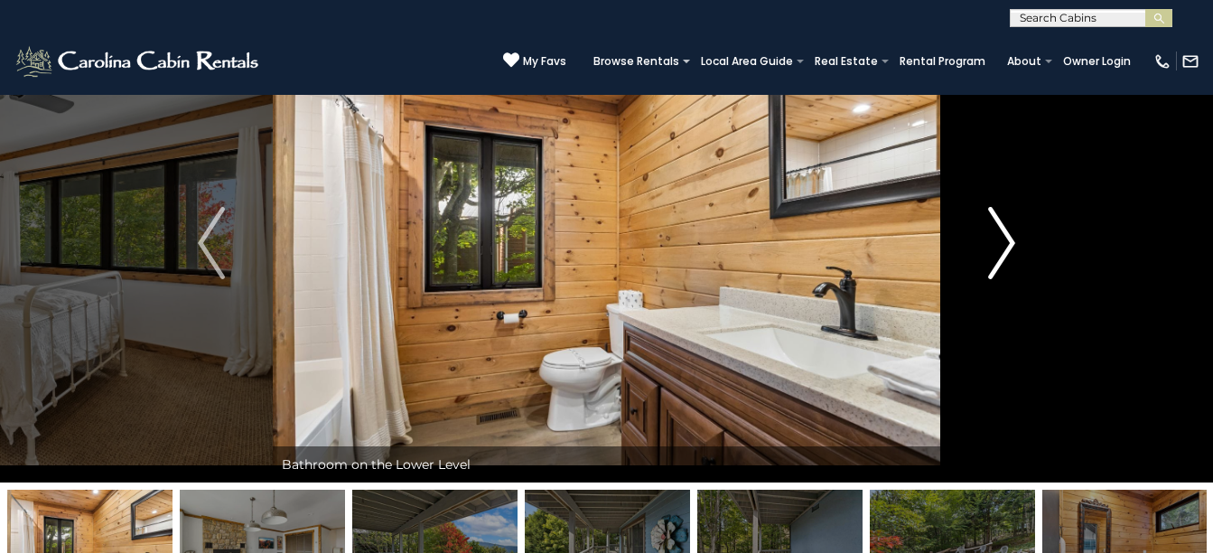
click at [1007, 238] on img "Next" at bounding box center [1001, 243] width 27 height 72
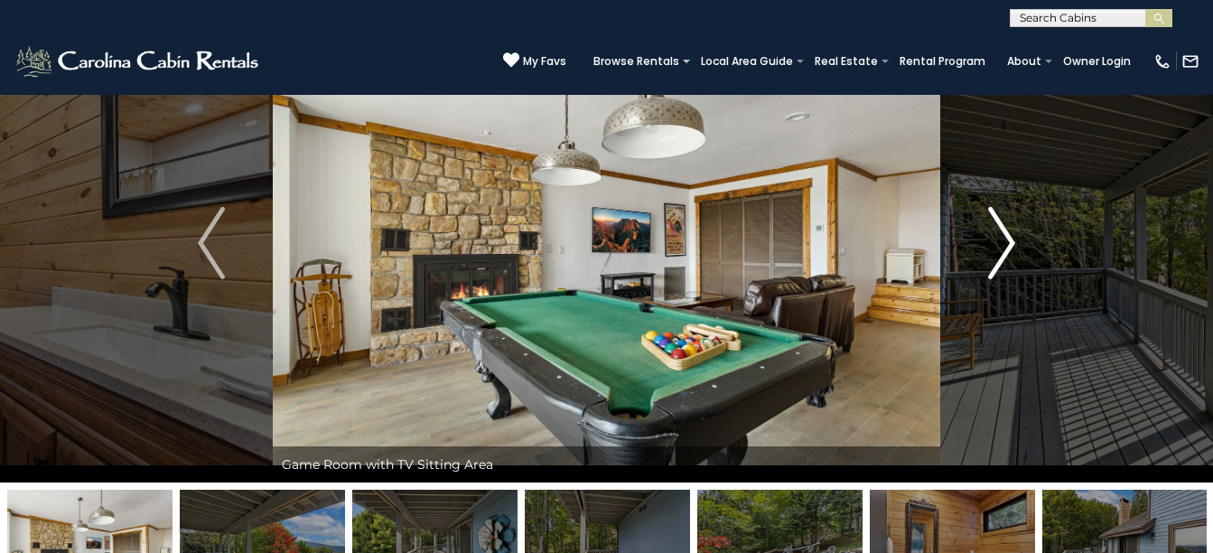
click at [1007, 238] on img "Next" at bounding box center [1001, 243] width 27 height 72
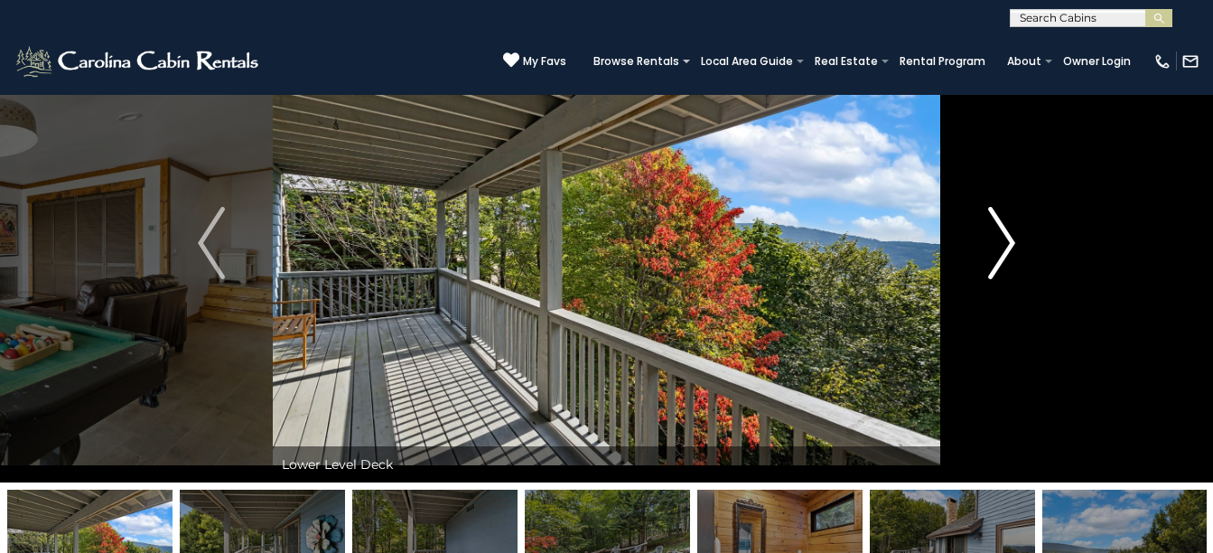
click at [1007, 238] on img "Next" at bounding box center [1001, 243] width 27 height 72
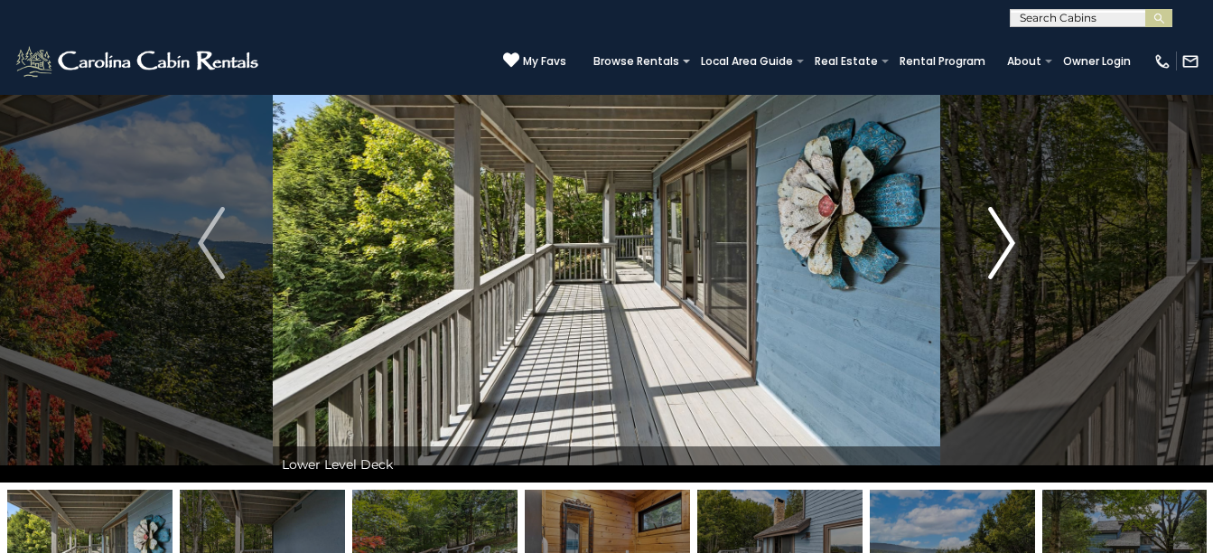
click at [1007, 238] on img "Next" at bounding box center [1001, 243] width 27 height 72
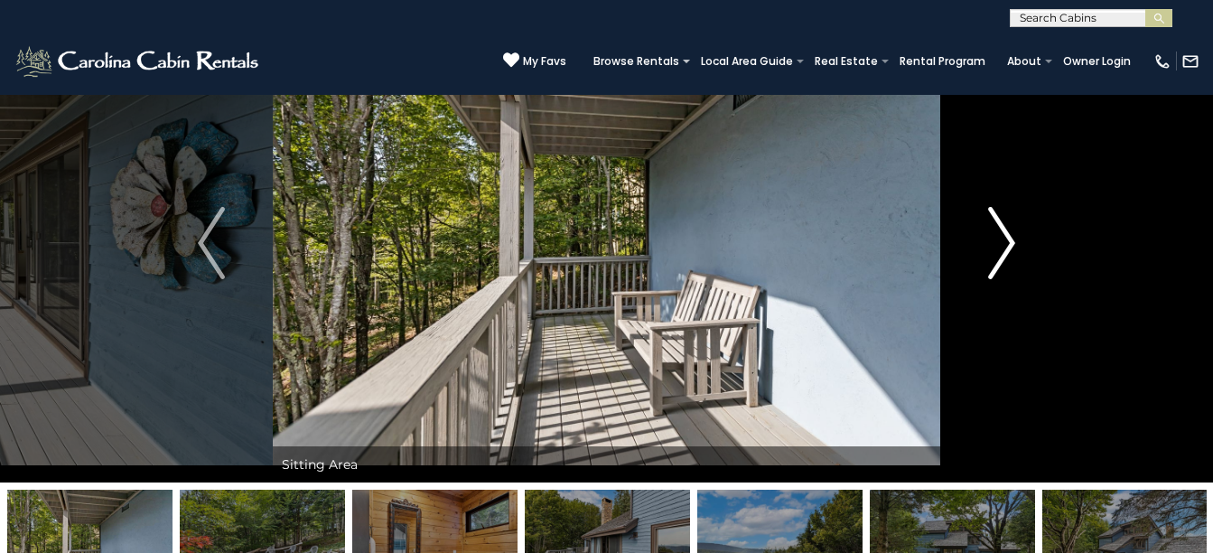
click at [1007, 238] on img "Next" at bounding box center [1001, 243] width 27 height 72
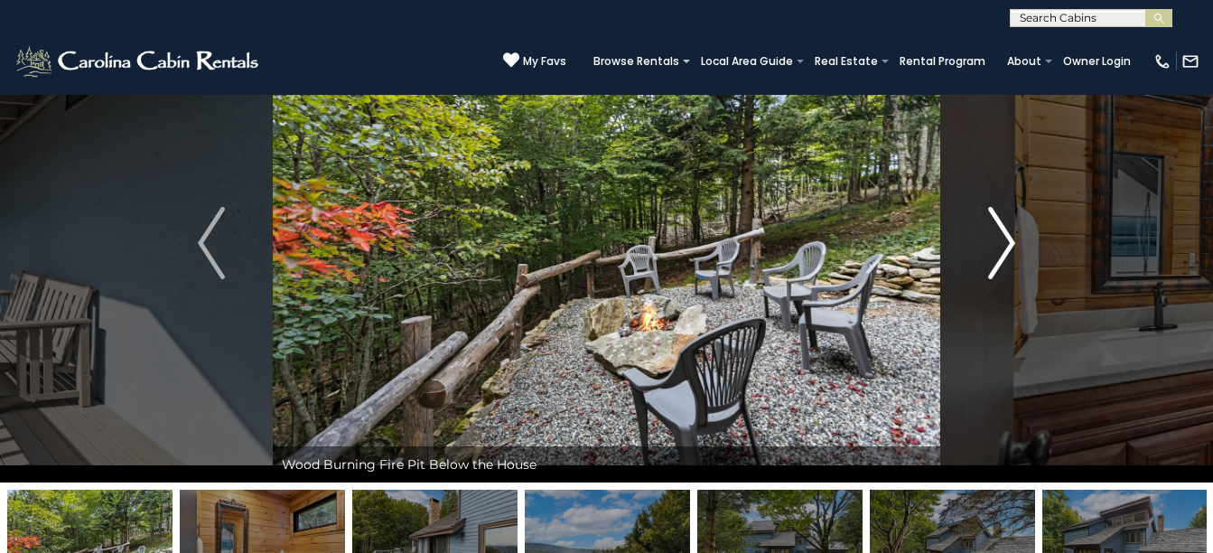
click at [1007, 238] on img "Next" at bounding box center [1001, 243] width 27 height 72
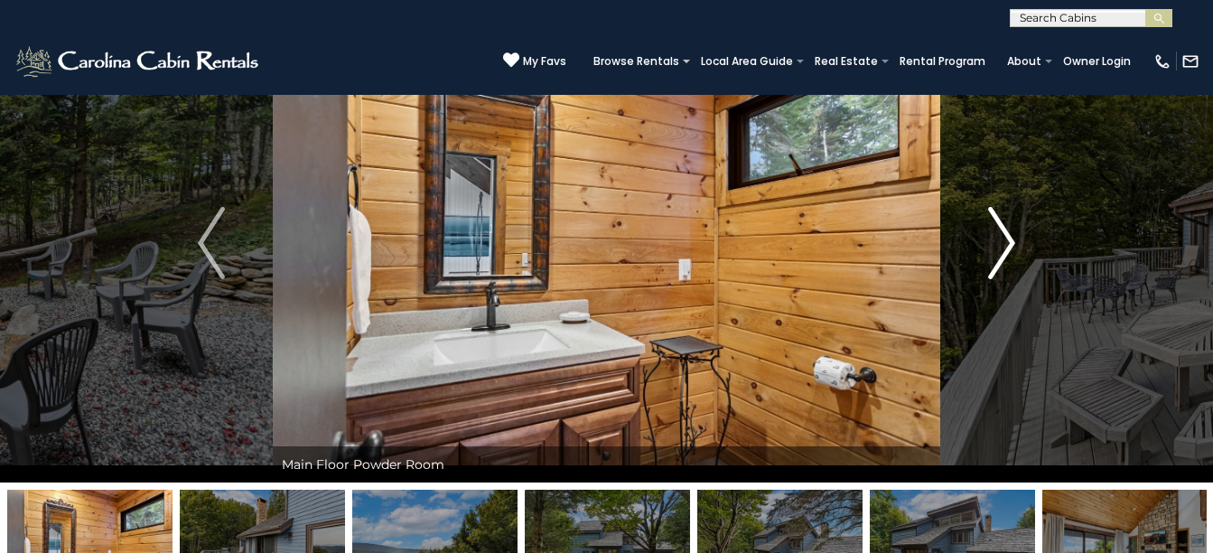
click at [1007, 238] on img "Next" at bounding box center [1001, 243] width 27 height 72
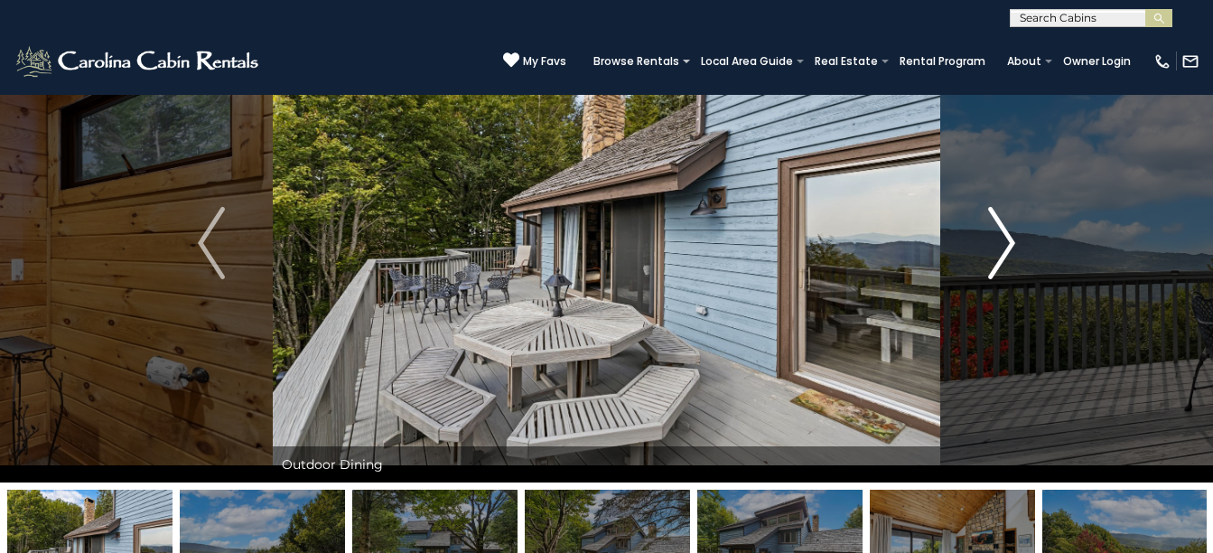
click at [1007, 238] on img "Next" at bounding box center [1001, 243] width 27 height 72
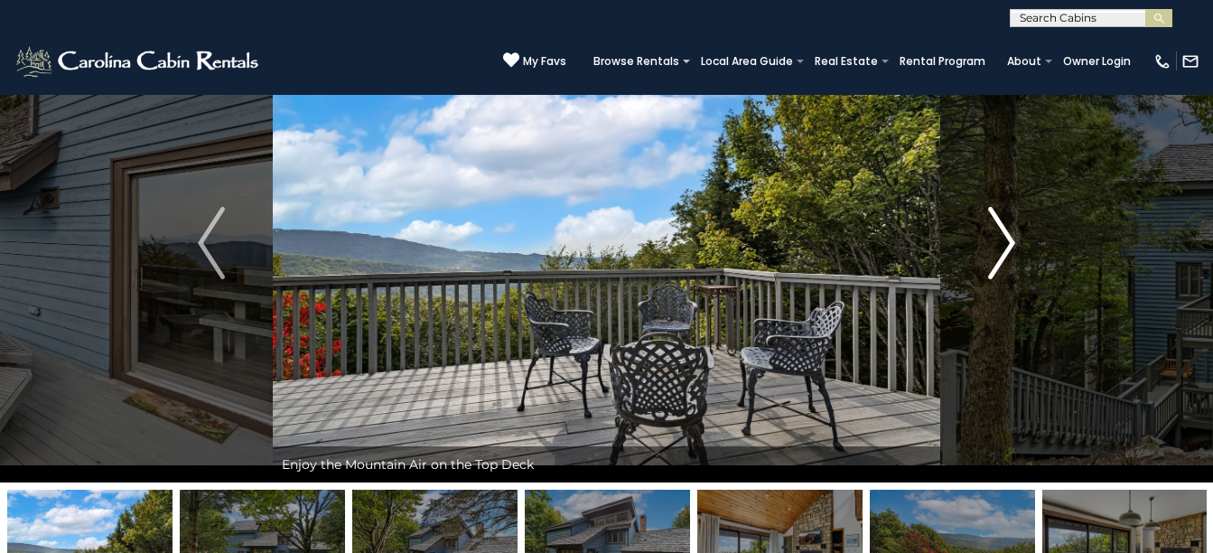
click at [1007, 238] on img "Next" at bounding box center [1001, 243] width 27 height 72
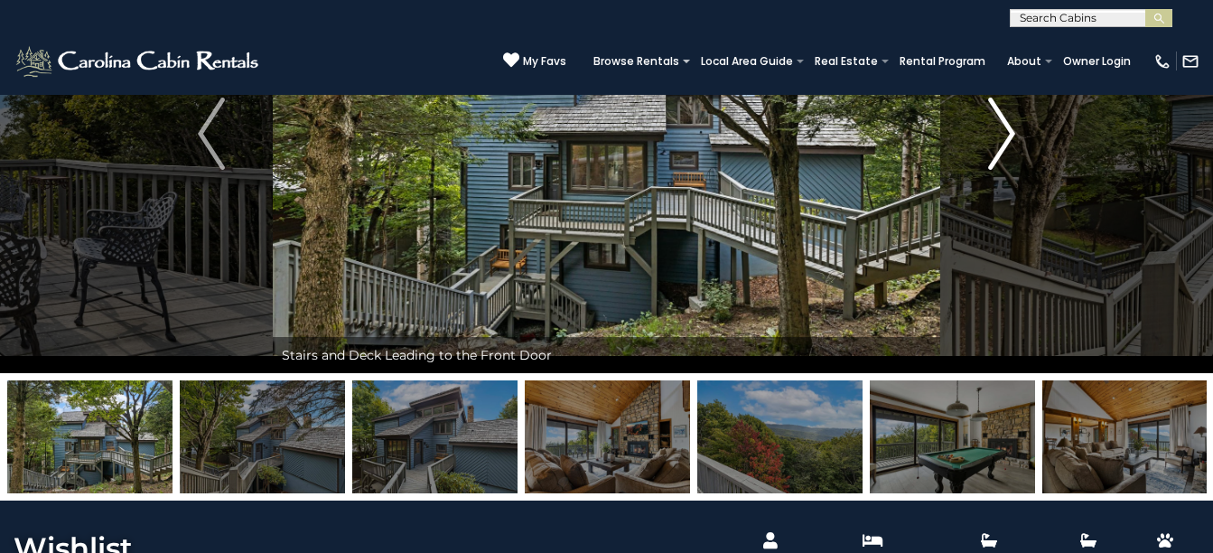
scroll to position [207, 0]
